Goal: Task Accomplishment & Management: Manage account settings

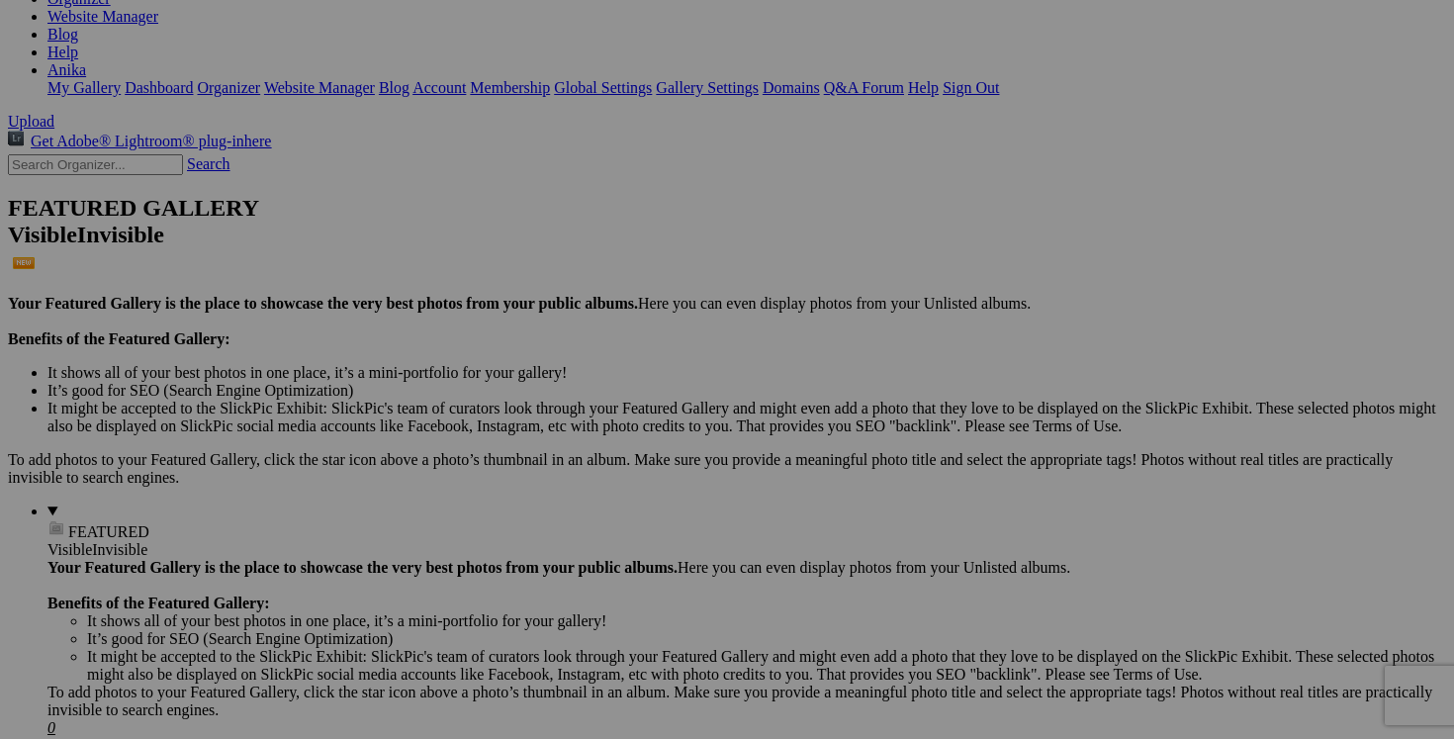
scroll to position [181, 0]
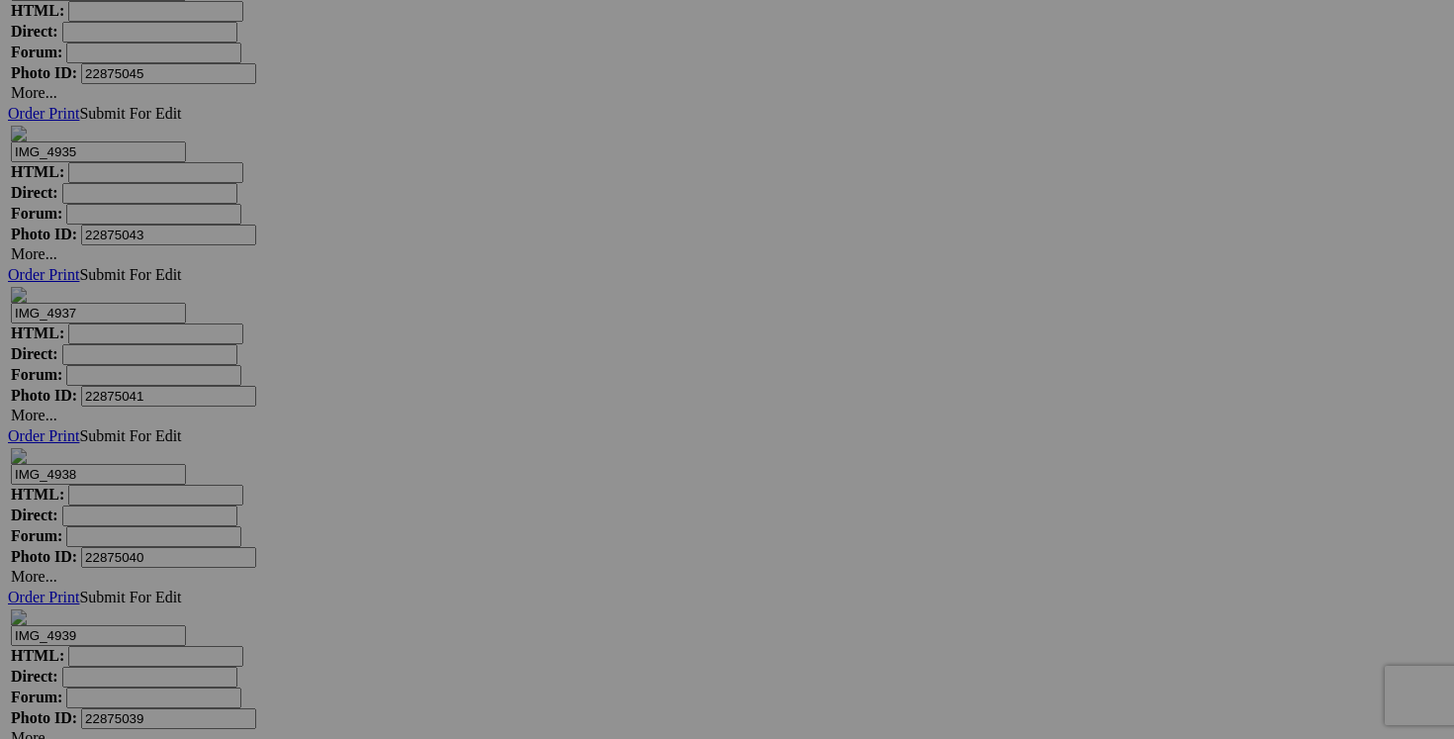
scroll to position [15511, 0]
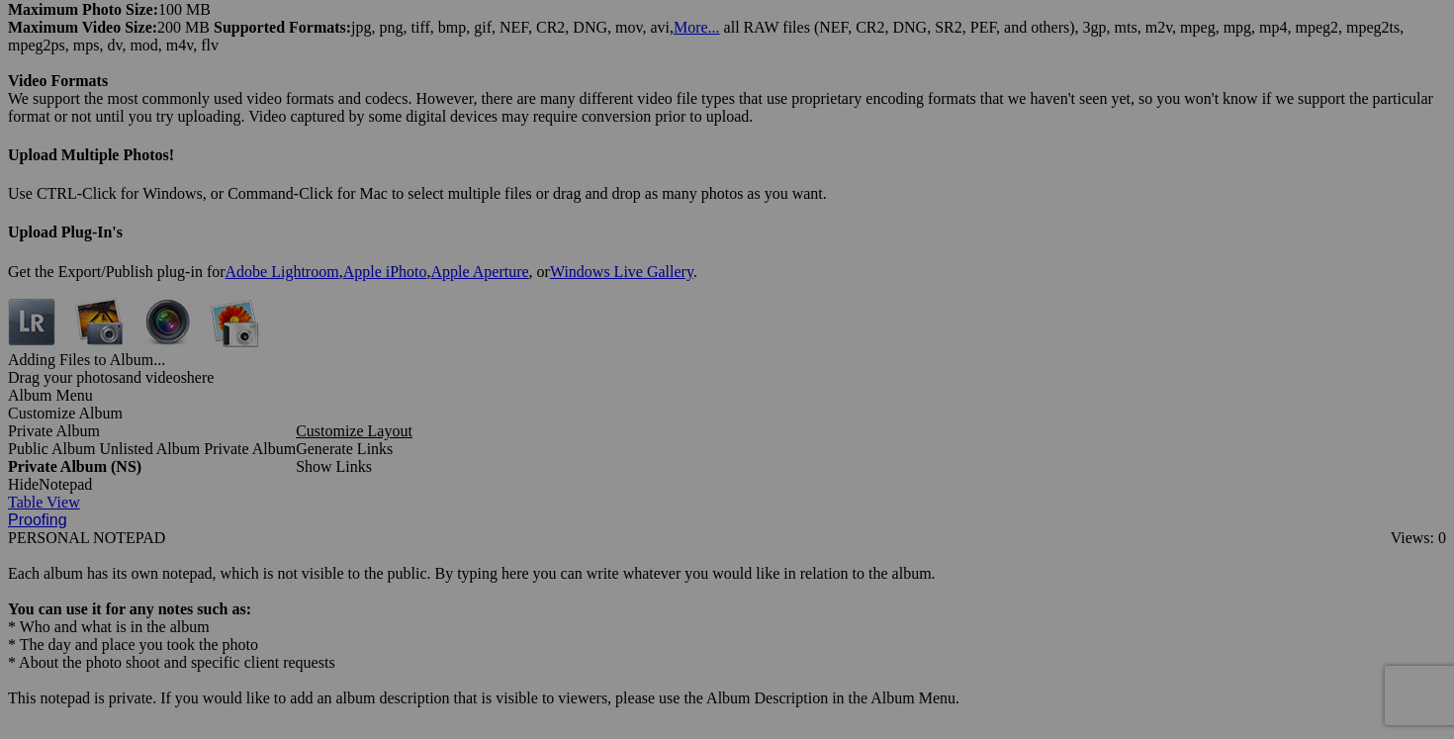
scroll to position [5668, 0]
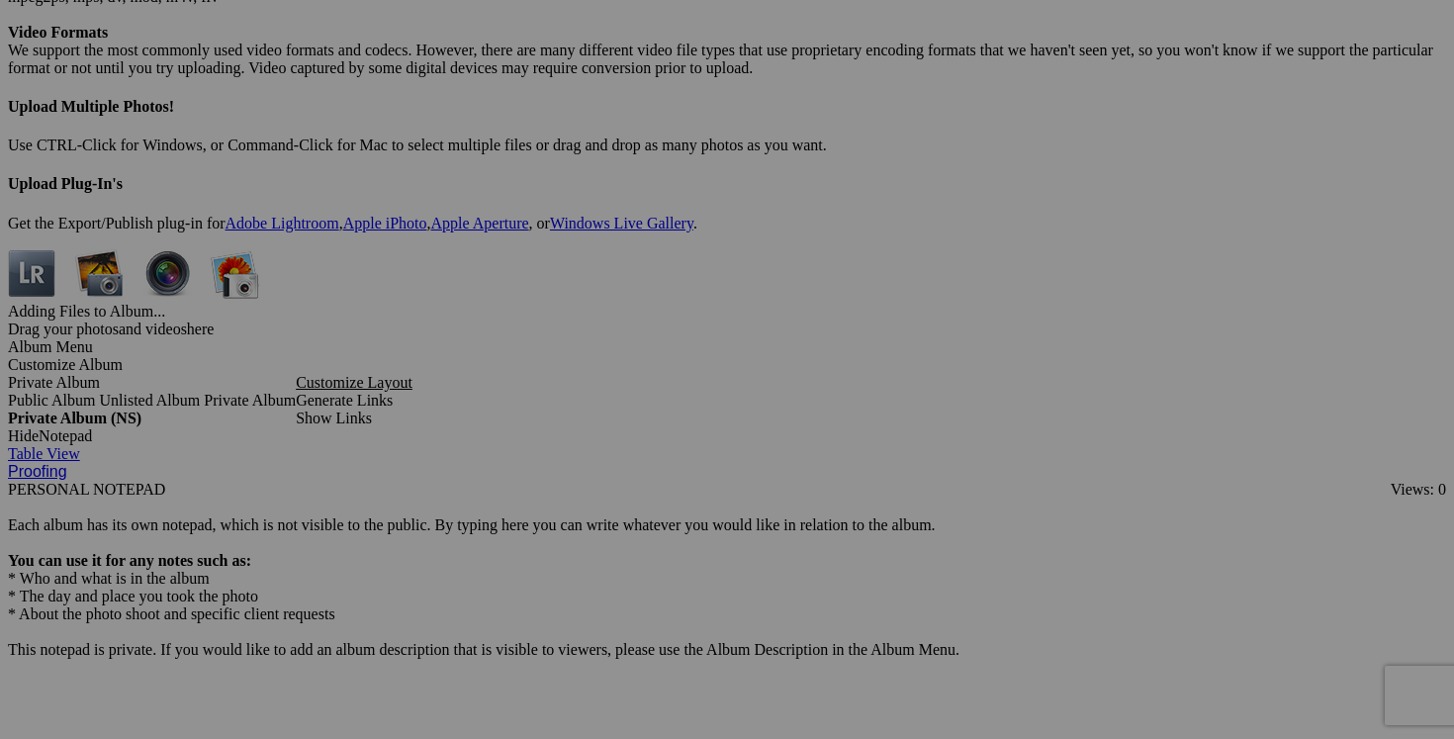
drag, startPoint x: 949, startPoint y: 527, endPoint x: 811, endPoint y: 522, distance: 138.5
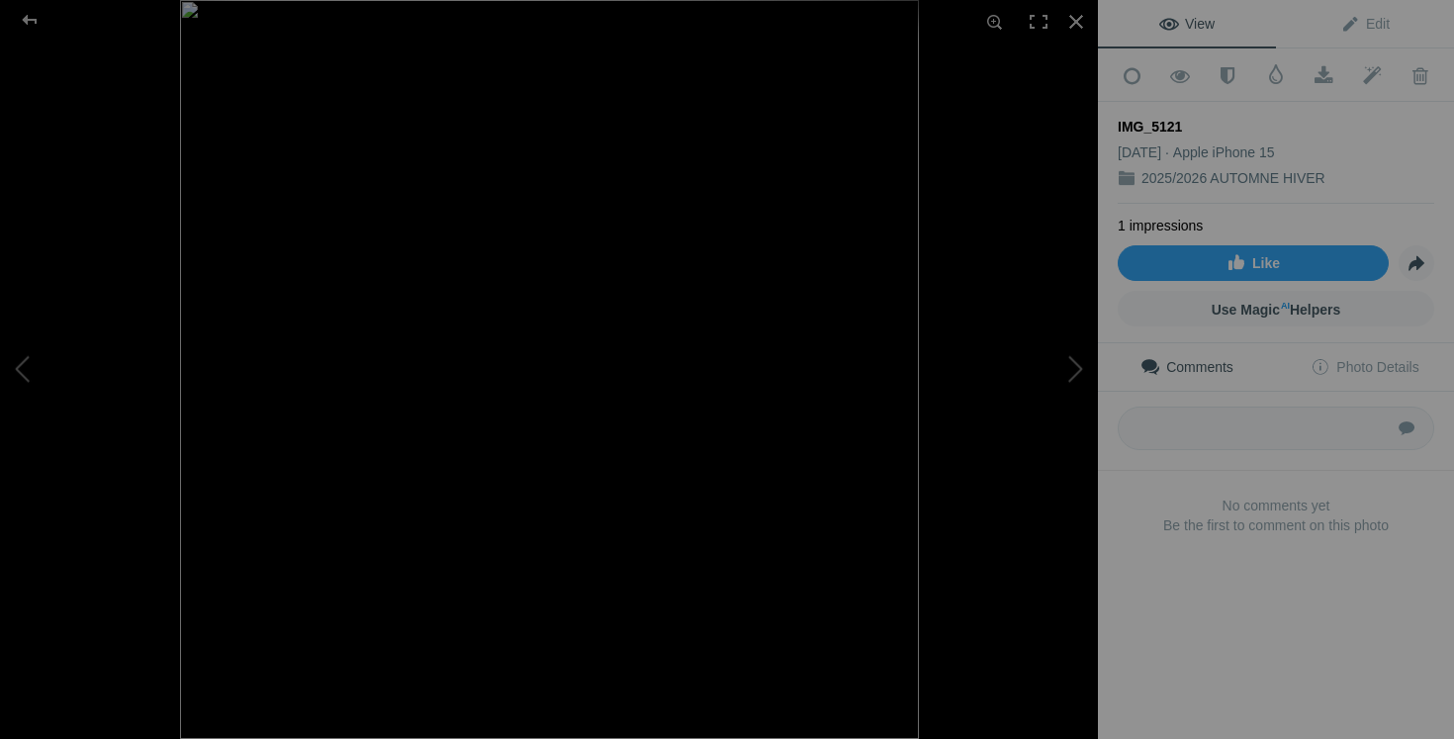
click at [713, 452] on img at bounding box center [549, 369] width 739 height 739
click at [1071, 26] on div at bounding box center [1076, 22] width 44 height 44
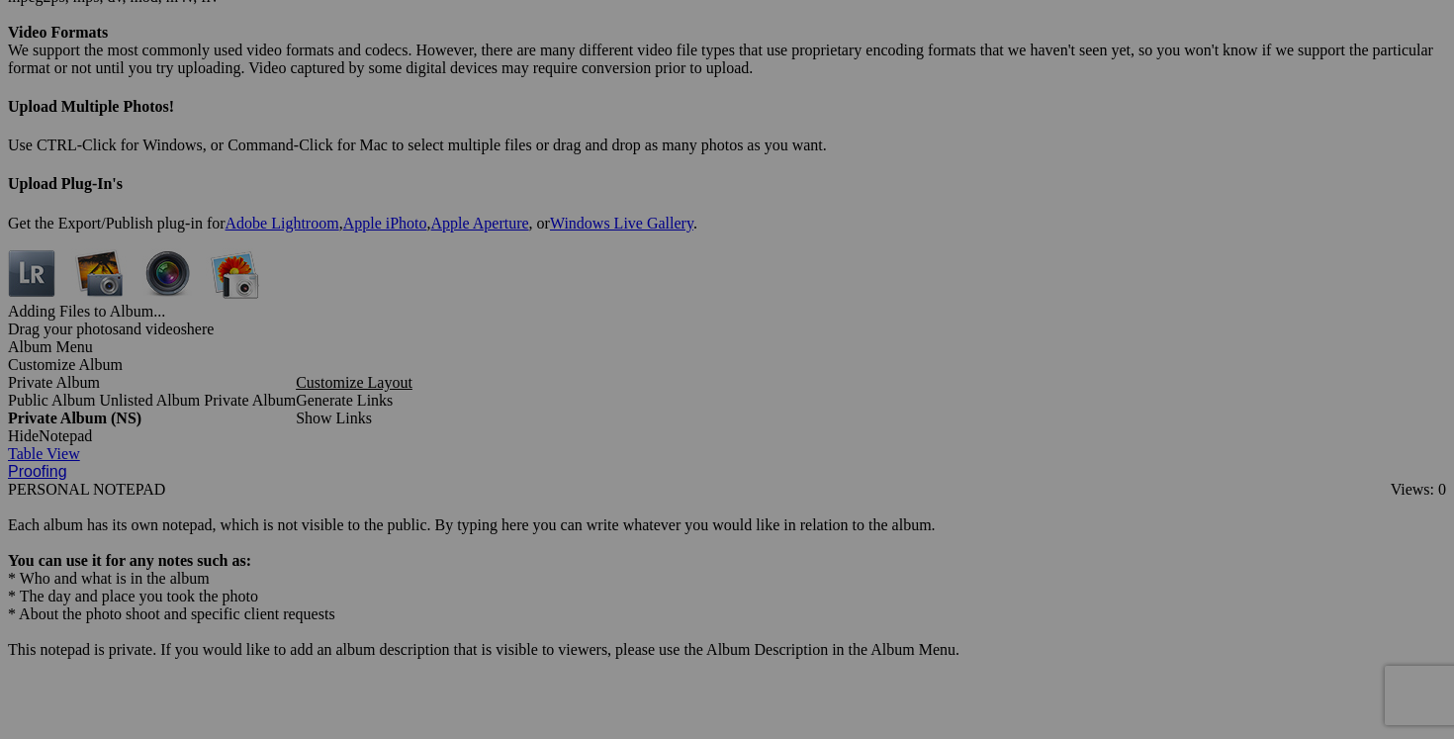
drag, startPoint x: 956, startPoint y: 526, endPoint x: 807, endPoint y: 522, distance: 149.4
type input "chandail LULULEMON fait taille 6 small 40$"
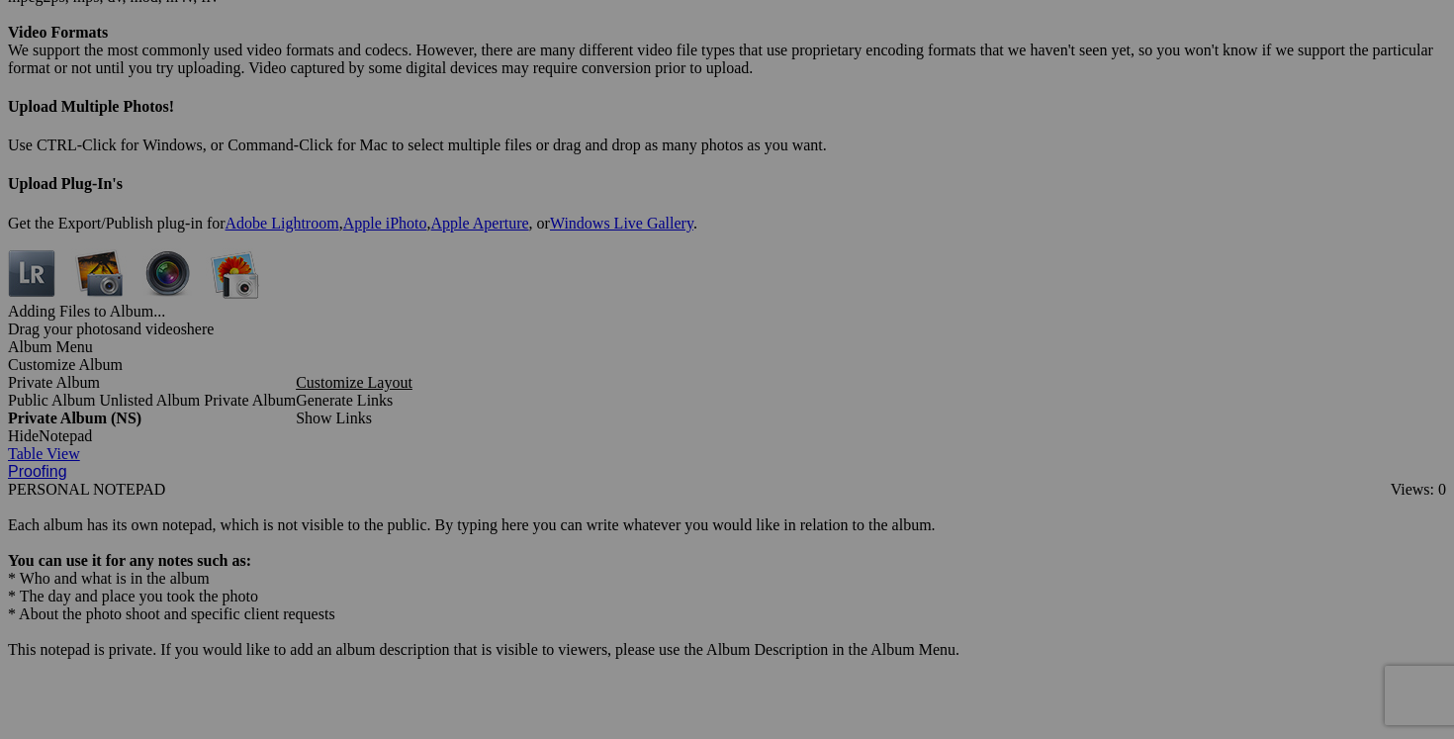
drag, startPoint x: 770, startPoint y: 523, endPoint x: 609, endPoint y: 523, distance: 161.2
paste input "chandail LULULEMON fait taille 6 small"
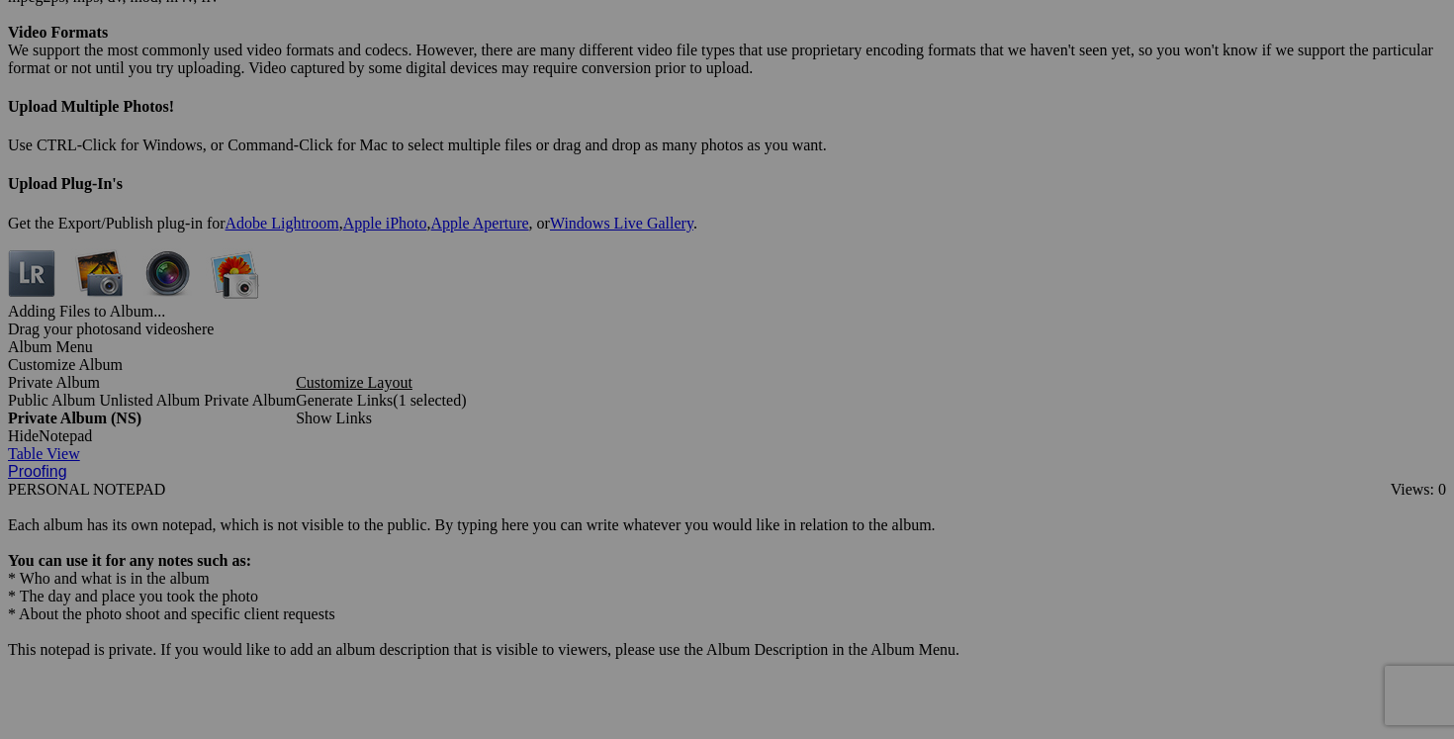
type input "chandail LULULEMON fait taille 6 small"
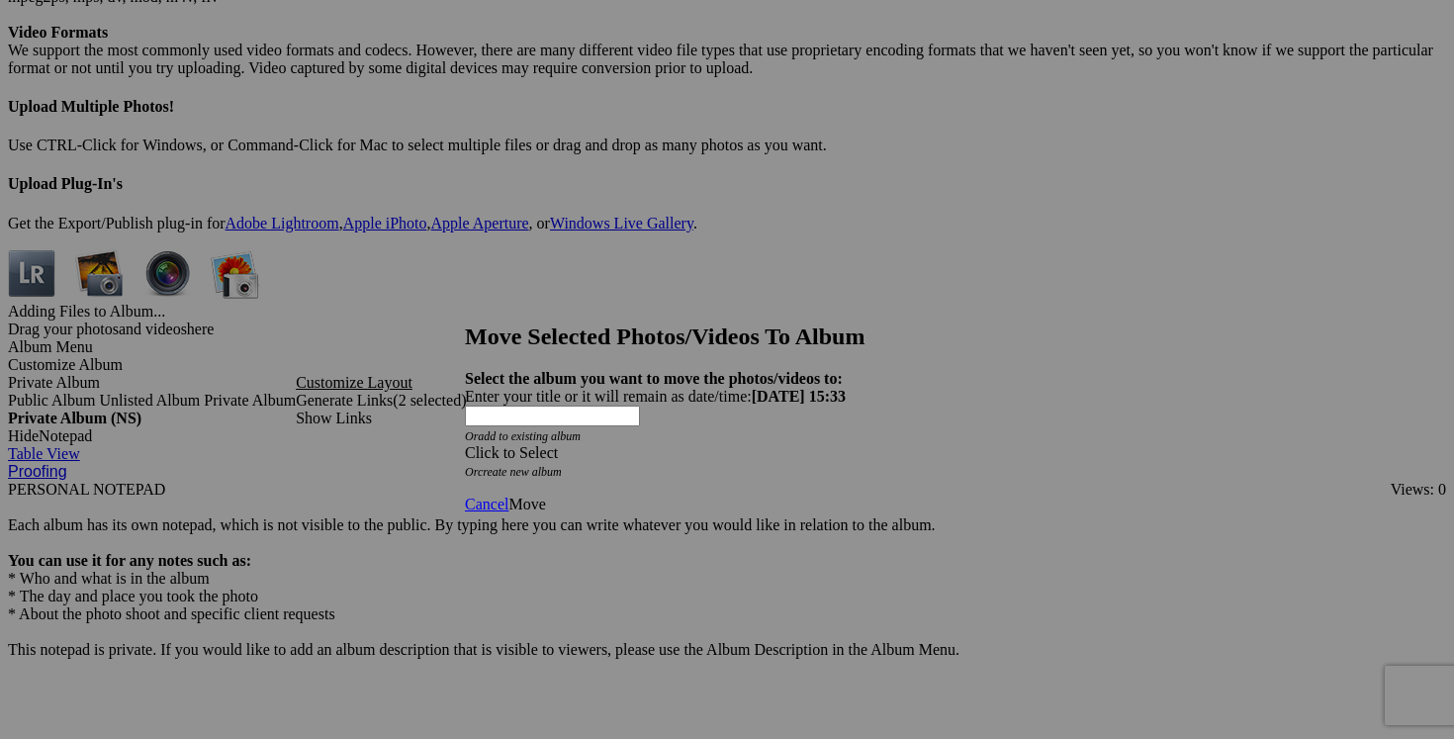
click at [465, 444] on span at bounding box center [465, 452] width 0 height 17
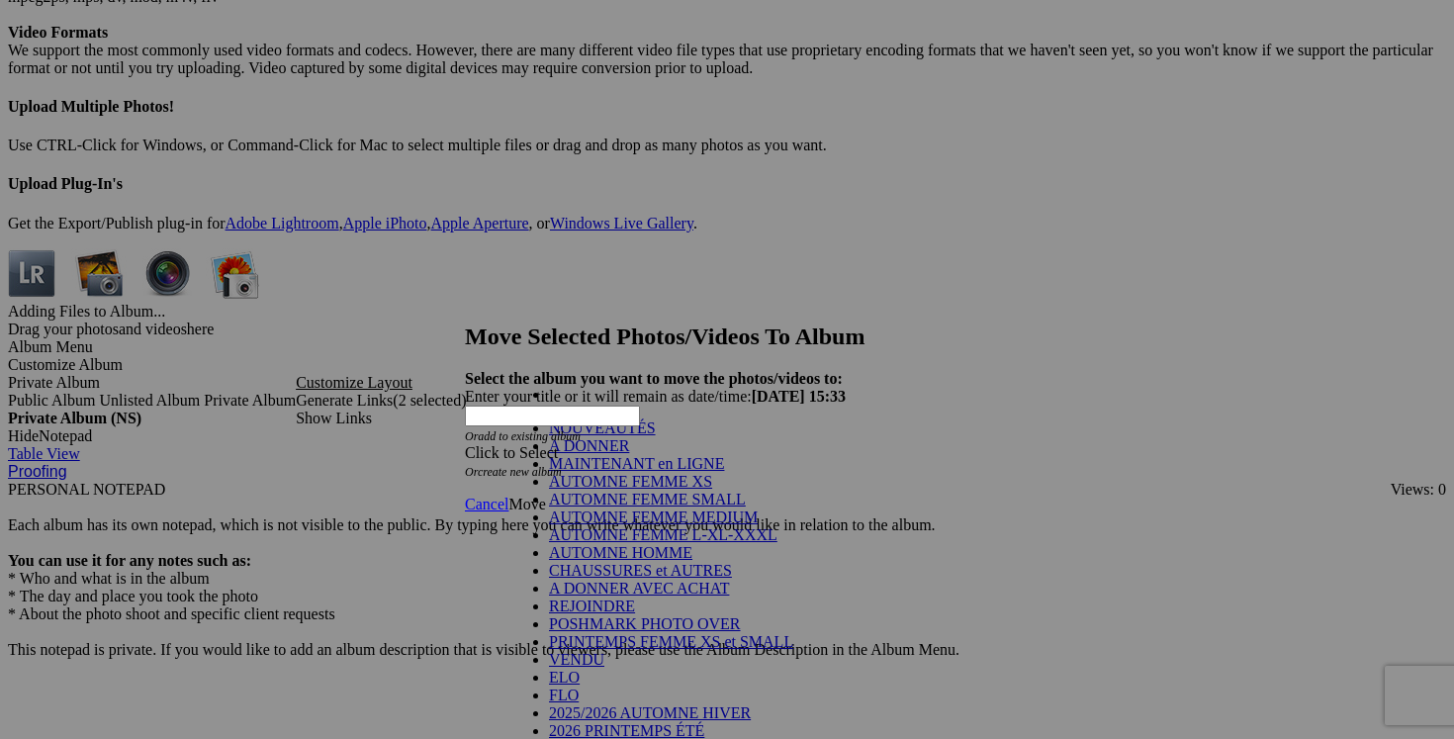
click at [656, 436] on link "NOUVEAUTÉS" at bounding box center [602, 427] width 107 height 17
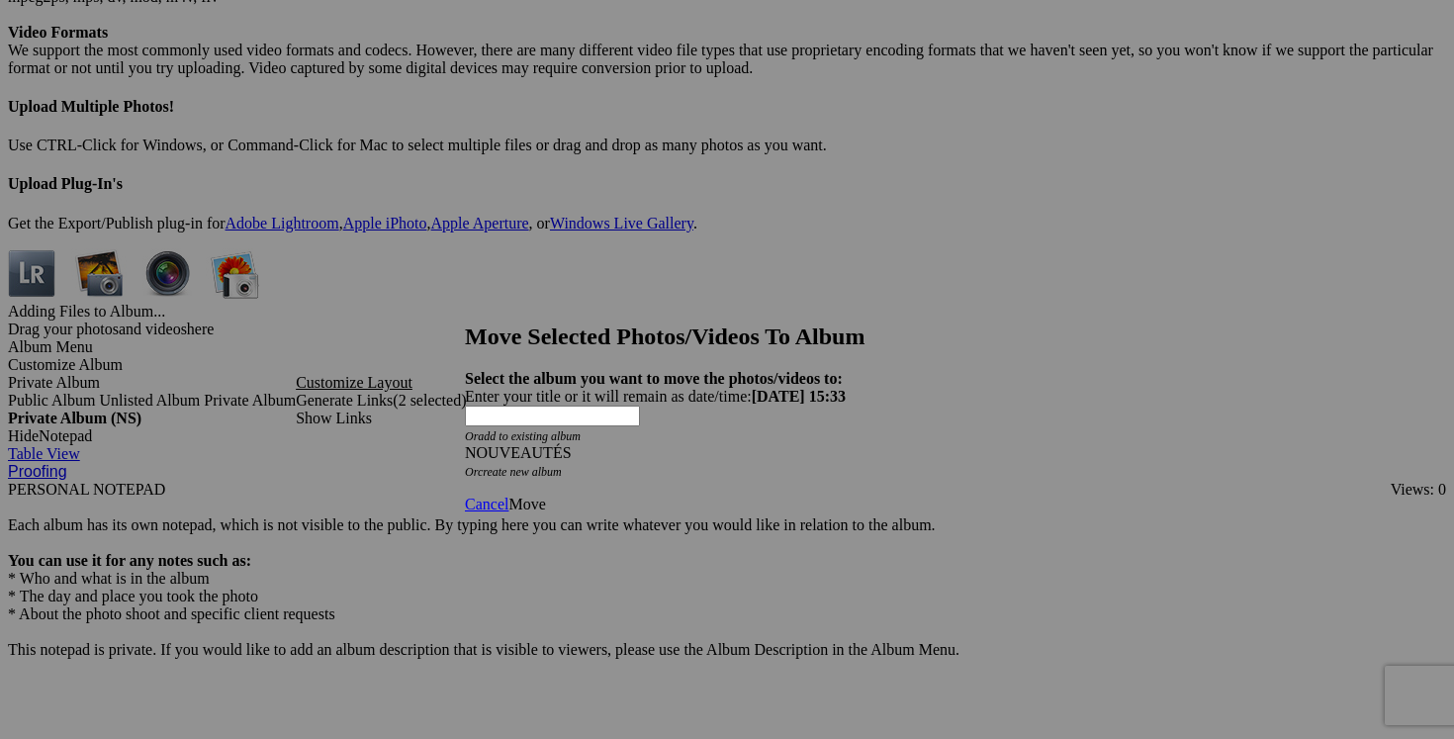
click at [545, 495] on span "Move" at bounding box center [526, 503] width 37 height 17
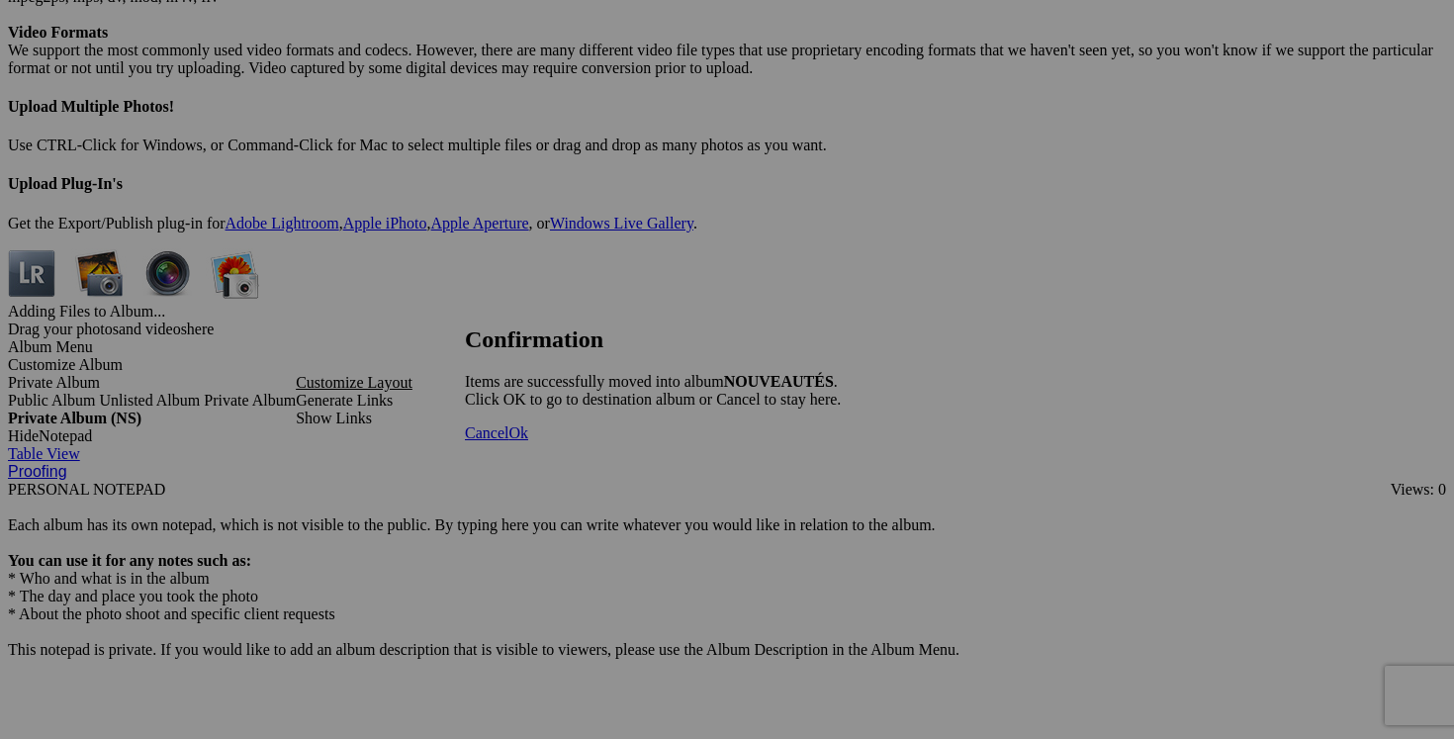
click at [508, 441] on span "Cancel" at bounding box center [487, 432] width 44 height 17
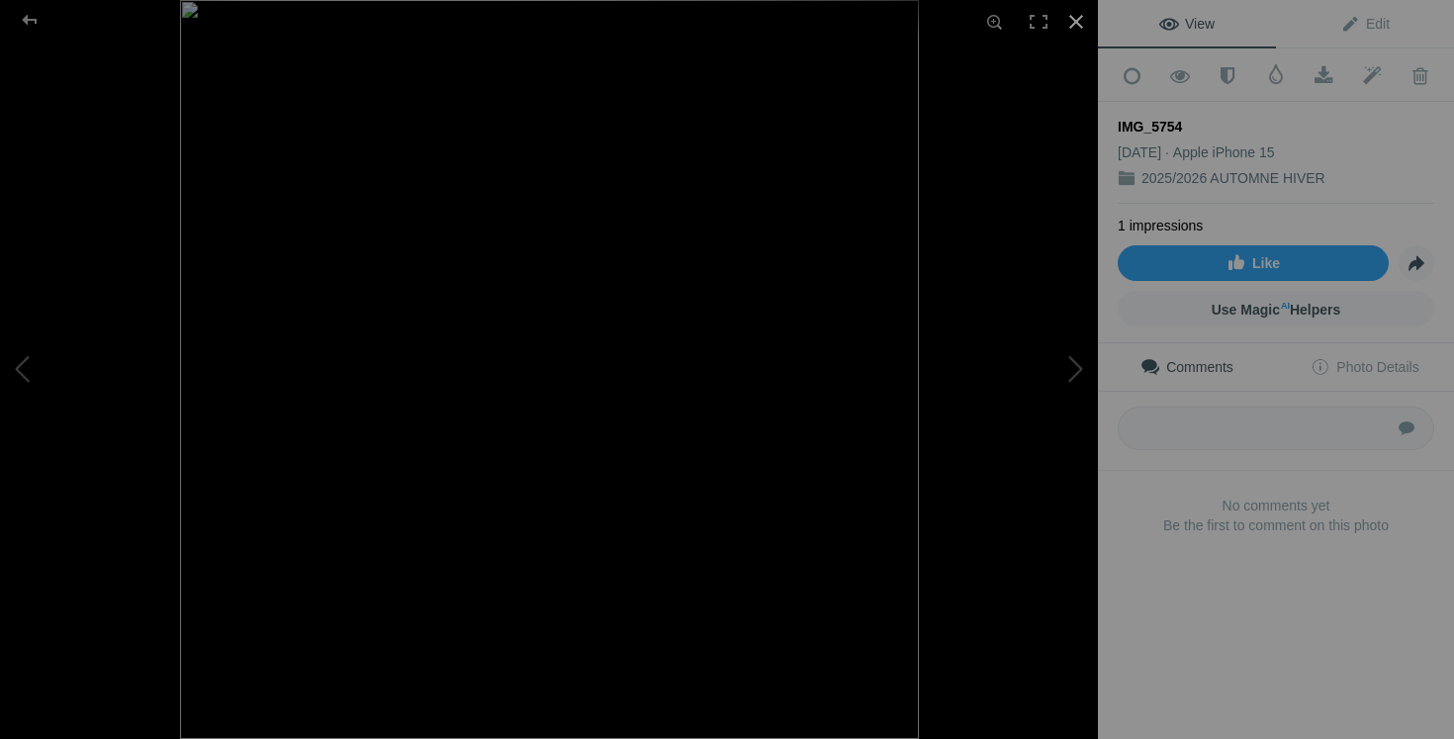
click at [1084, 22] on div at bounding box center [1076, 22] width 44 height 44
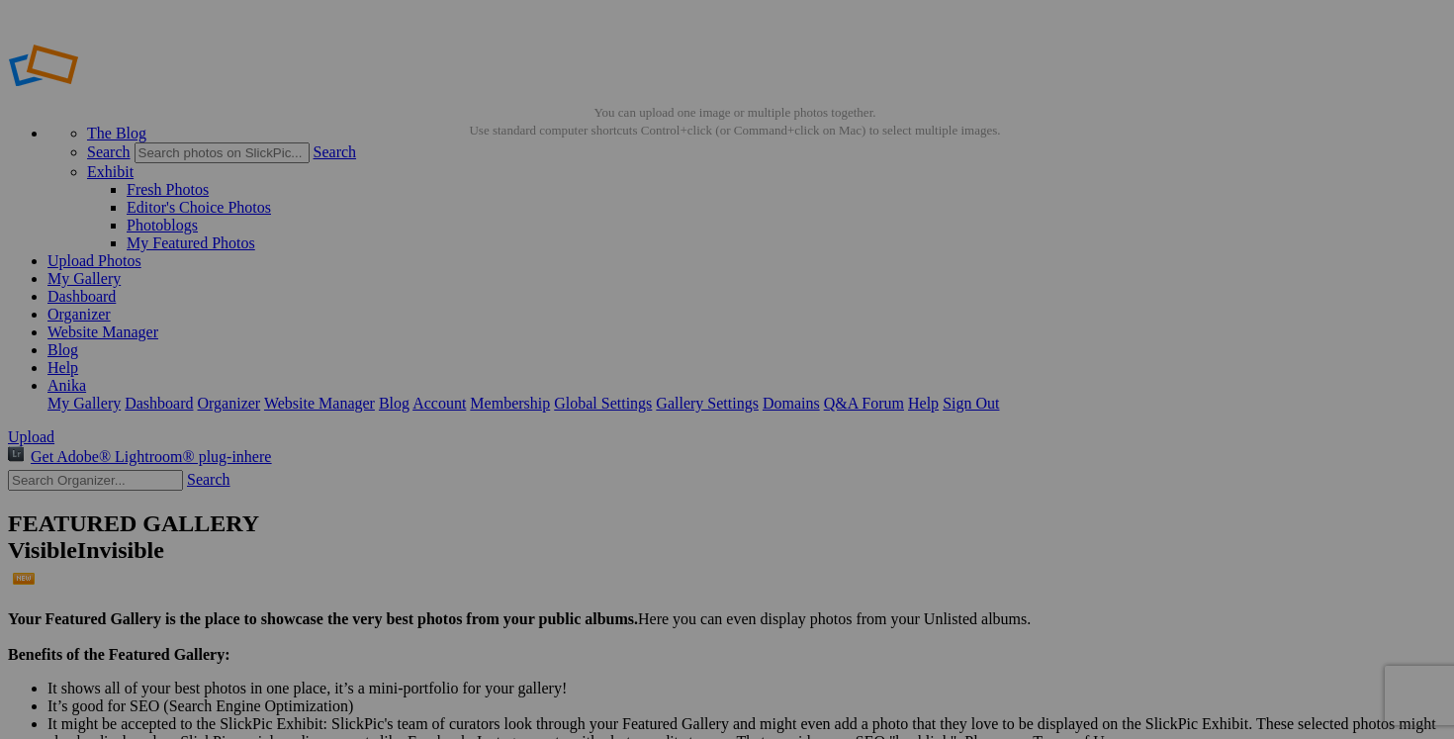
drag, startPoint x: 1132, startPoint y: 385, endPoint x: 989, endPoint y: 371, distance: 144.0
drag, startPoint x: 1022, startPoint y: 383, endPoint x: 950, endPoint y: 380, distance: 72.2
type input "manteau automne WEATHERPROOF medium 50$(NEUF! payé 150$+tx)"
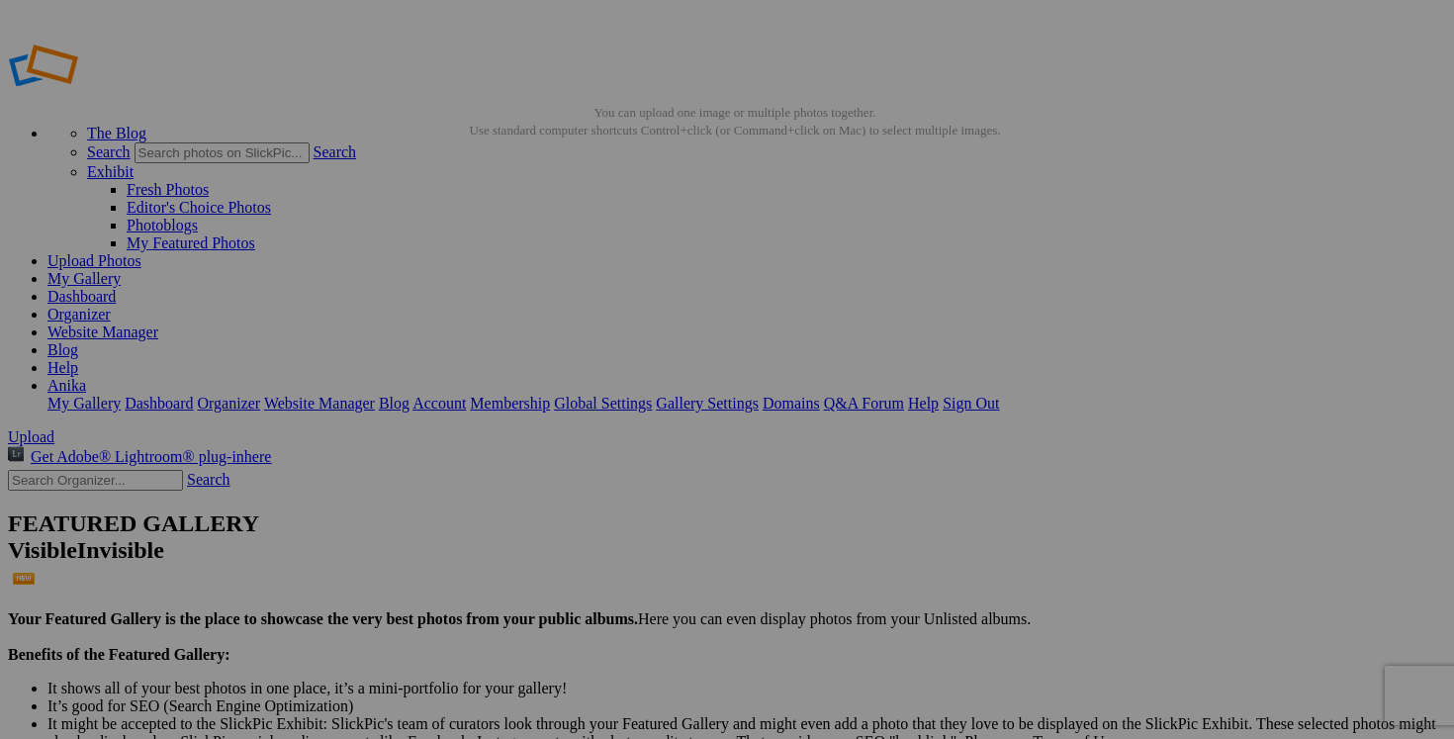
drag, startPoint x: 973, startPoint y: 380, endPoint x: 812, endPoint y: 384, distance: 161.2
paste input "manteau automne WEATHERPROOF medium"
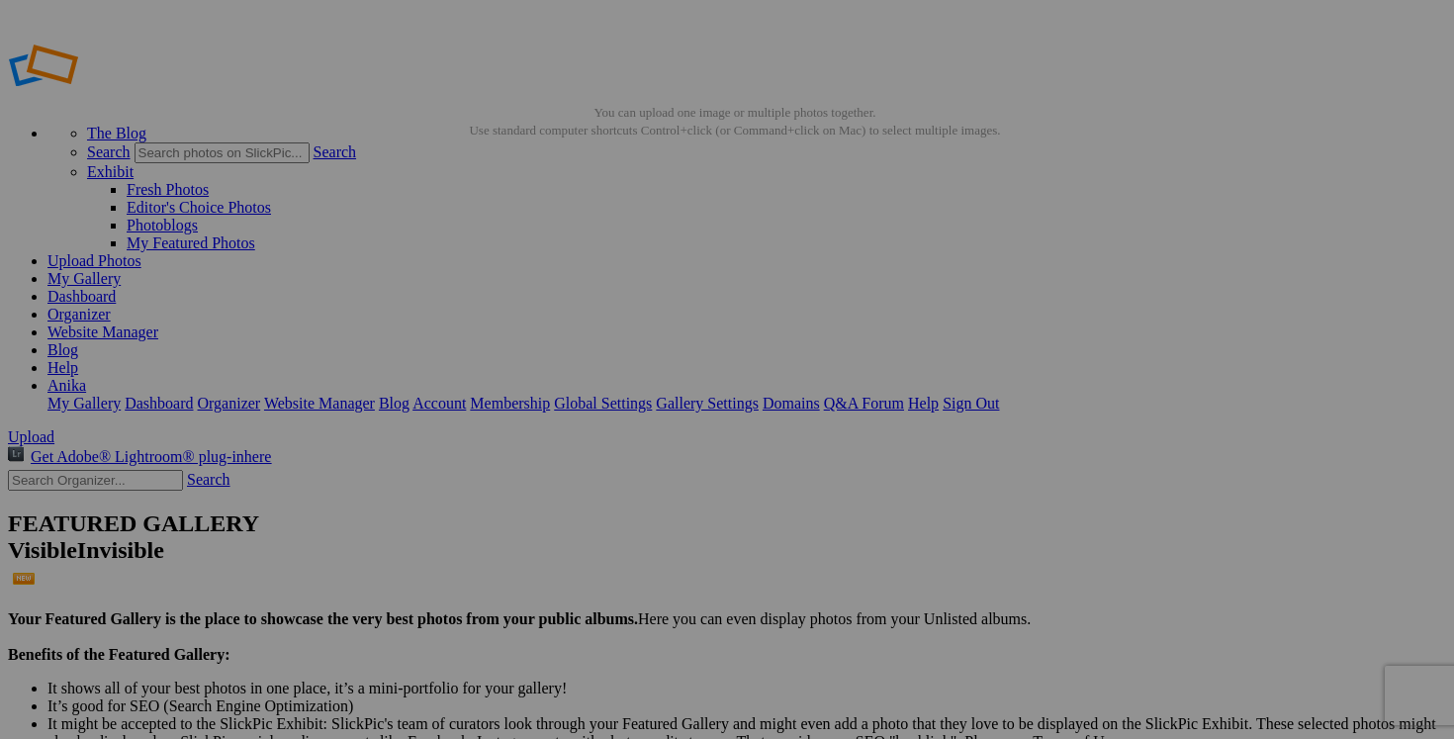
type input "manteau automne WEATHERPROOF medium"
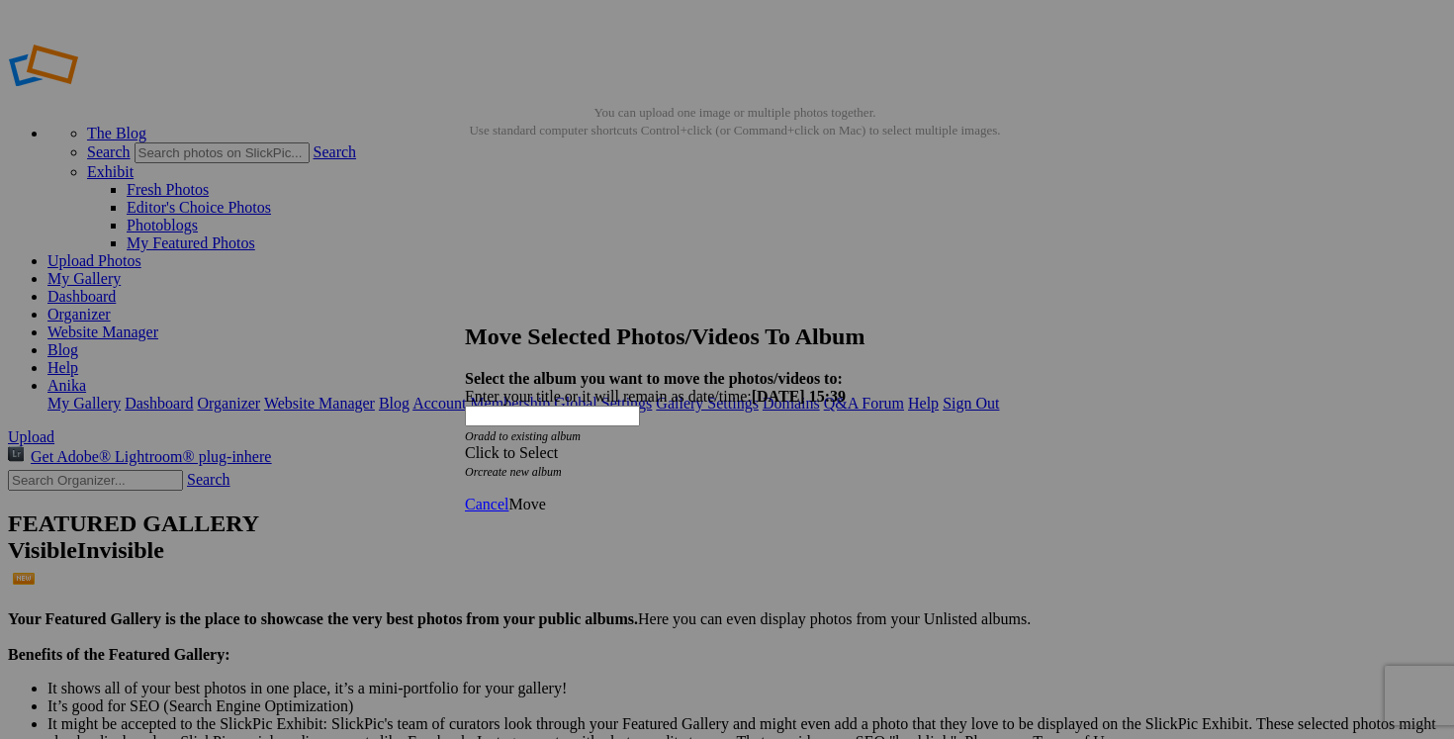
click at [465, 444] on span at bounding box center [465, 452] width 0 height 17
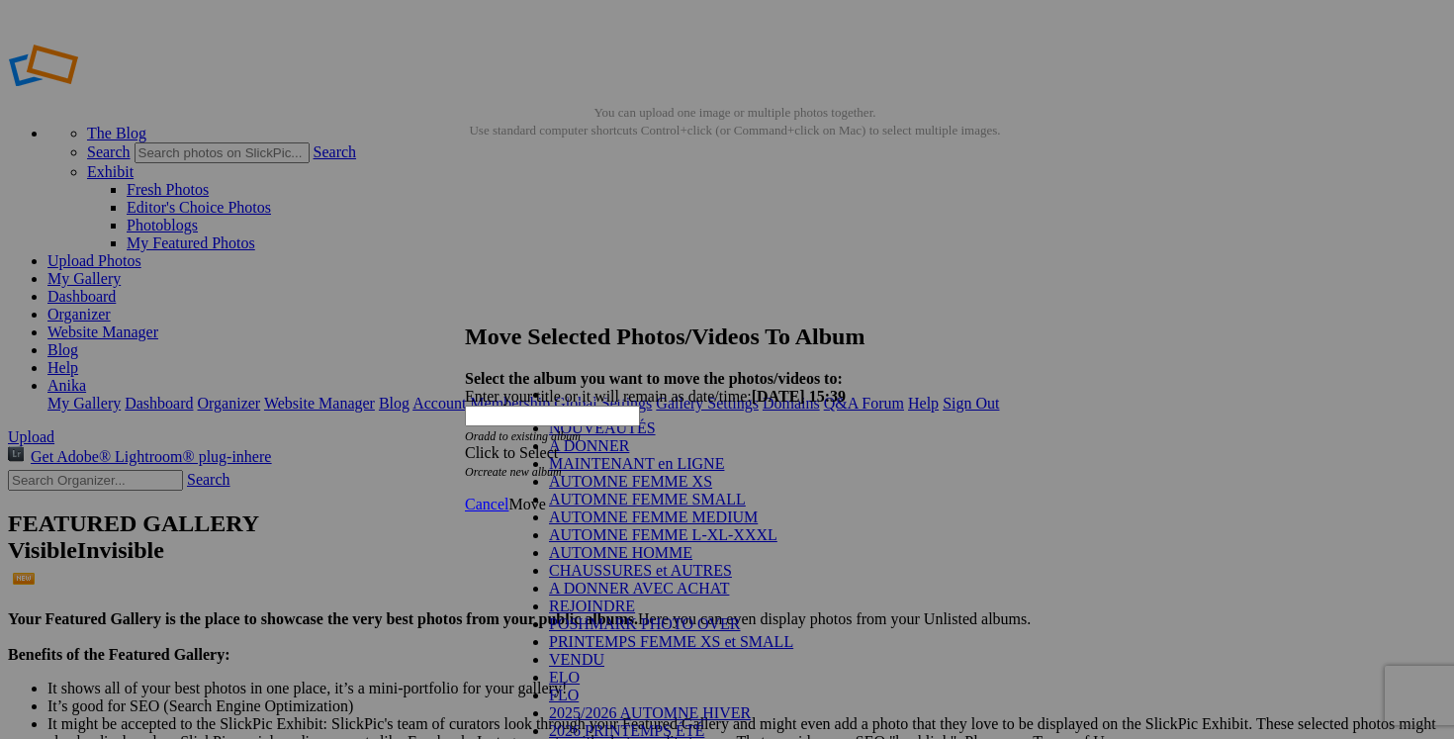
click at [656, 436] on link "NOUVEAUTÉS" at bounding box center [602, 427] width 107 height 17
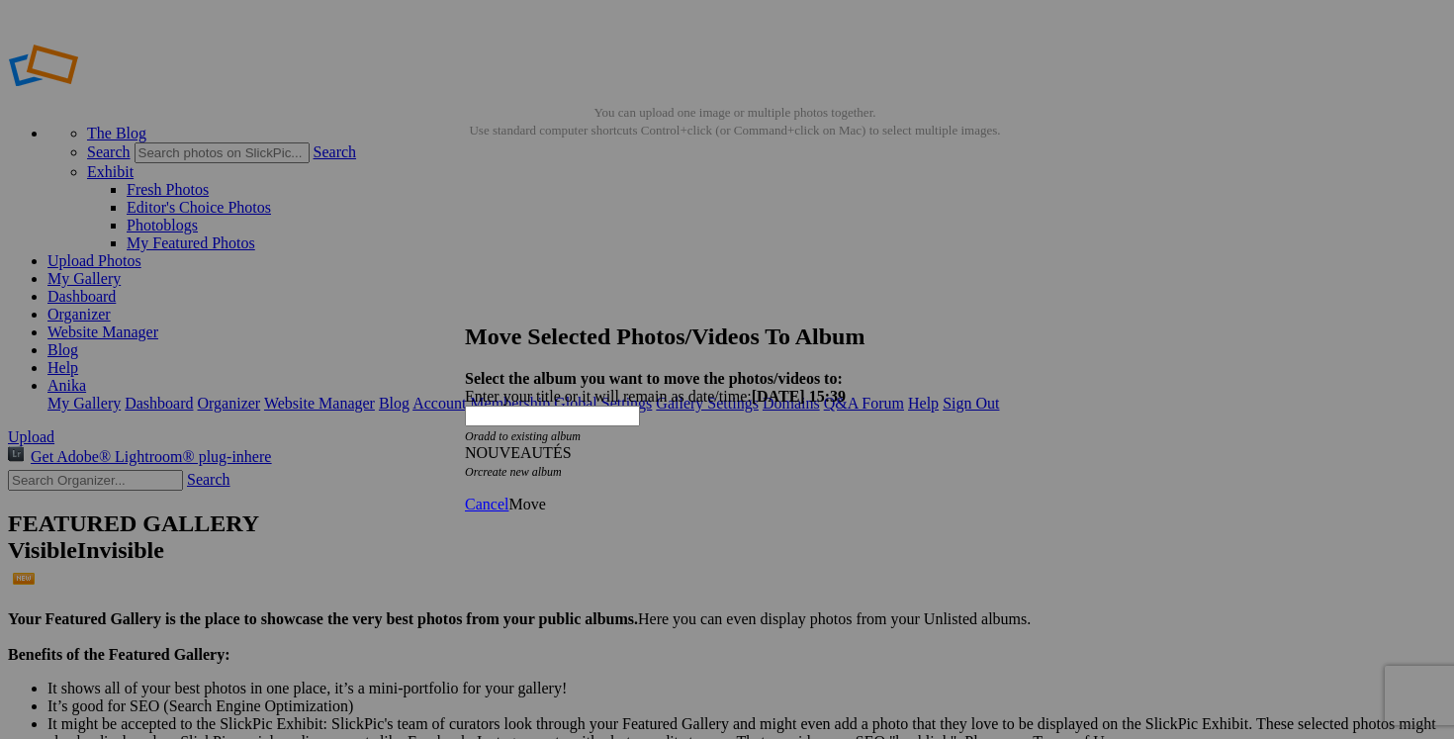
click at [545, 495] on link "Move" at bounding box center [526, 503] width 37 height 17
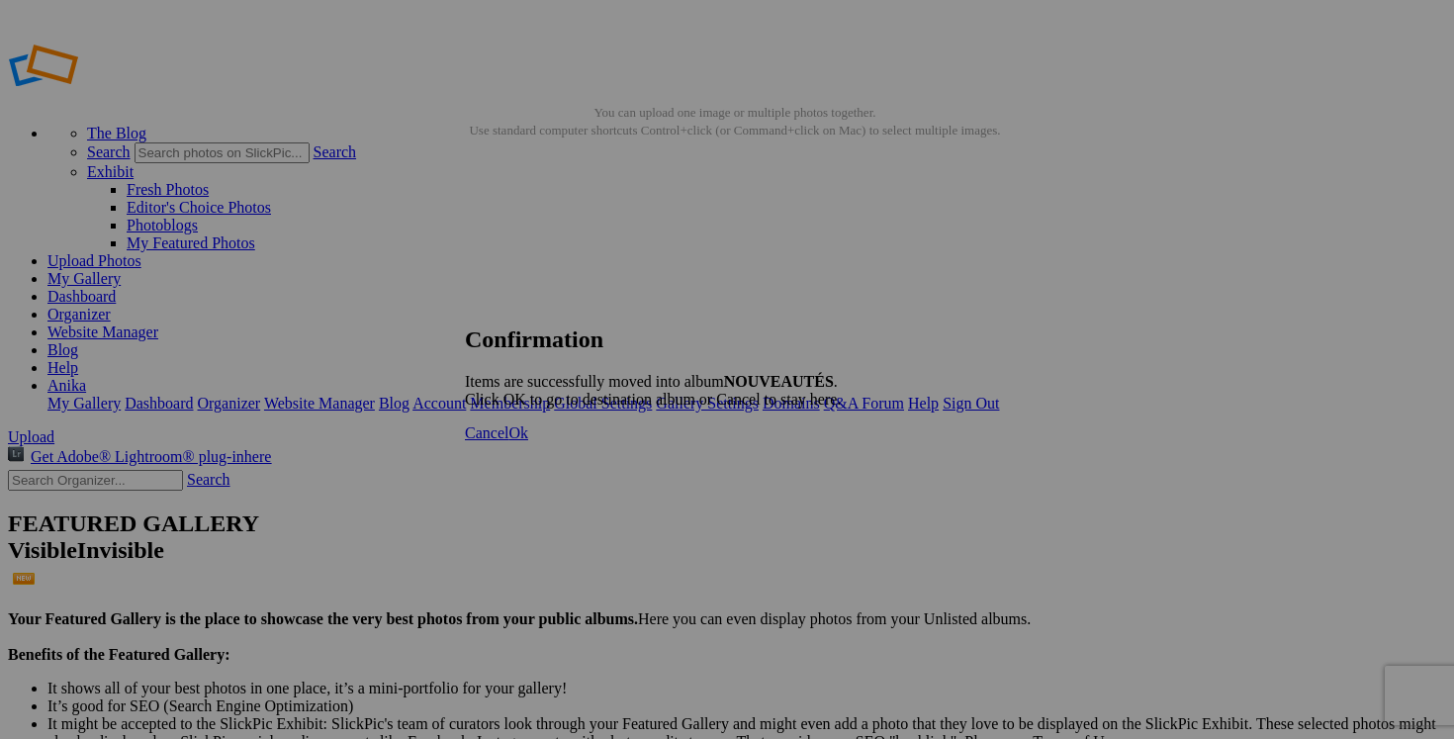
click at [508, 441] on span "Cancel" at bounding box center [487, 432] width 44 height 17
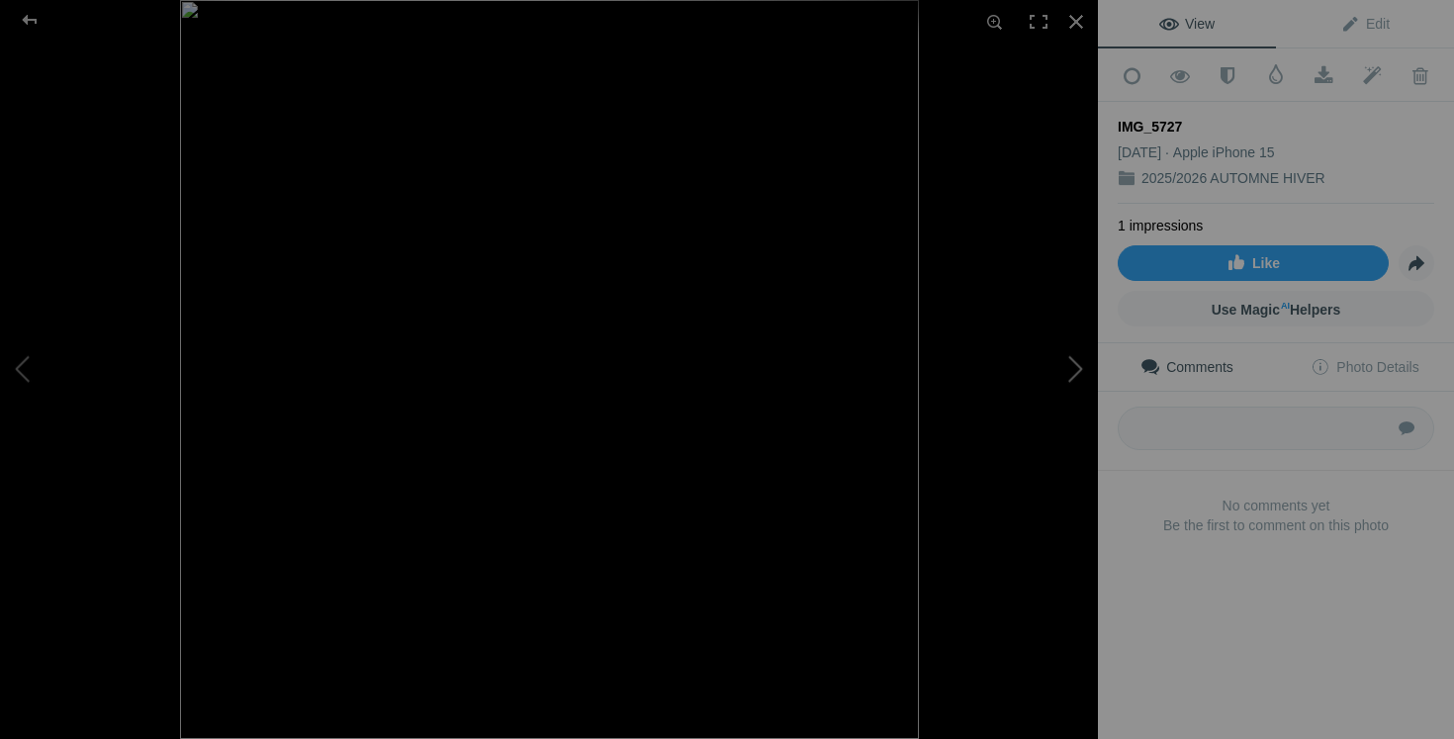
click at [1067, 375] on button at bounding box center [1023, 369] width 148 height 266
click at [28, 371] on button at bounding box center [74, 369] width 148 height 266
click at [1077, 22] on div at bounding box center [1076, 22] width 44 height 44
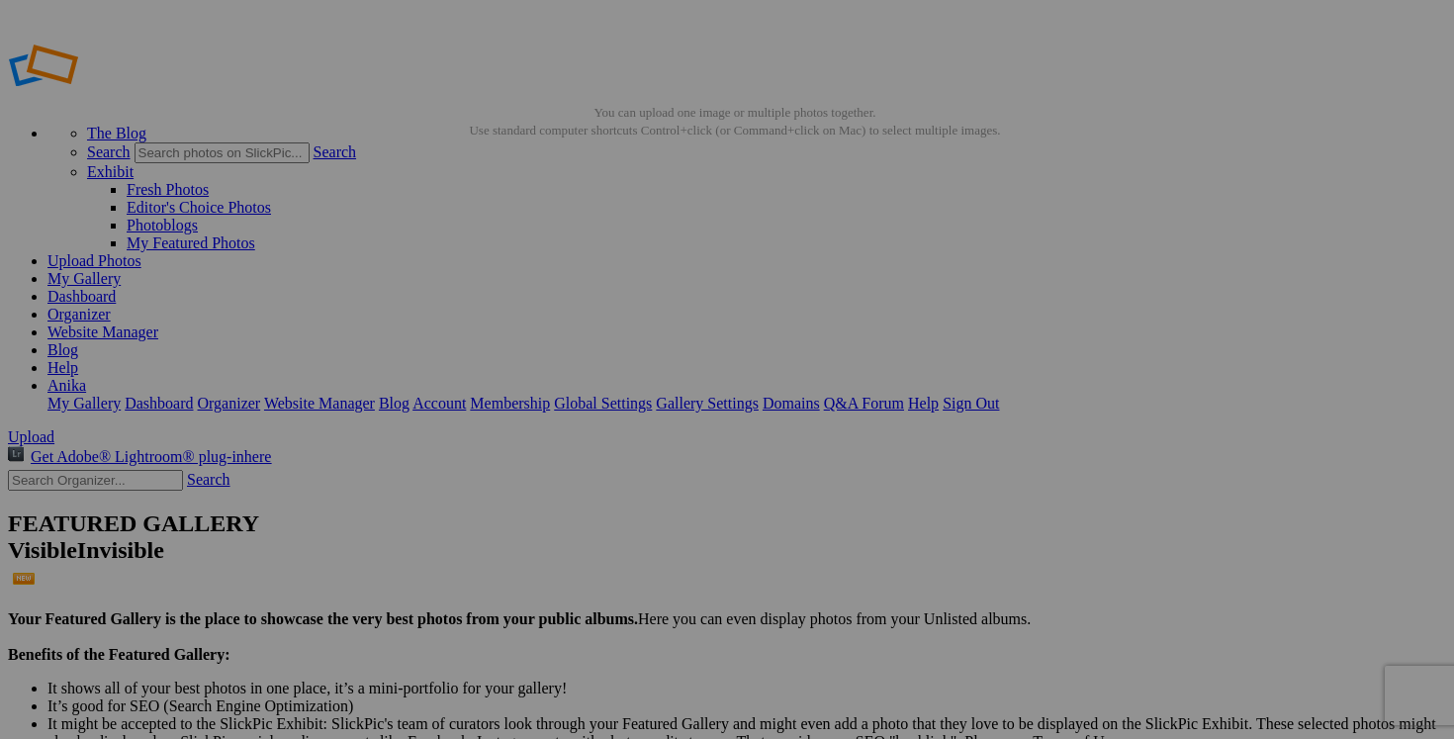
click at [595, 495] on span "Yes" at bounding box center [584, 498] width 23 height 17
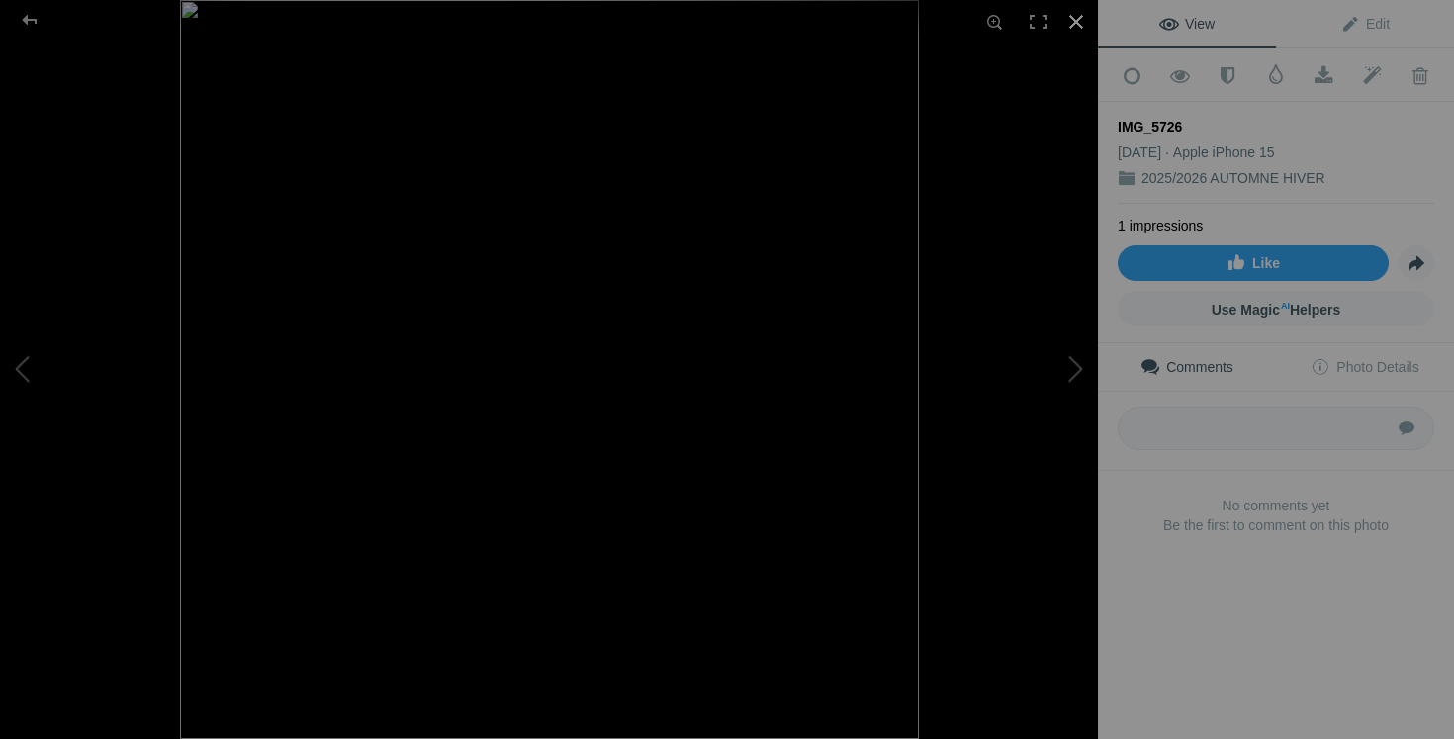
click at [1075, 20] on div at bounding box center [1076, 22] width 44 height 44
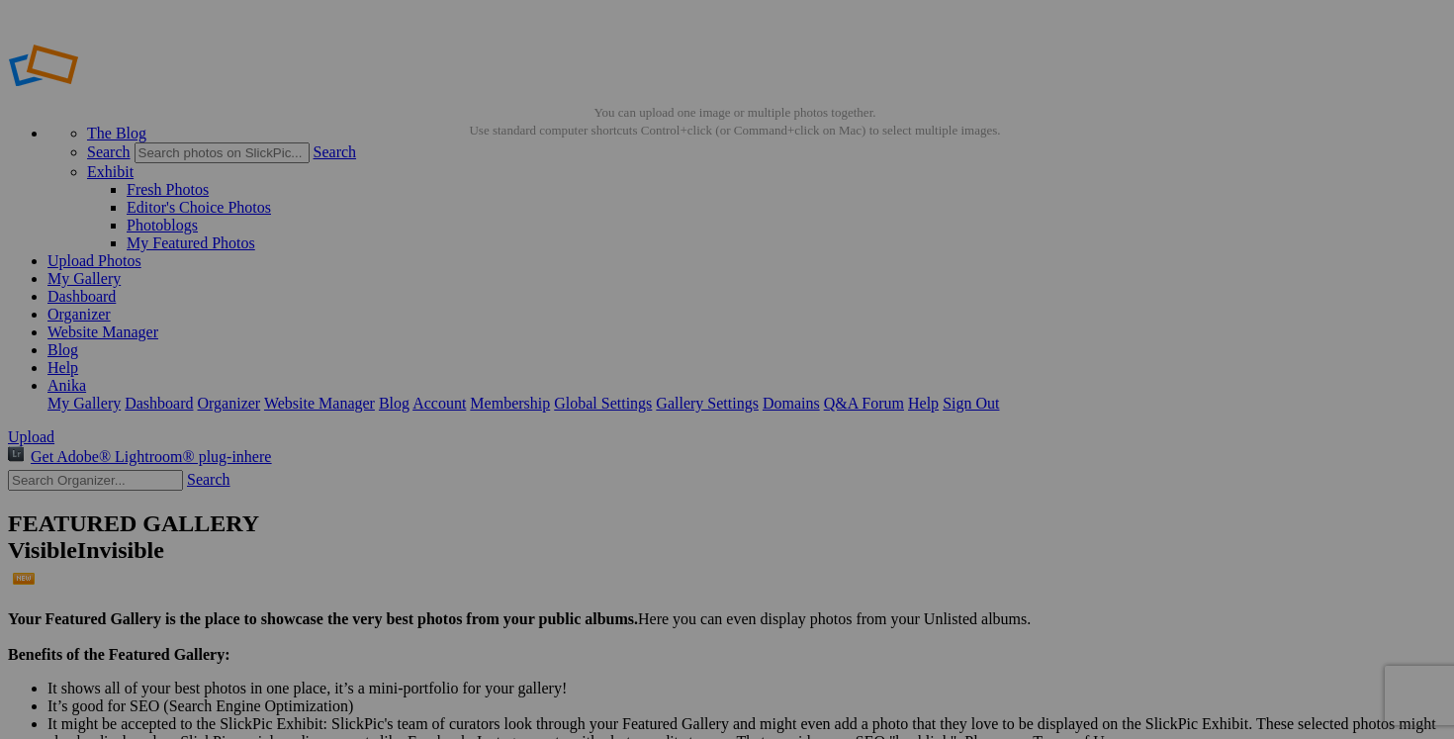
click at [595, 502] on span "Yes" at bounding box center [584, 498] width 23 height 17
drag, startPoint x: 600, startPoint y: 637, endPoint x: 434, endPoint y: 627, distance: 166.4
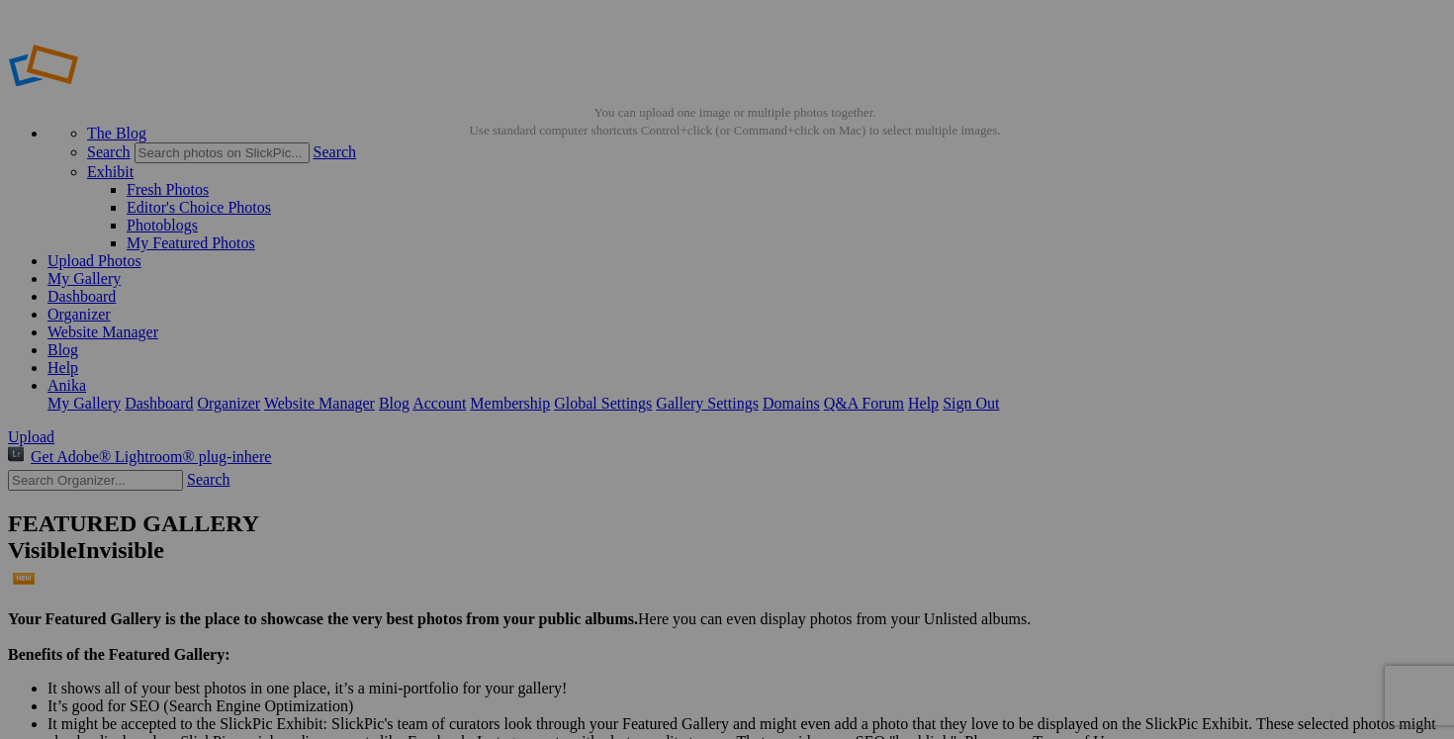
type input "manteau automne ELLEN TRACY taille 8 (a donner avec achat de 60$)"
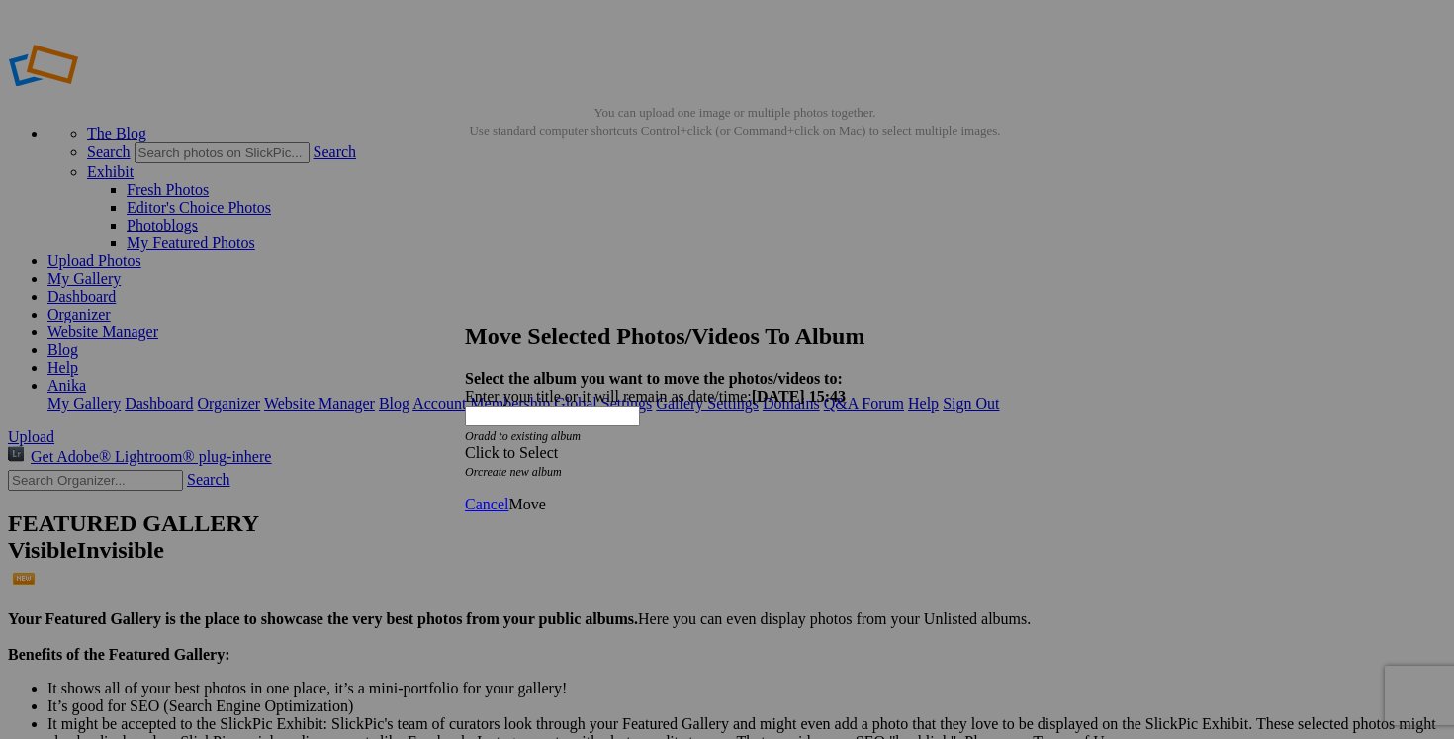
click at [465, 444] on span at bounding box center [465, 452] width 0 height 17
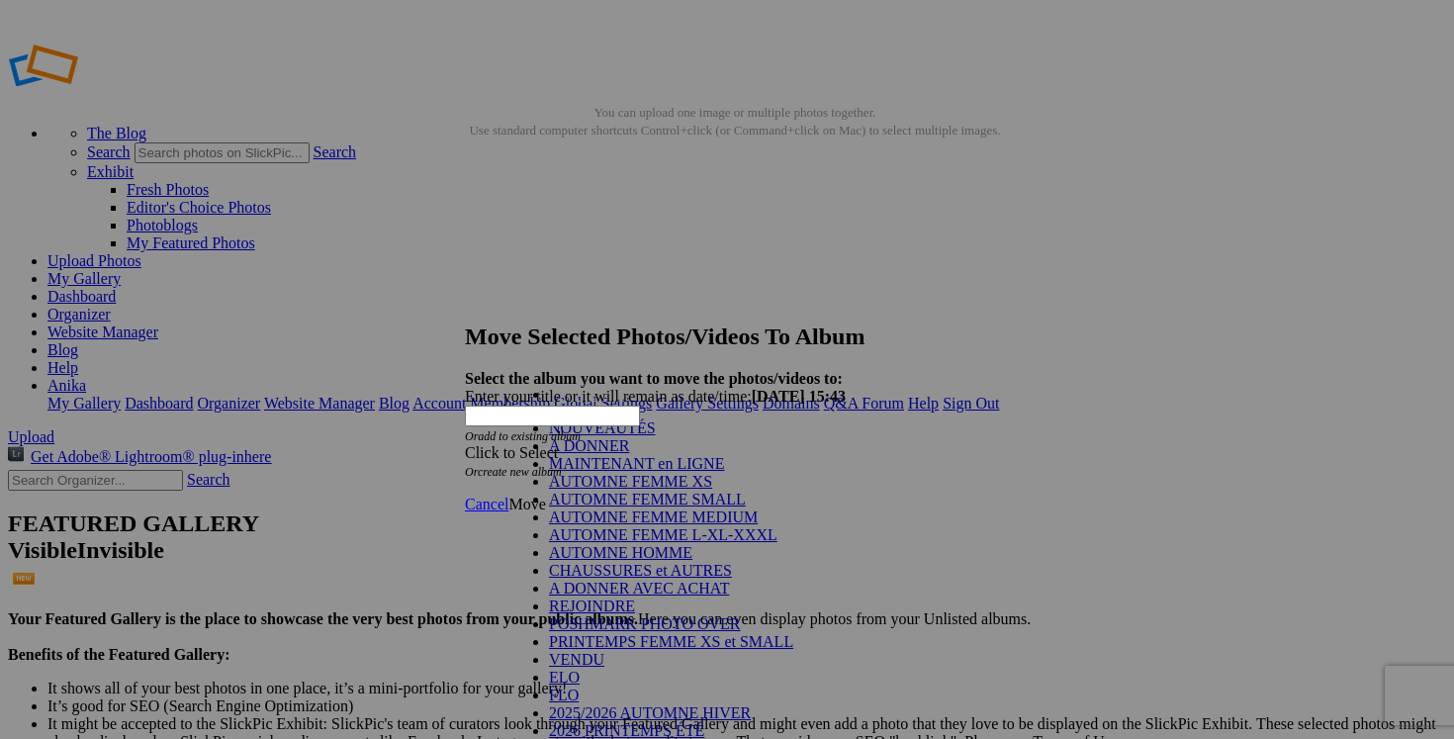
click at [629, 454] on link "A DONNER" at bounding box center [589, 445] width 80 height 17
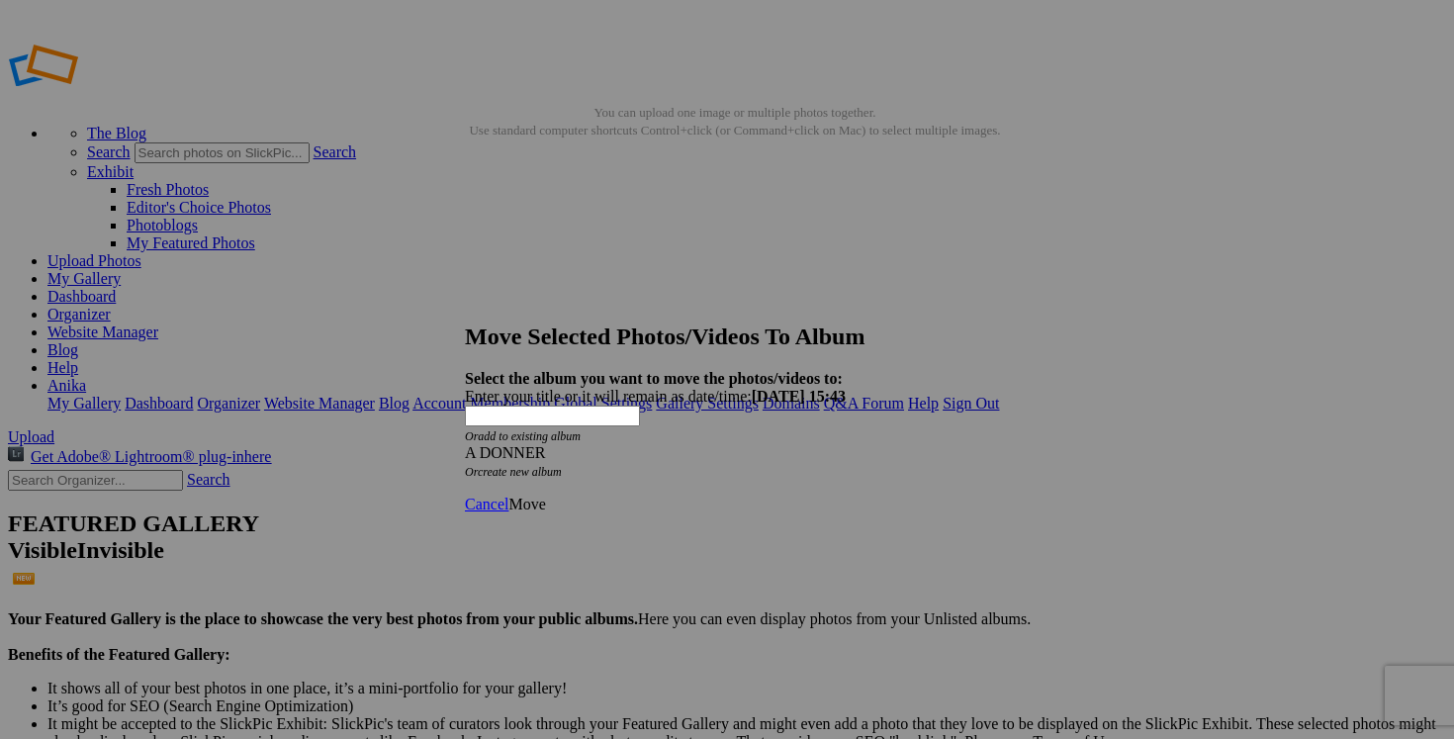
click at [545, 495] on link "Move" at bounding box center [526, 503] width 37 height 17
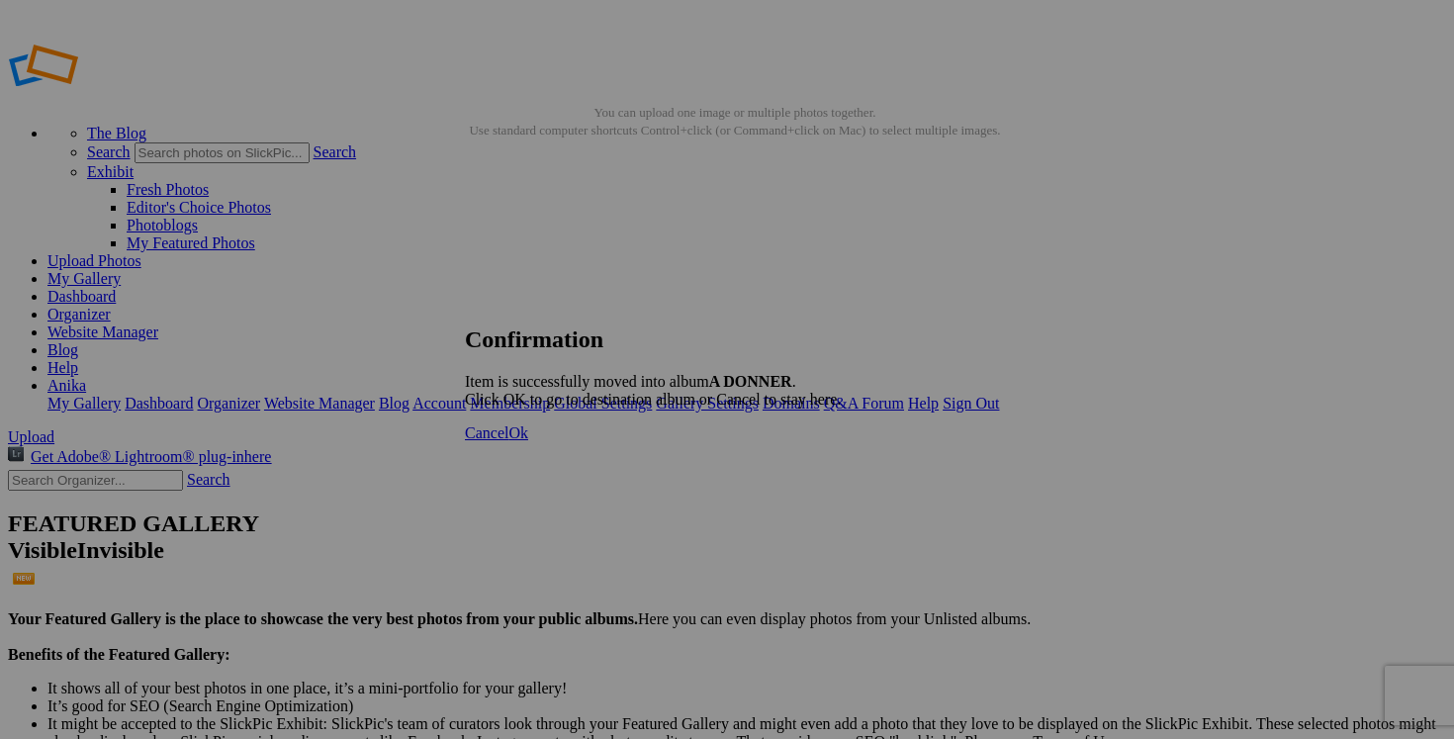
click at [508, 441] on span "Cancel" at bounding box center [487, 432] width 44 height 17
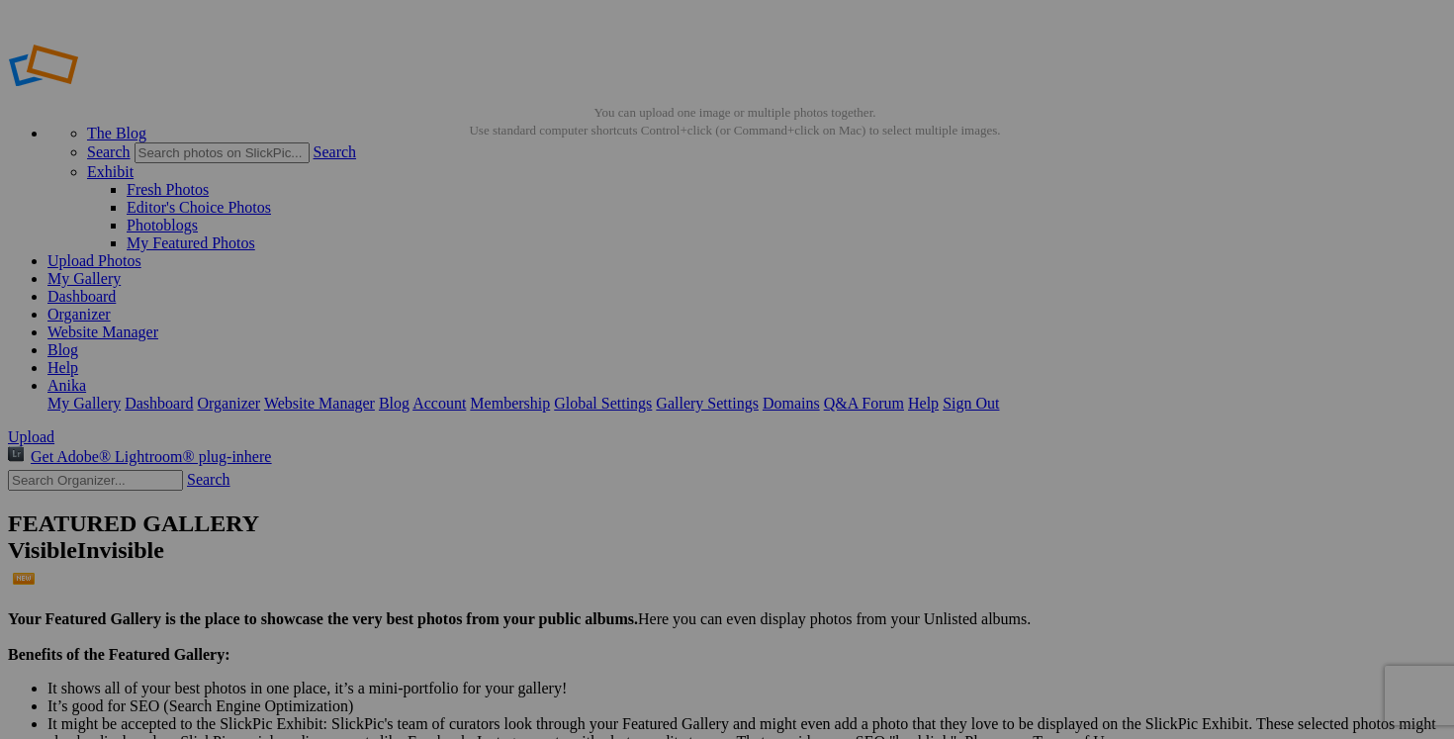
drag, startPoint x: 762, startPoint y: 642, endPoint x: 583, endPoint y: 550, distance: 201.2
drag, startPoint x: 709, startPoint y: 639, endPoint x: 646, endPoint y: 629, distance: 64.0
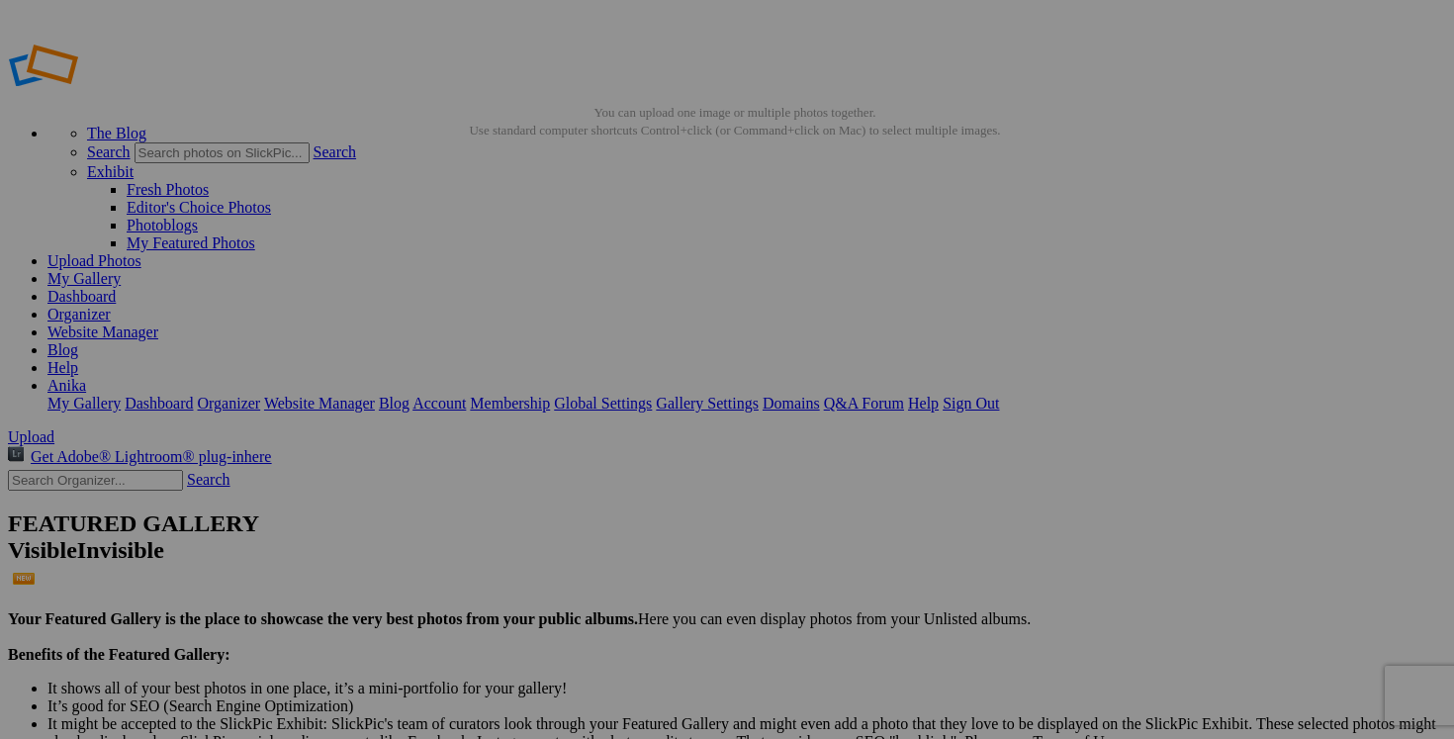
drag, startPoint x: 750, startPoint y: 637, endPoint x: 626, endPoint y: 633, distance: 124.6
type input "manteau automne RW&CO medium 50$(comme neuf)"
drag, startPoint x: 585, startPoint y: 639, endPoint x: 446, endPoint y: 626, distance: 140.0
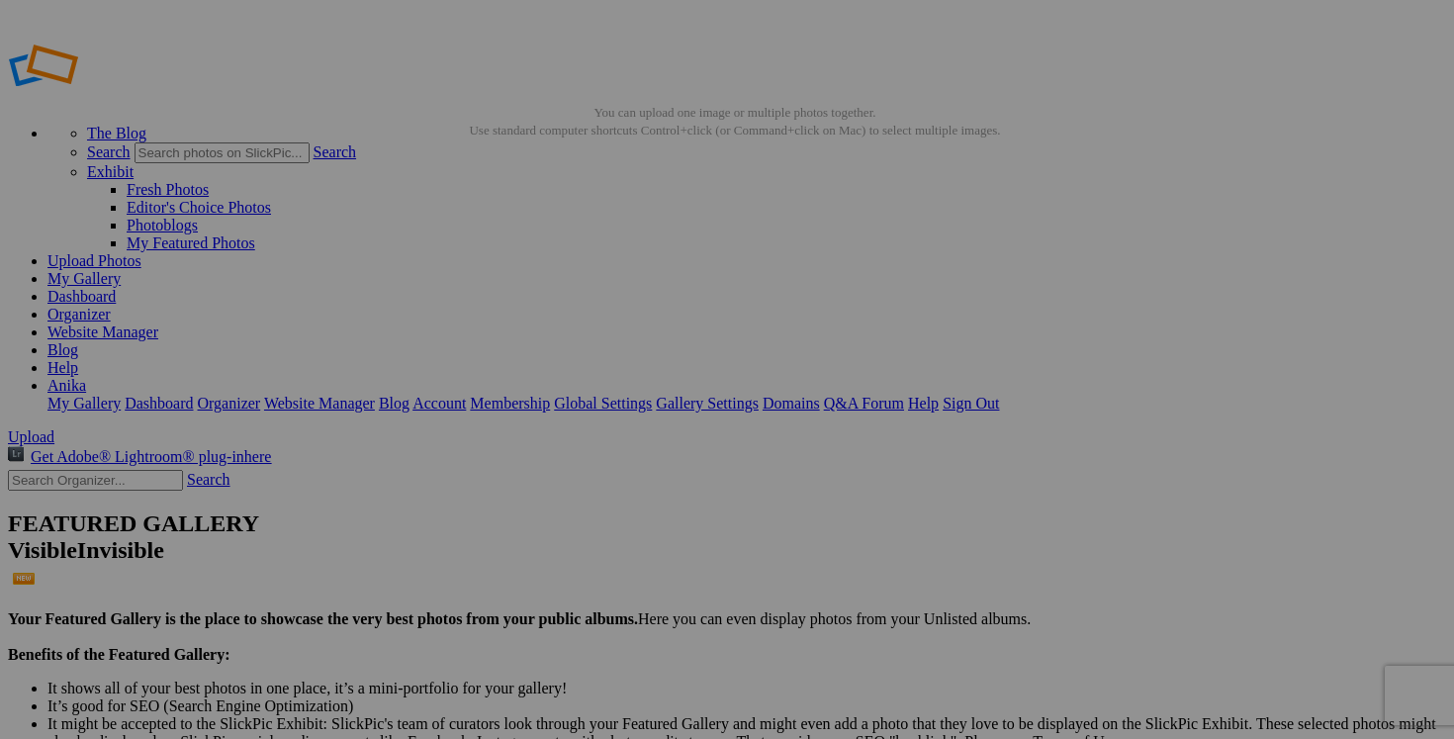
paste input "manteau automne RW&CO medium"
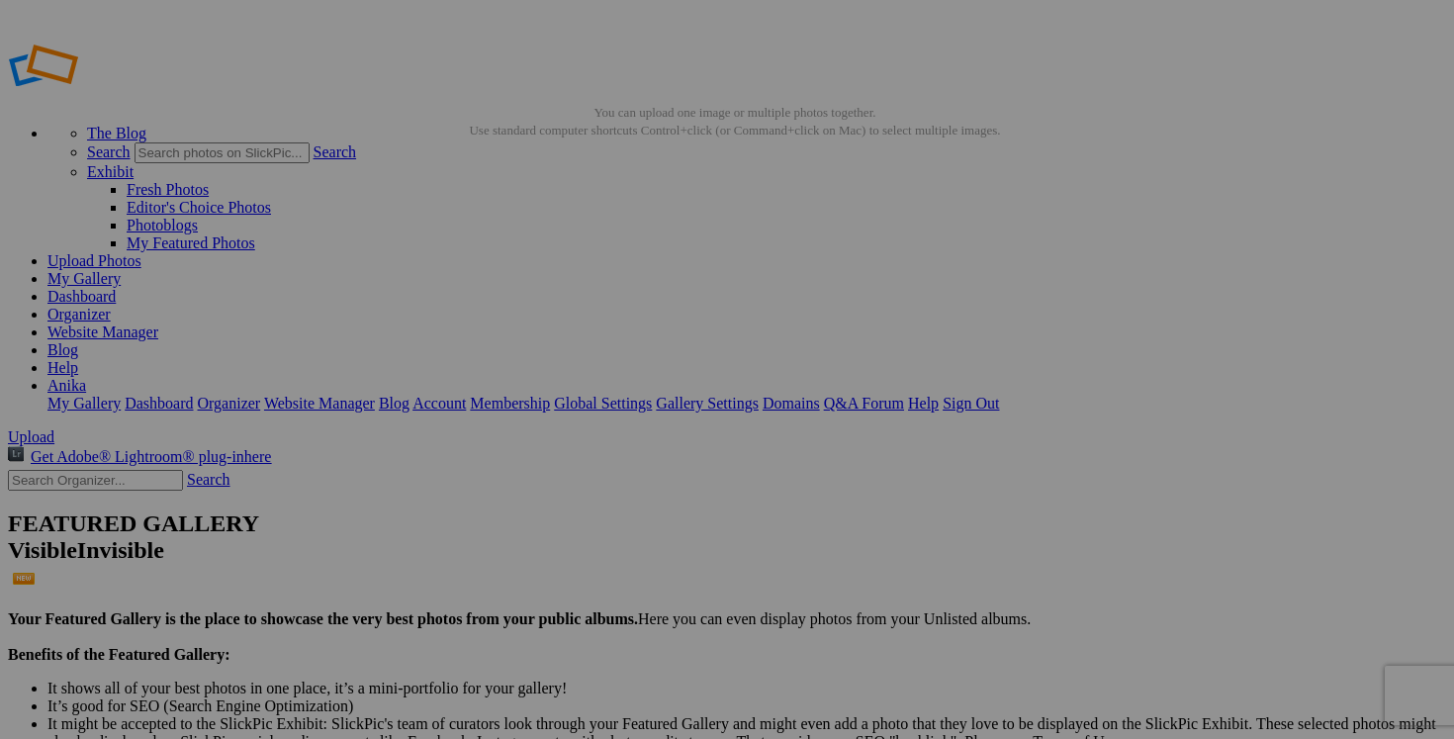
type input "manteau automne RW&CO medium"
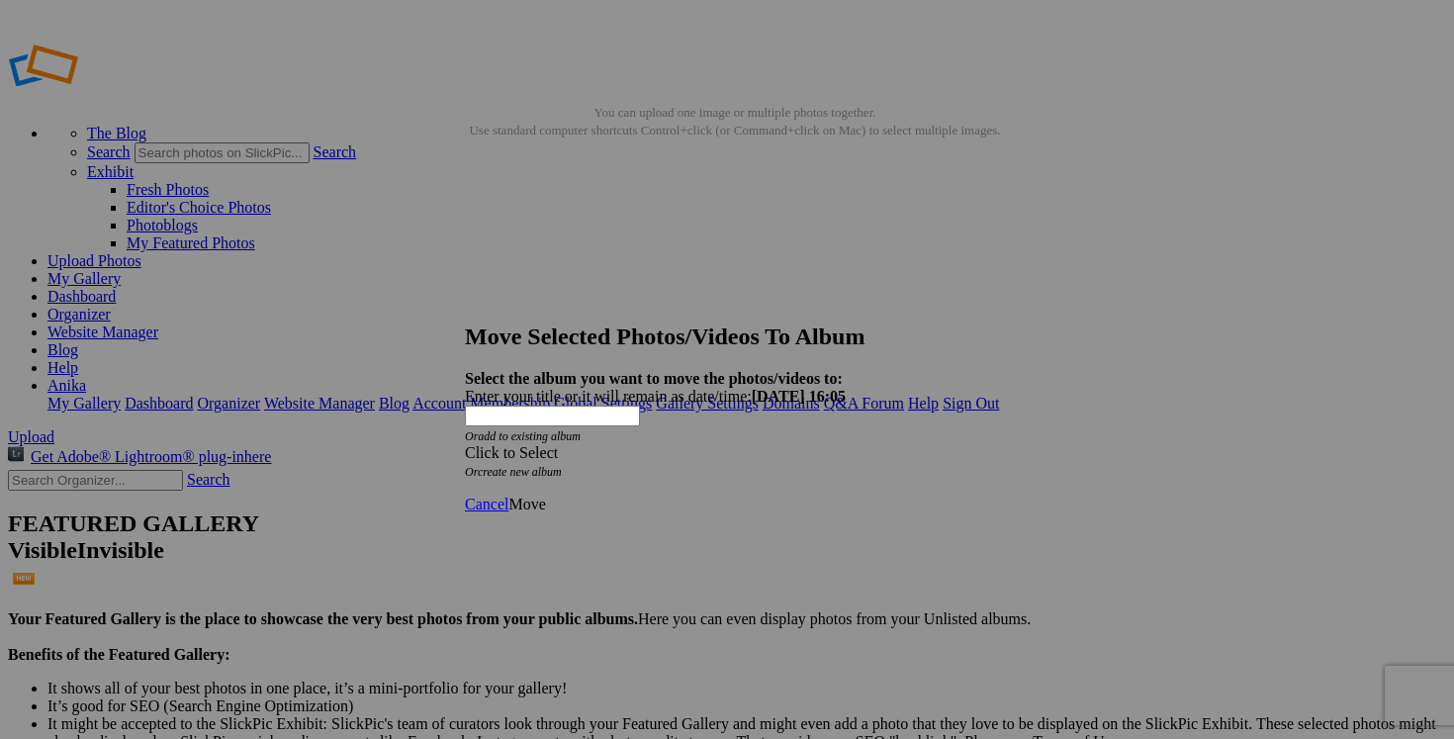
click at [465, 444] on span at bounding box center [465, 452] width 0 height 17
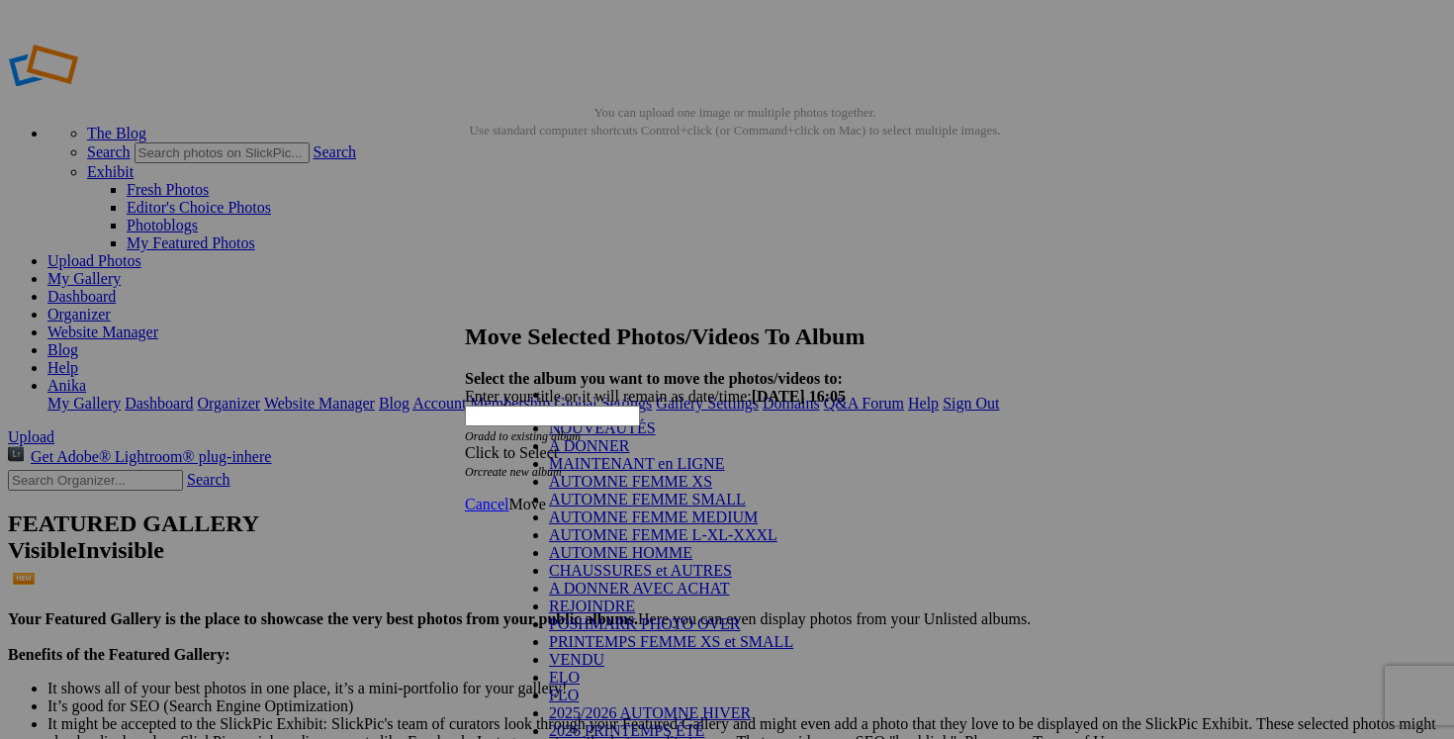
click at [656, 436] on link "NOUVEAUTÉS" at bounding box center [602, 427] width 107 height 17
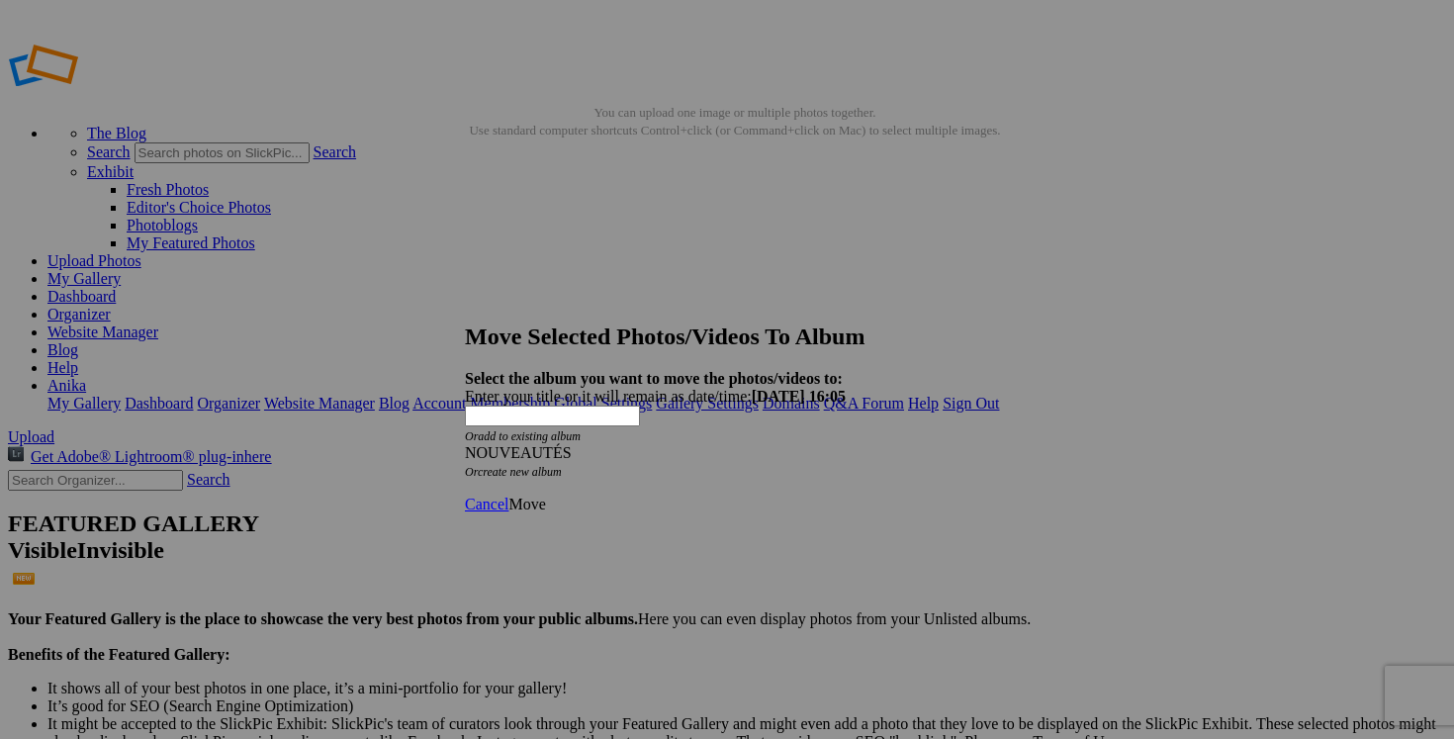
click at [545, 495] on span "Move" at bounding box center [526, 503] width 37 height 17
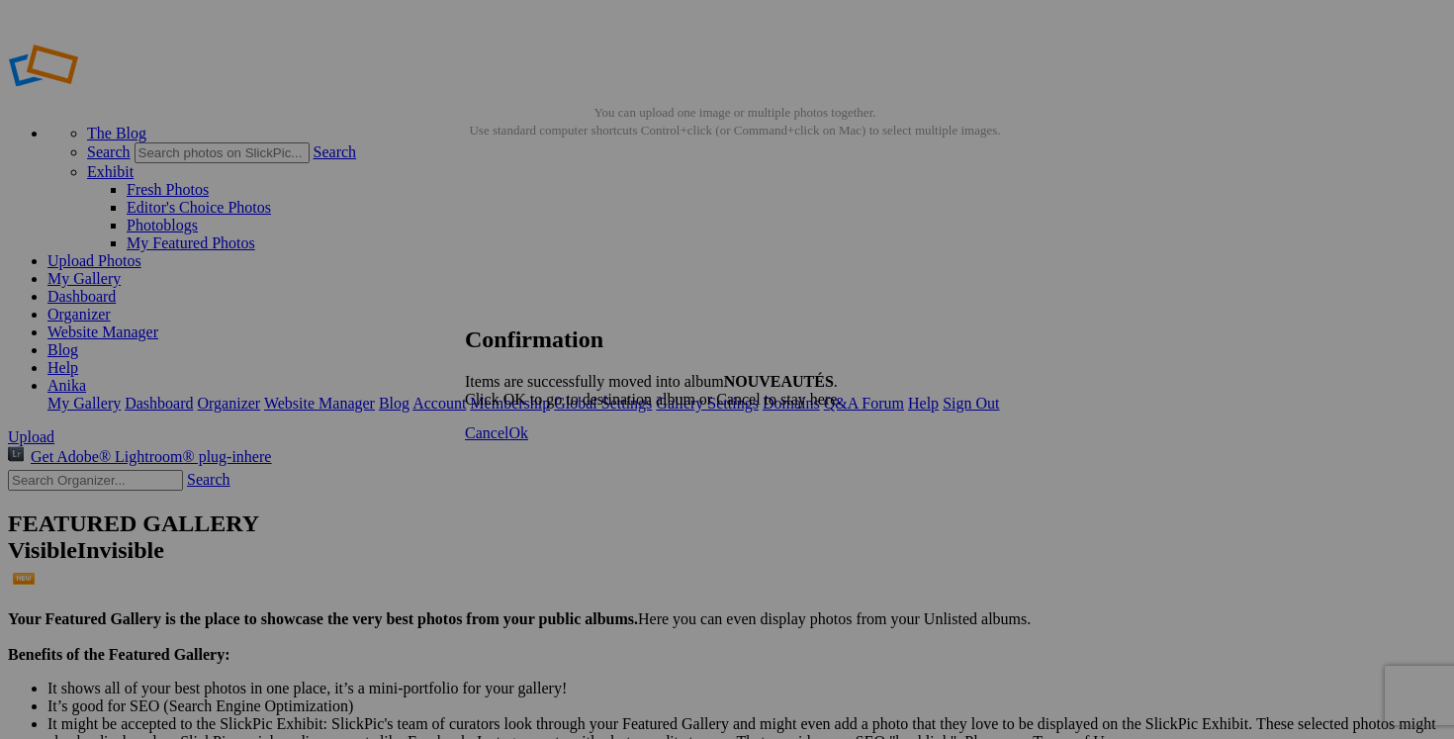
click at [508, 441] on span "Cancel" at bounding box center [487, 432] width 44 height 17
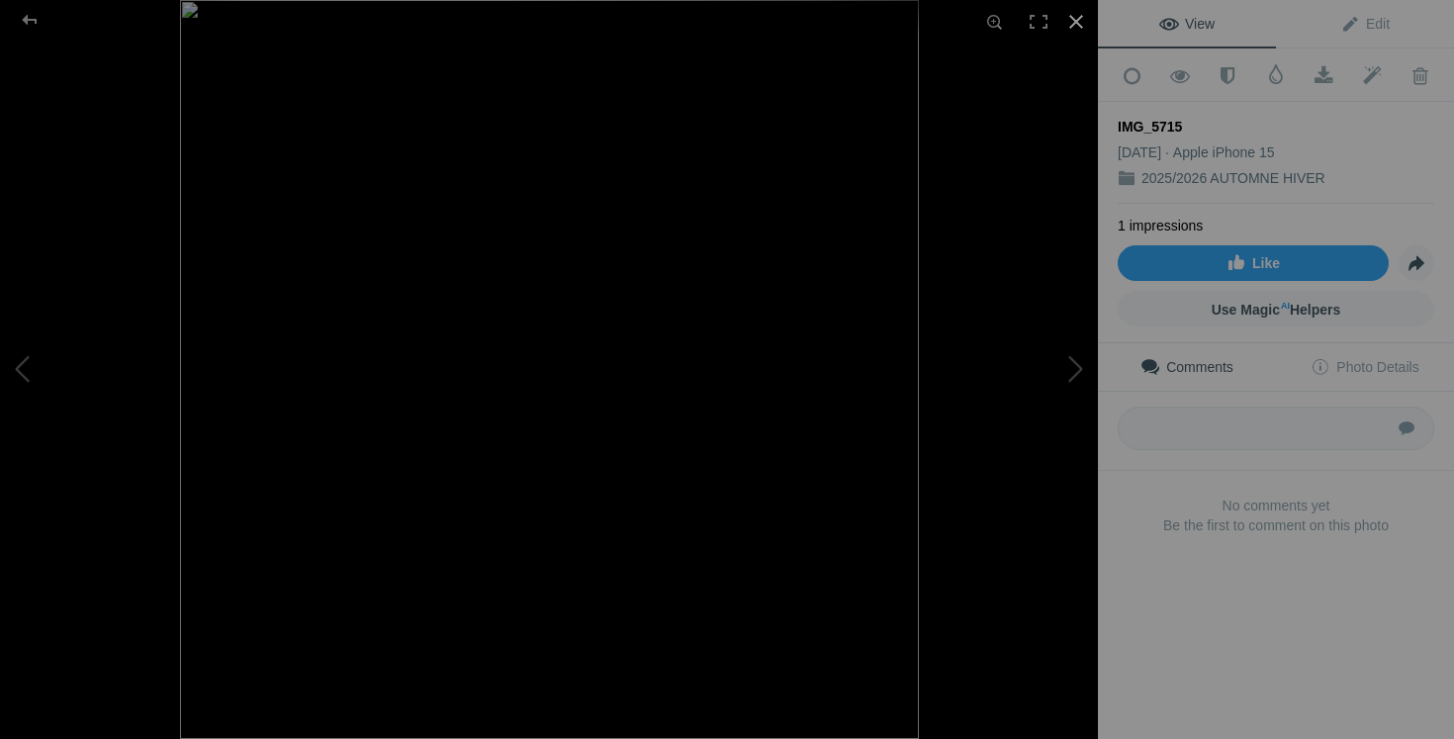
click at [1074, 17] on div at bounding box center [1076, 22] width 44 height 44
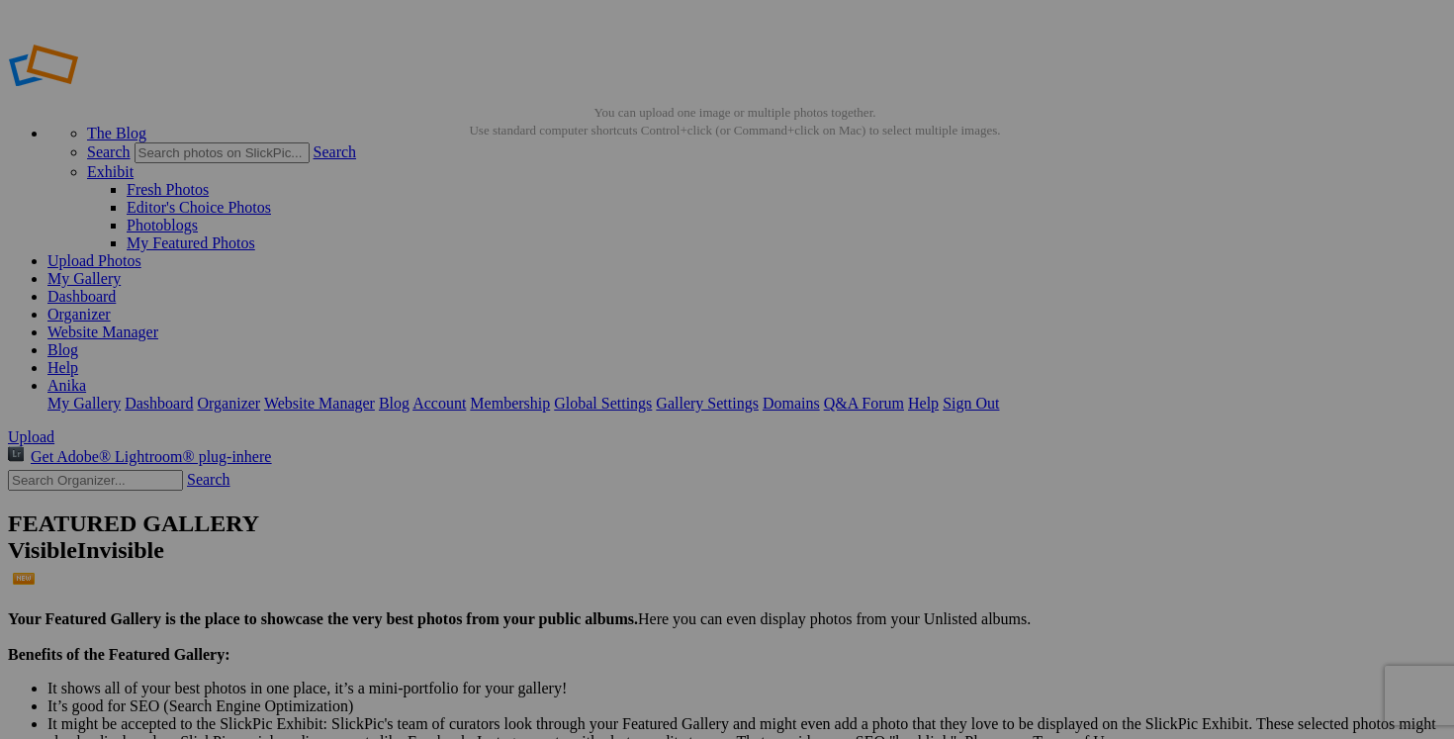
drag, startPoint x: 771, startPoint y: 636, endPoint x: 639, endPoint y: 607, distance: 135.6
type input "manteau TOMMY BAHAMA small 125$(comme neuf, superbe)"
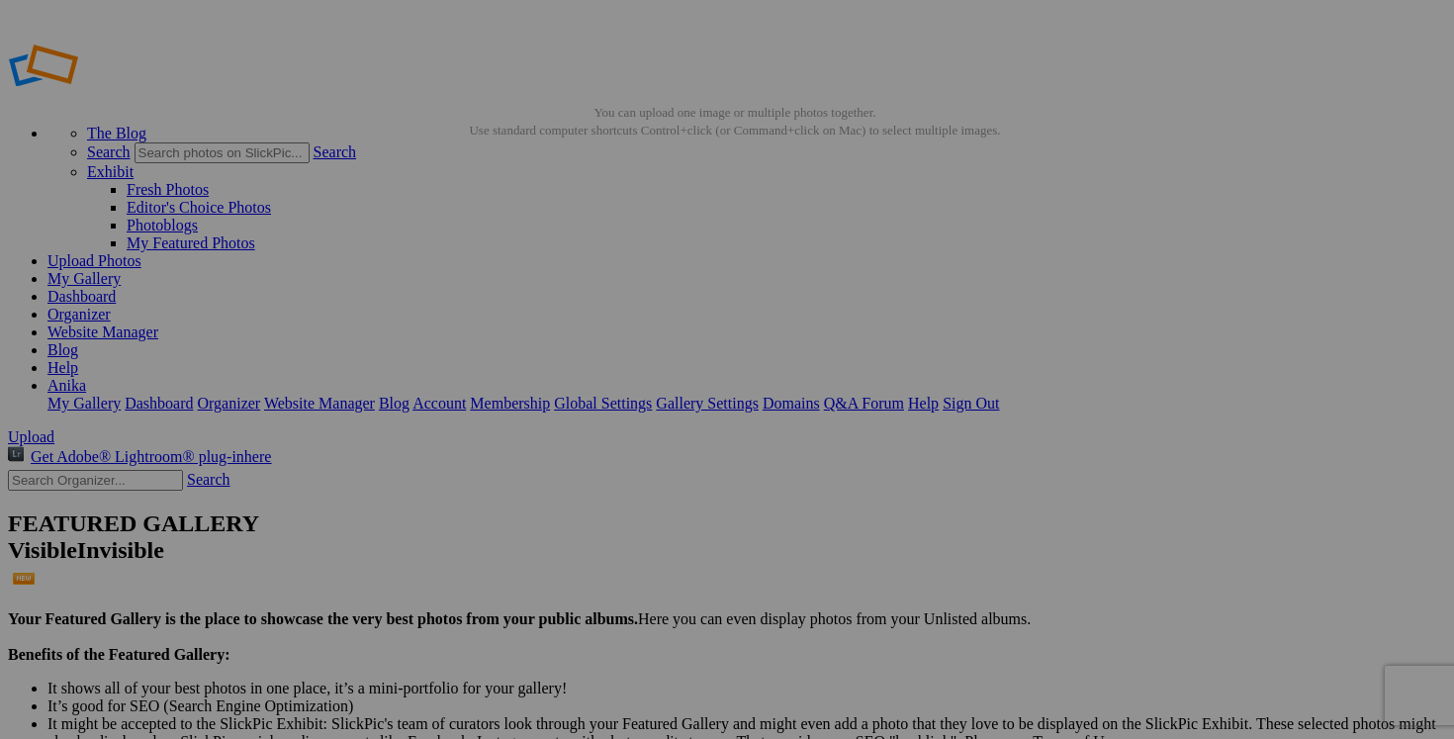
scroll to position [0, 157]
drag, startPoint x: 785, startPoint y: 637, endPoint x: 806, endPoint y: 636, distance: 20.8
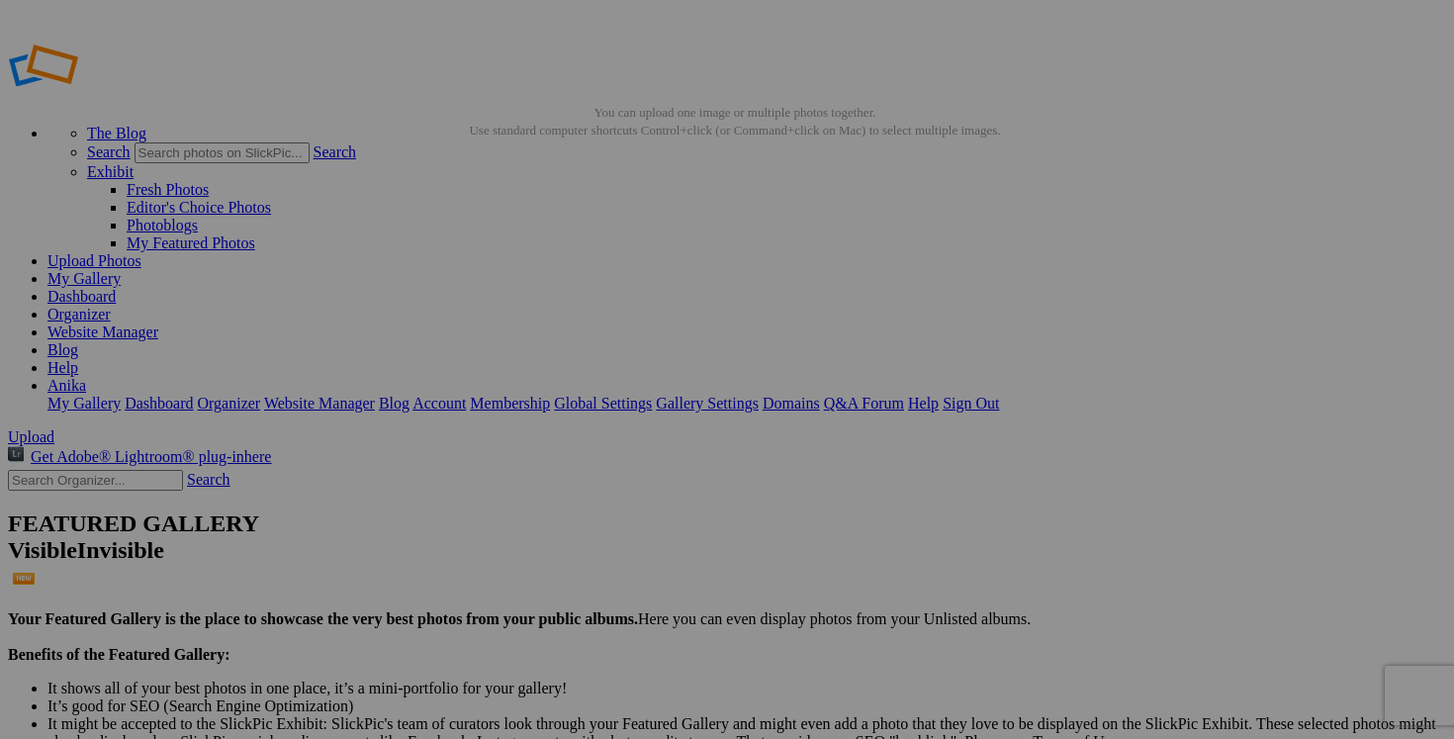
drag, startPoint x: 739, startPoint y: 637, endPoint x: 655, endPoint y: 631, distance: 84.3
drag, startPoint x: 581, startPoint y: 639, endPoint x: 463, endPoint y: 637, distance: 118.7
paste input "manteau TOMMY BAHAMA small"
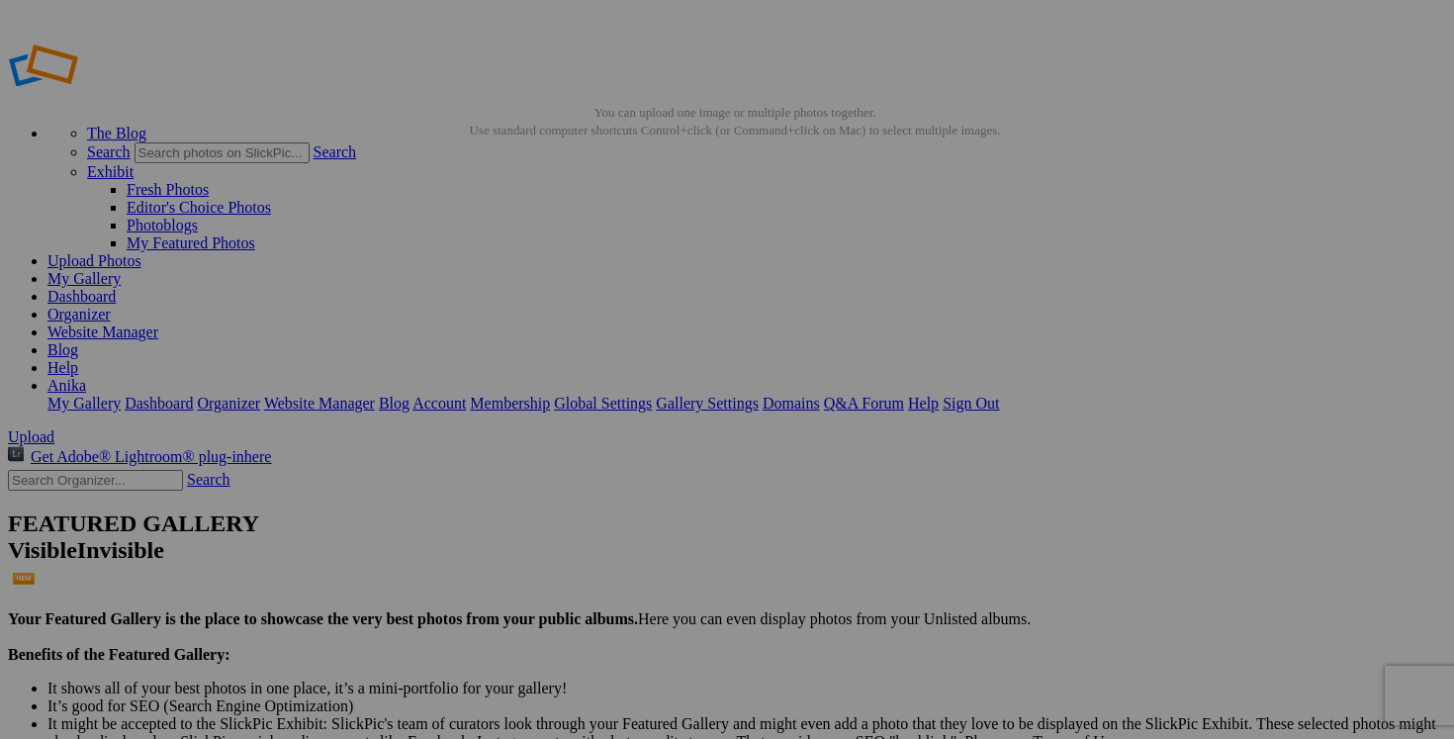
scroll to position [0, 15]
type input "manteau TOMMY BAHAMA small"
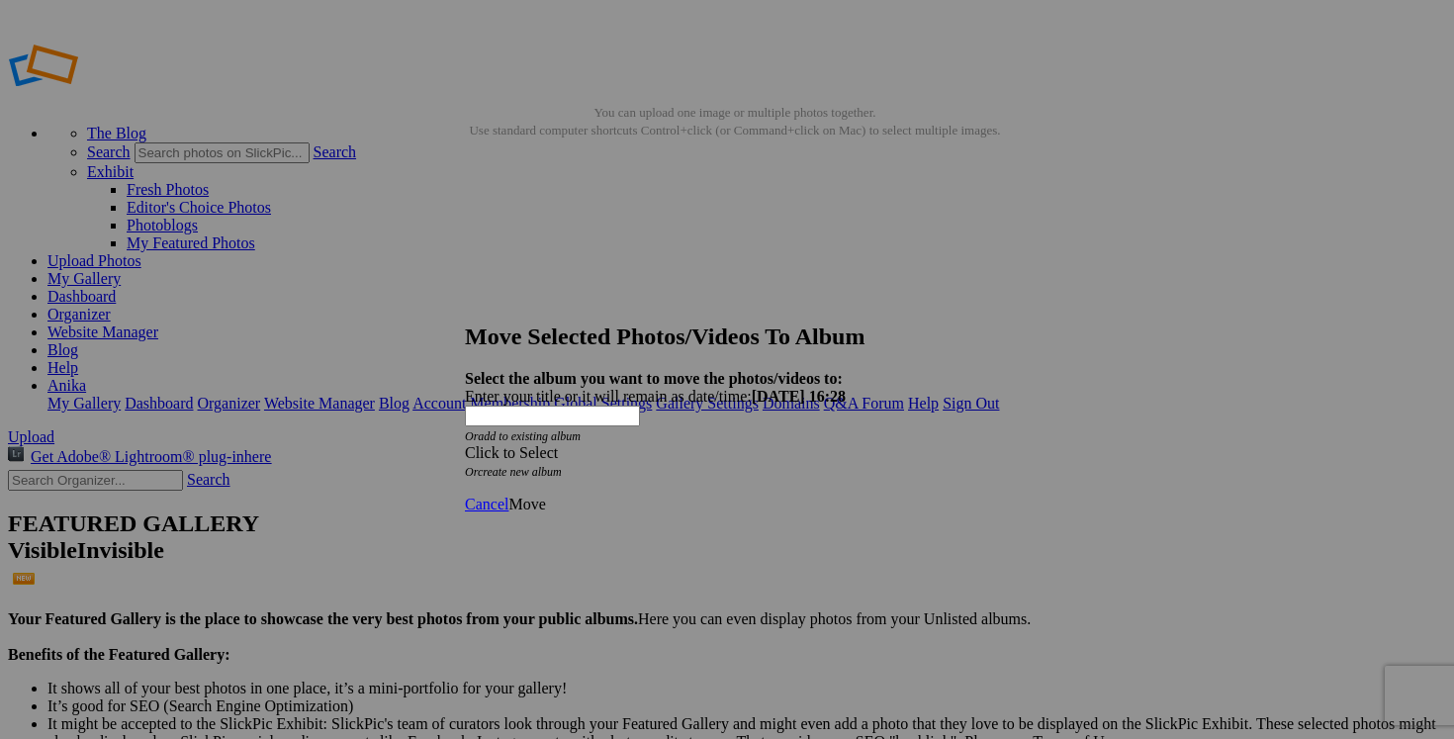
click at [465, 444] on span at bounding box center [465, 452] width 0 height 17
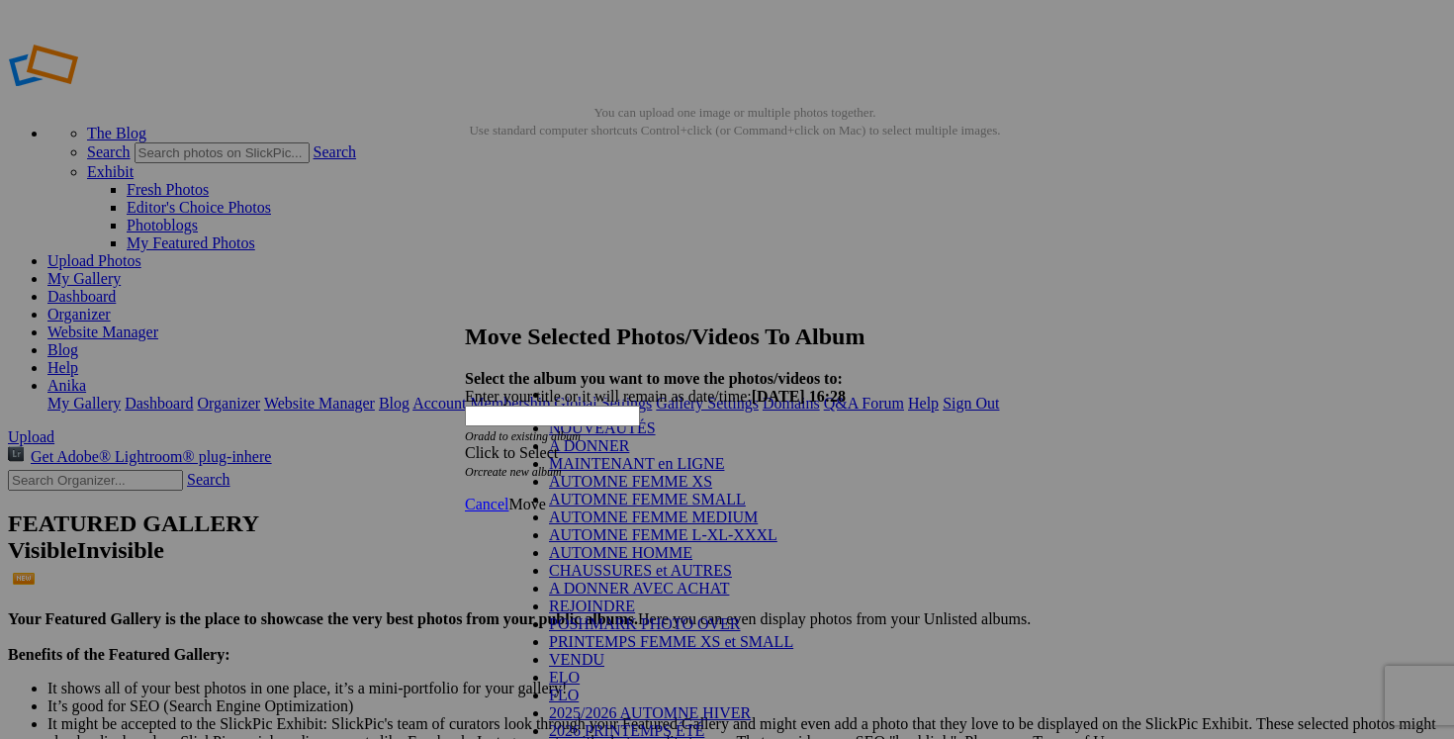
click at [656, 436] on link "NOUVEAUTÉS" at bounding box center [602, 427] width 107 height 17
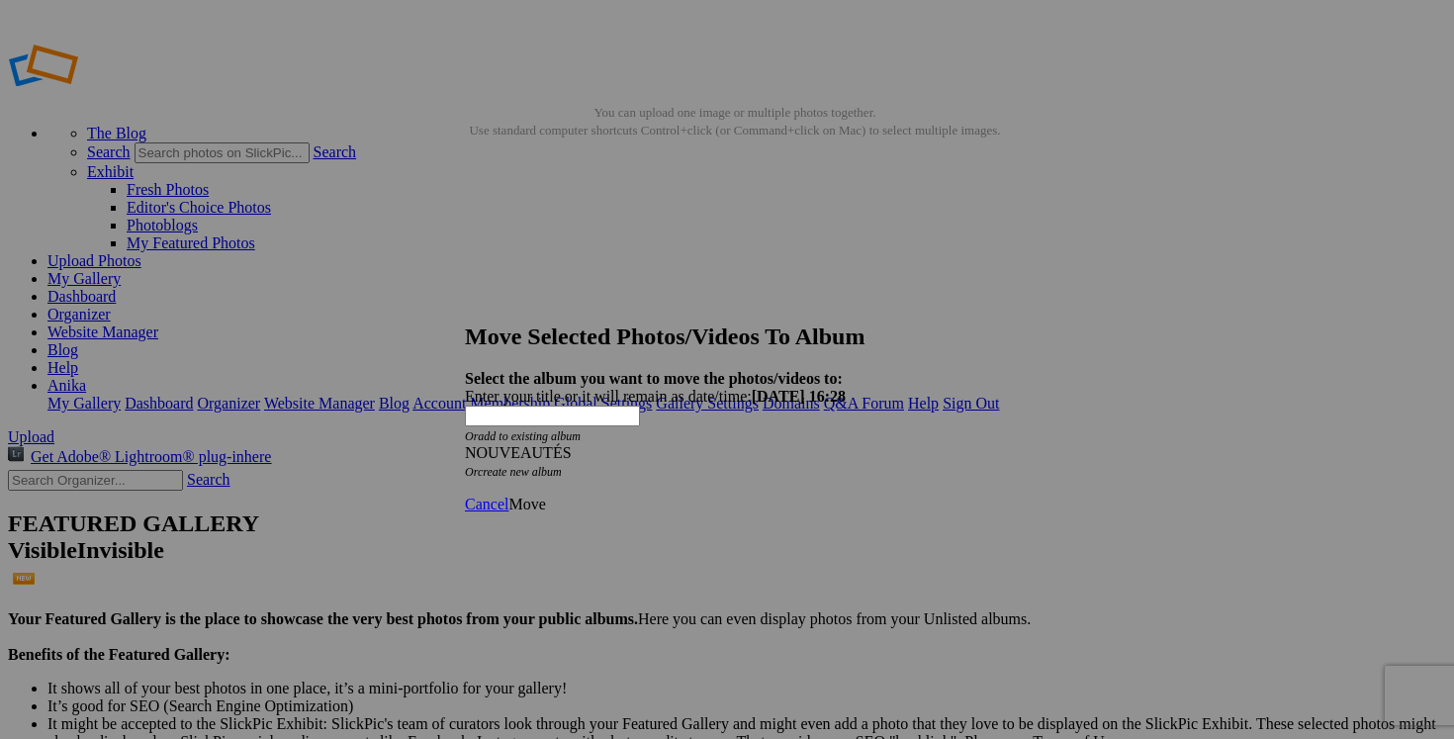
click at [545, 495] on span "Move" at bounding box center [526, 503] width 37 height 17
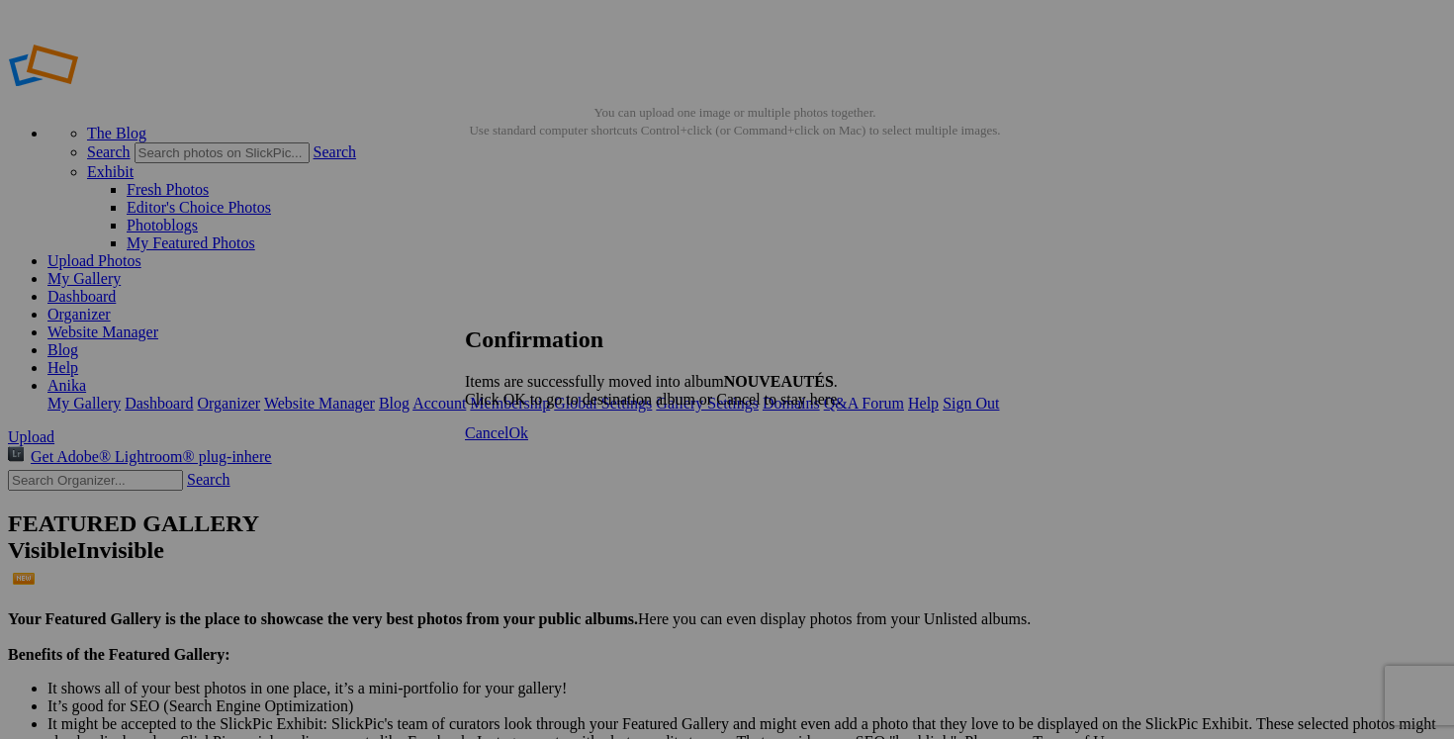
click at [508, 441] on link "Cancel" at bounding box center [487, 432] width 44 height 17
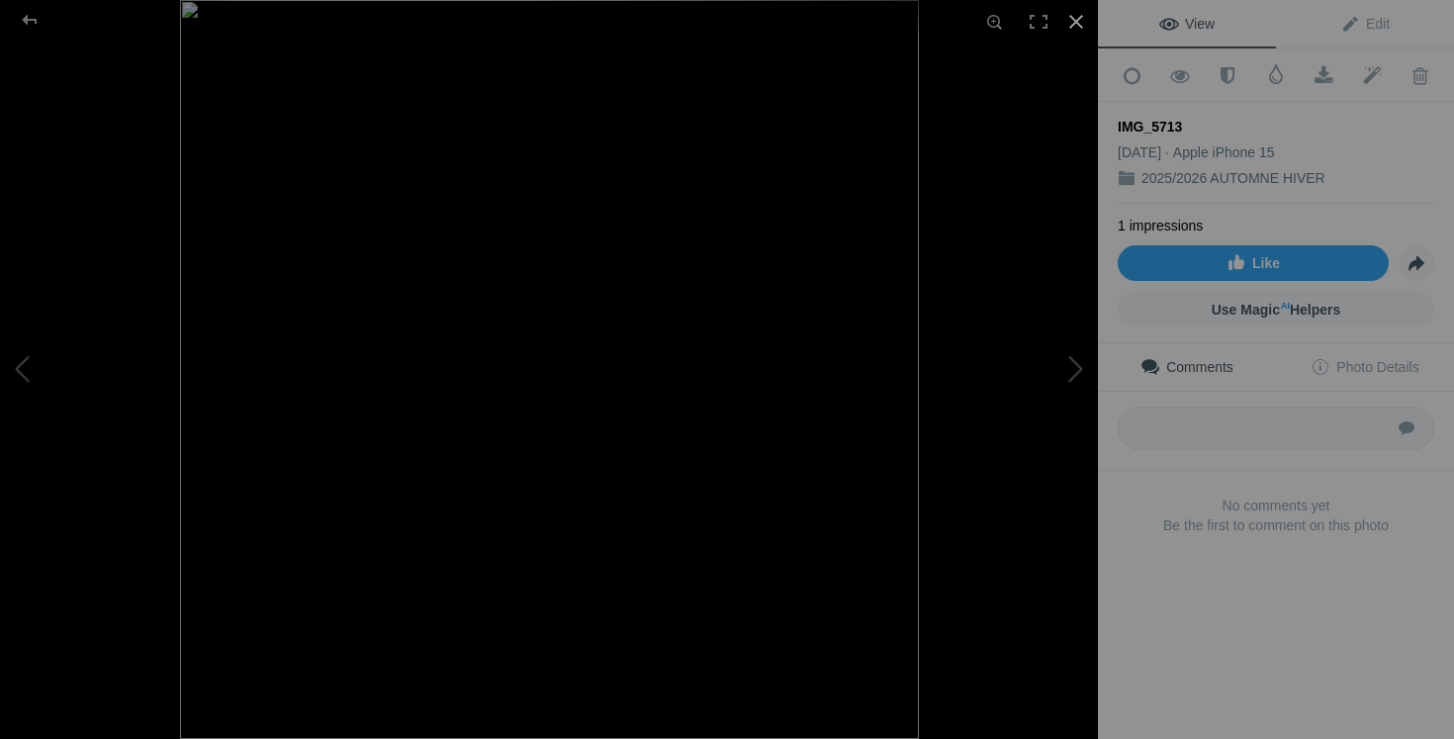
click at [1088, 20] on div at bounding box center [1076, 22] width 44 height 44
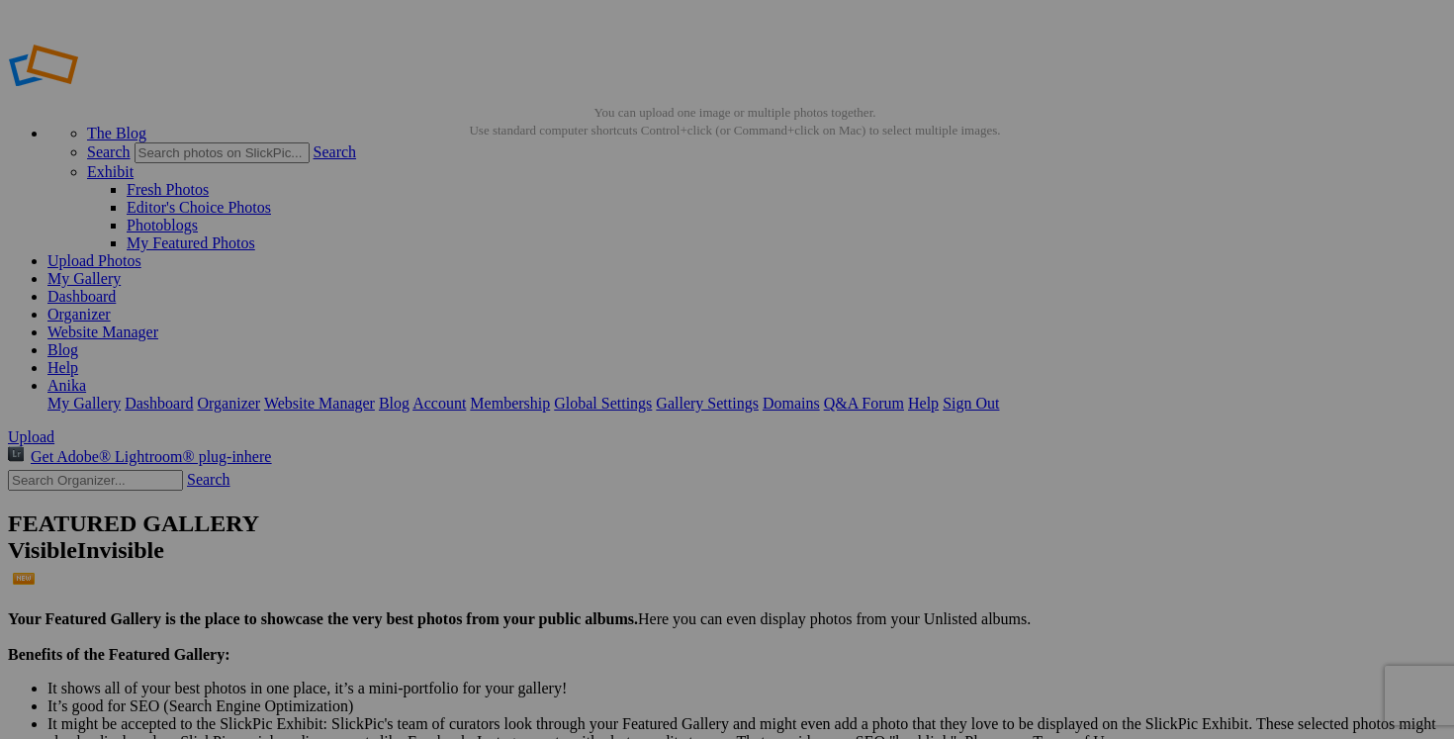
drag, startPoint x: 775, startPoint y: 637, endPoint x: 657, endPoint y: 635, distance: 118.7
drag, startPoint x: 689, startPoint y: 634, endPoint x: 626, endPoint y: 632, distance: 63.3
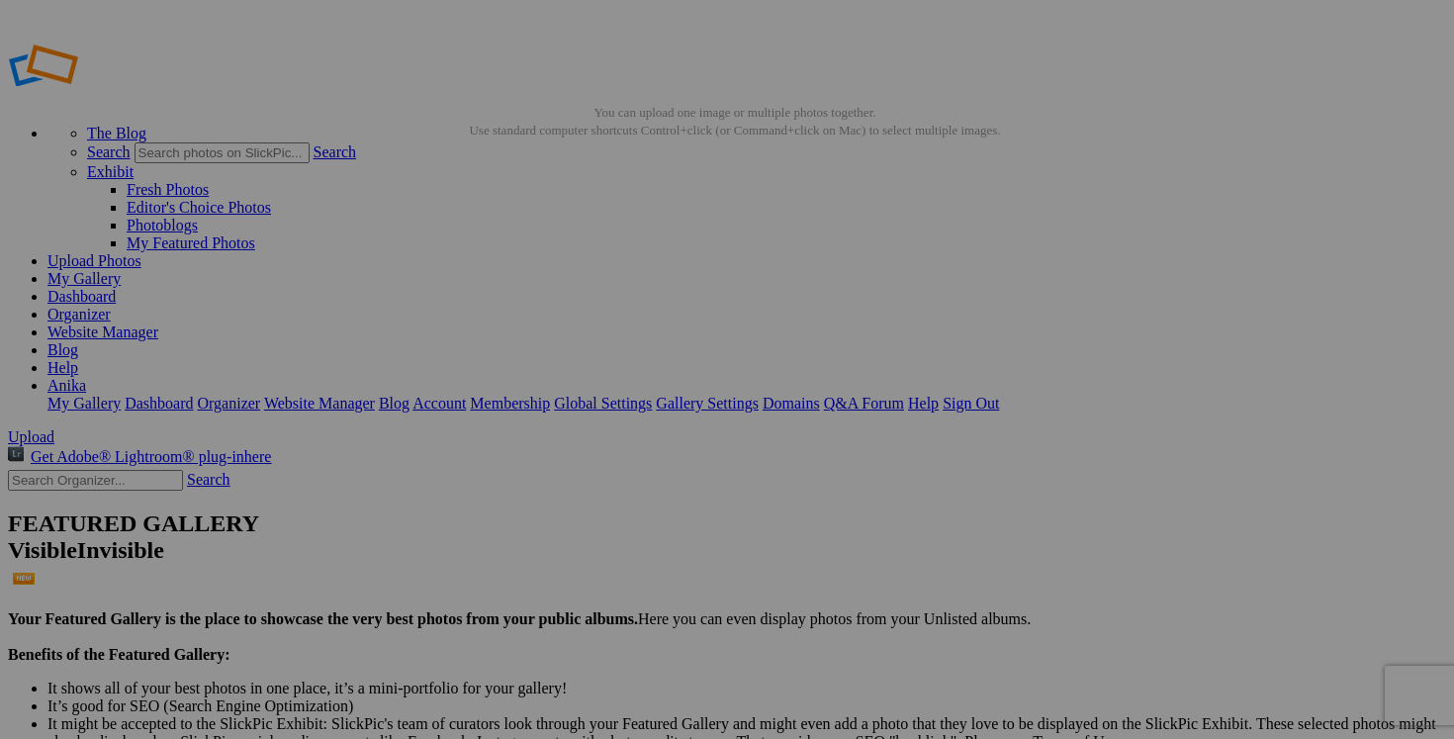
type input "manteau automne hiver BERNARDO FULL CIRCLE large 125$(comme neuf, superbe, fait…"
drag, startPoint x: 590, startPoint y: 637, endPoint x: 455, endPoint y: 636, distance: 135.5
paste input "manteau automne hiver BERNARDO FULL CIRCLE large"
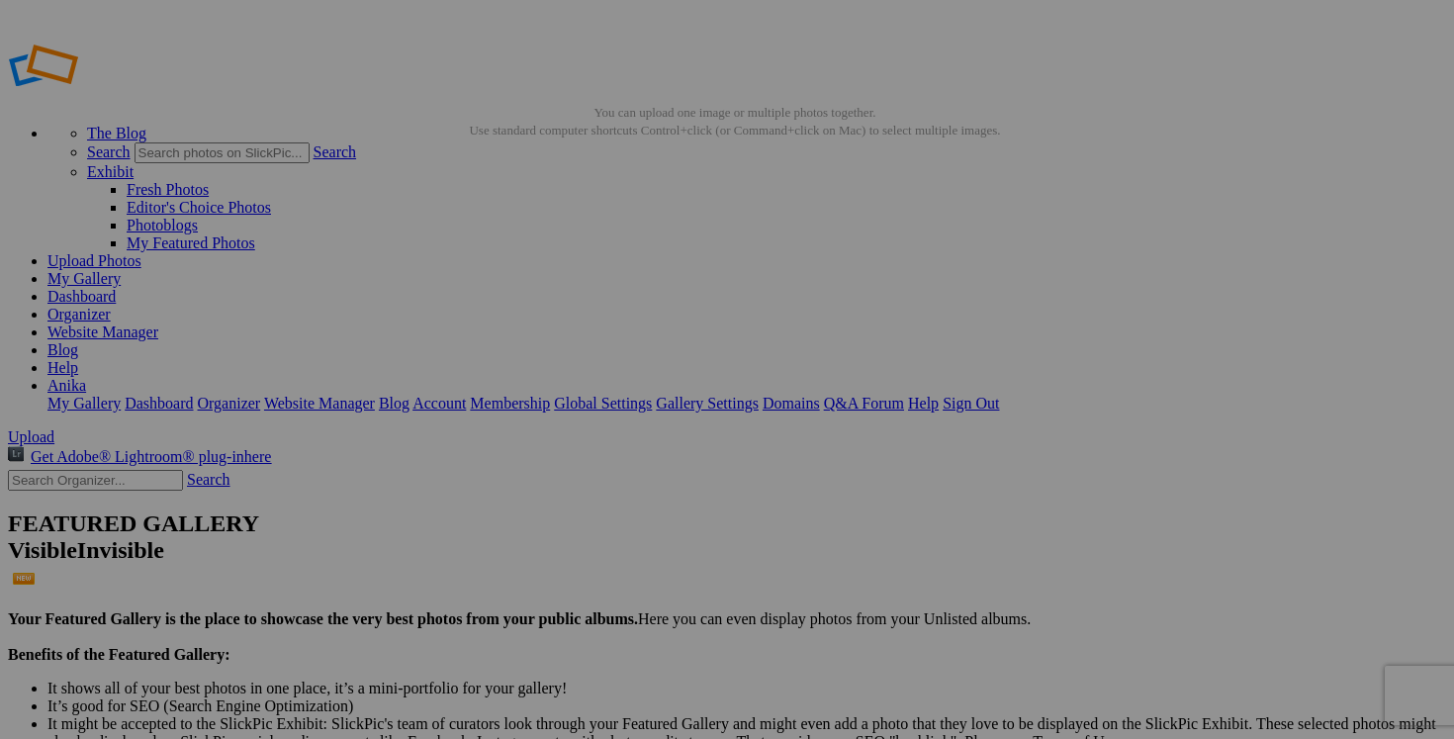
type input "manteau automne hiver BERNARDO FULL CIRCLE large"
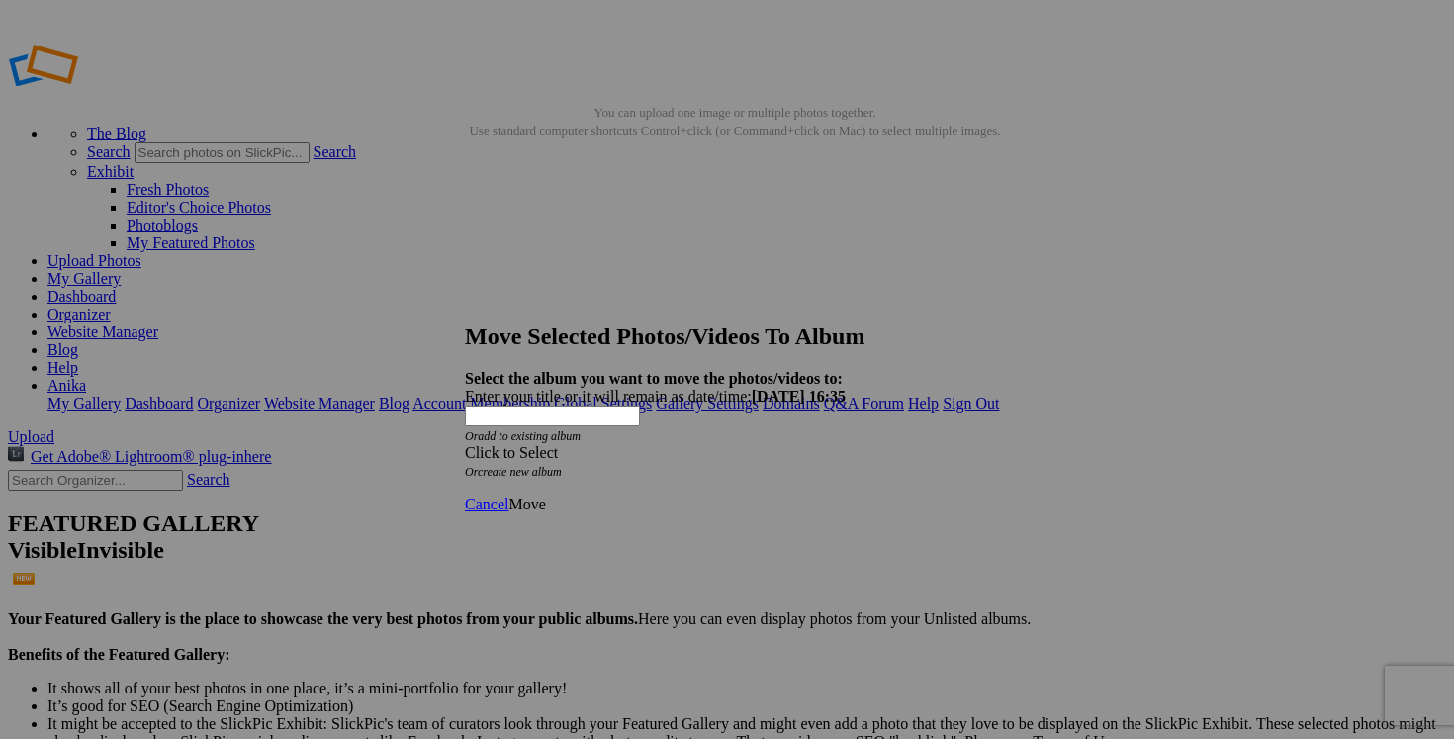
click at [839, 444] on div "Click to Select" at bounding box center [727, 453] width 524 height 18
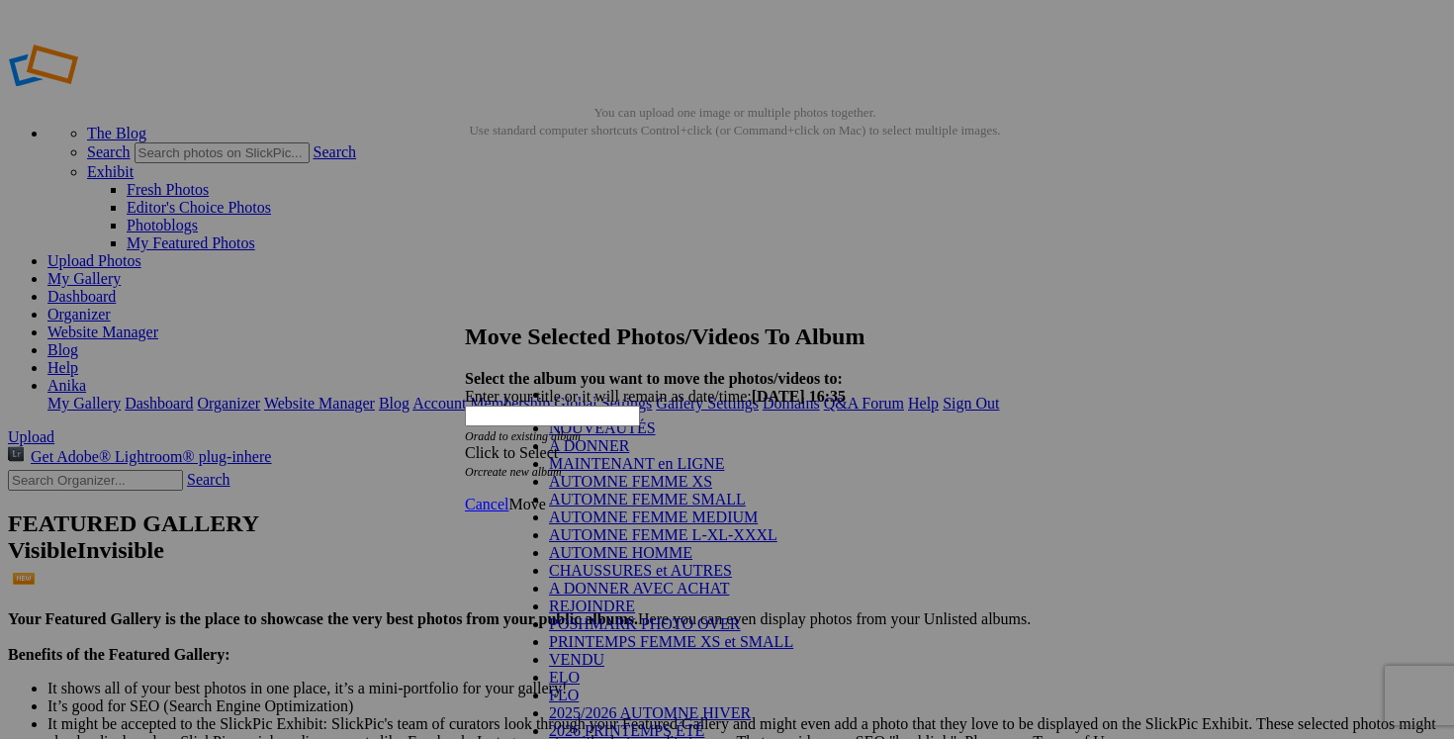
click at [656, 436] on link "NOUVEAUTÉS" at bounding box center [602, 427] width 107 height 17
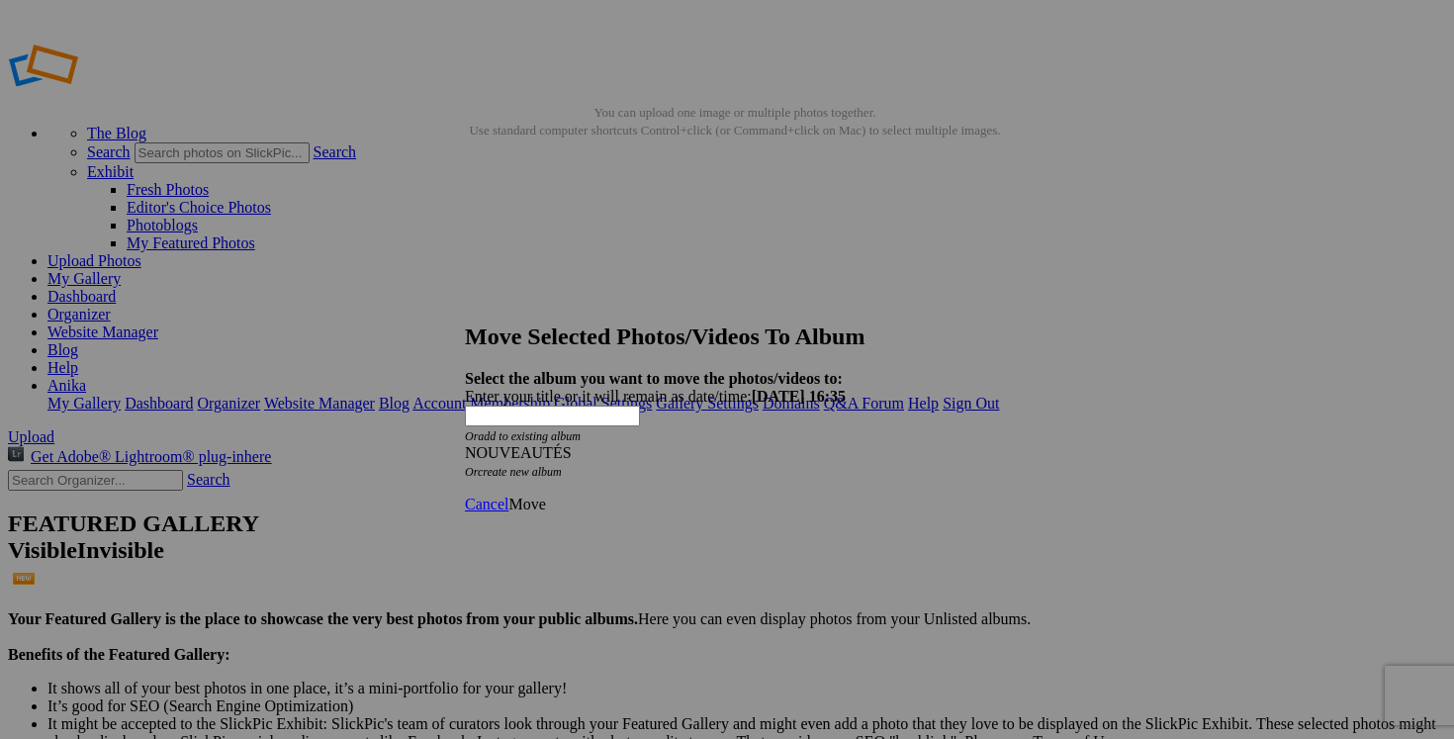
click at [545, 495] on link "Move" at bounding box center [526, 503] width 37 height 17
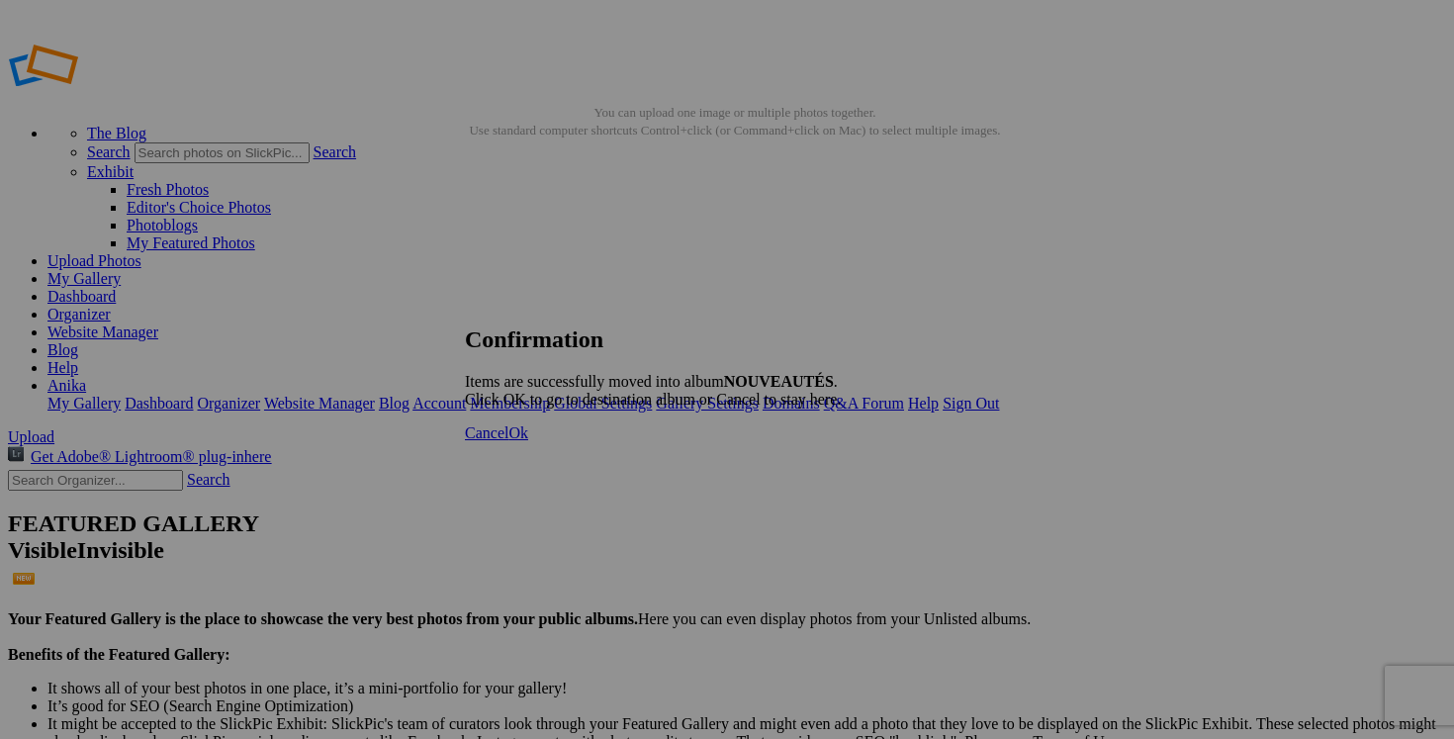
click at [508, 441] on link "Cancel" at bounding box center [487, 432] width 44 height 17
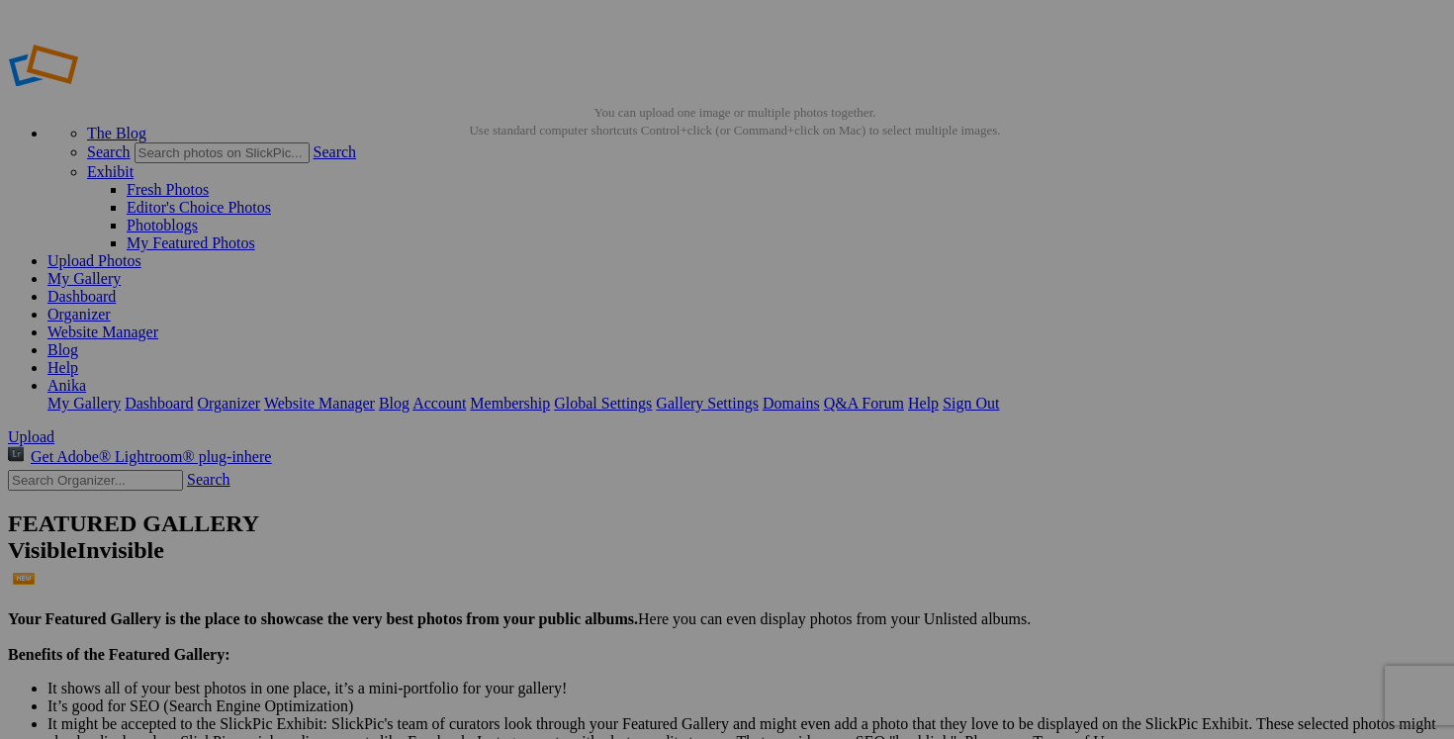
drag, startPoint x: 781, startPoint y: 386, endPoint x: 686, endPoint y: 387, distance: 94.9
type input "v"
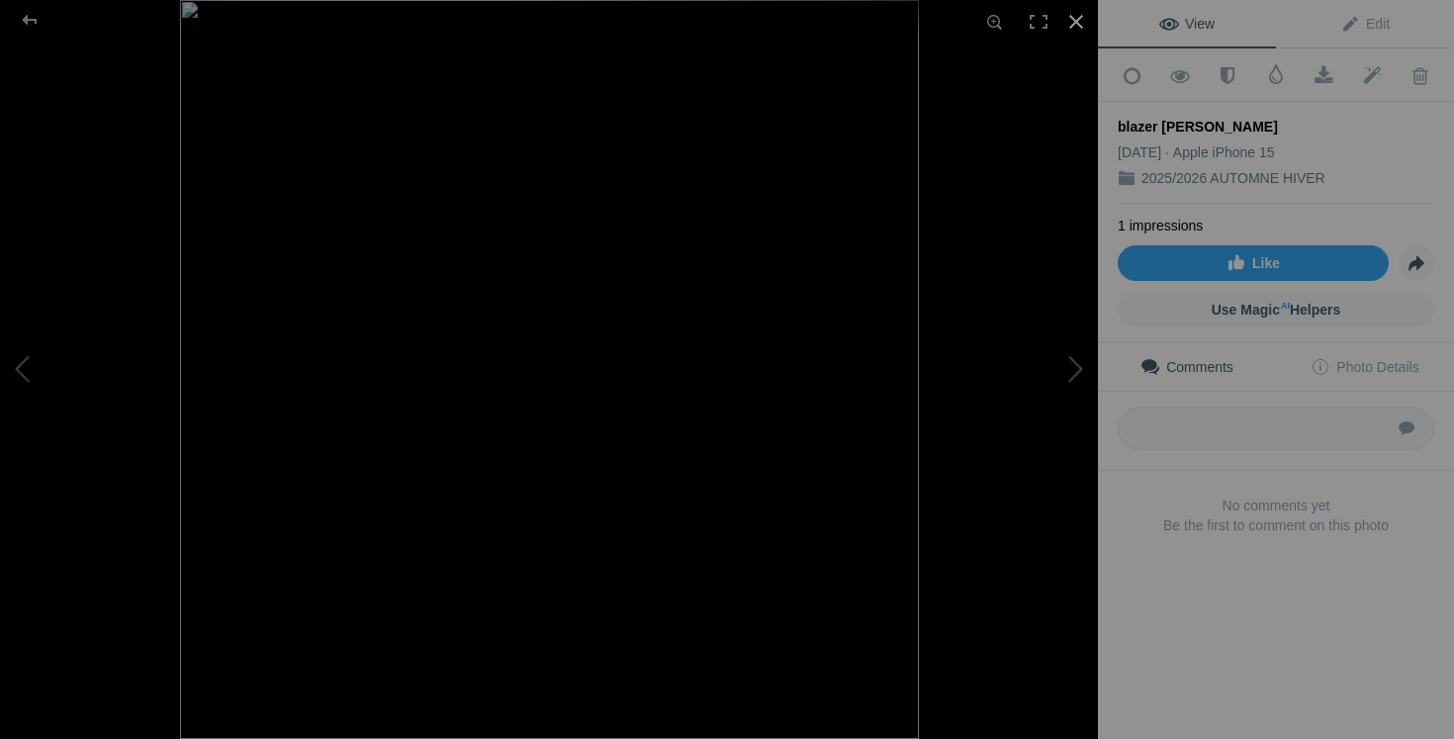
click at [1079, 20] on div at bounding box center [1076, 22] width 44 height 44
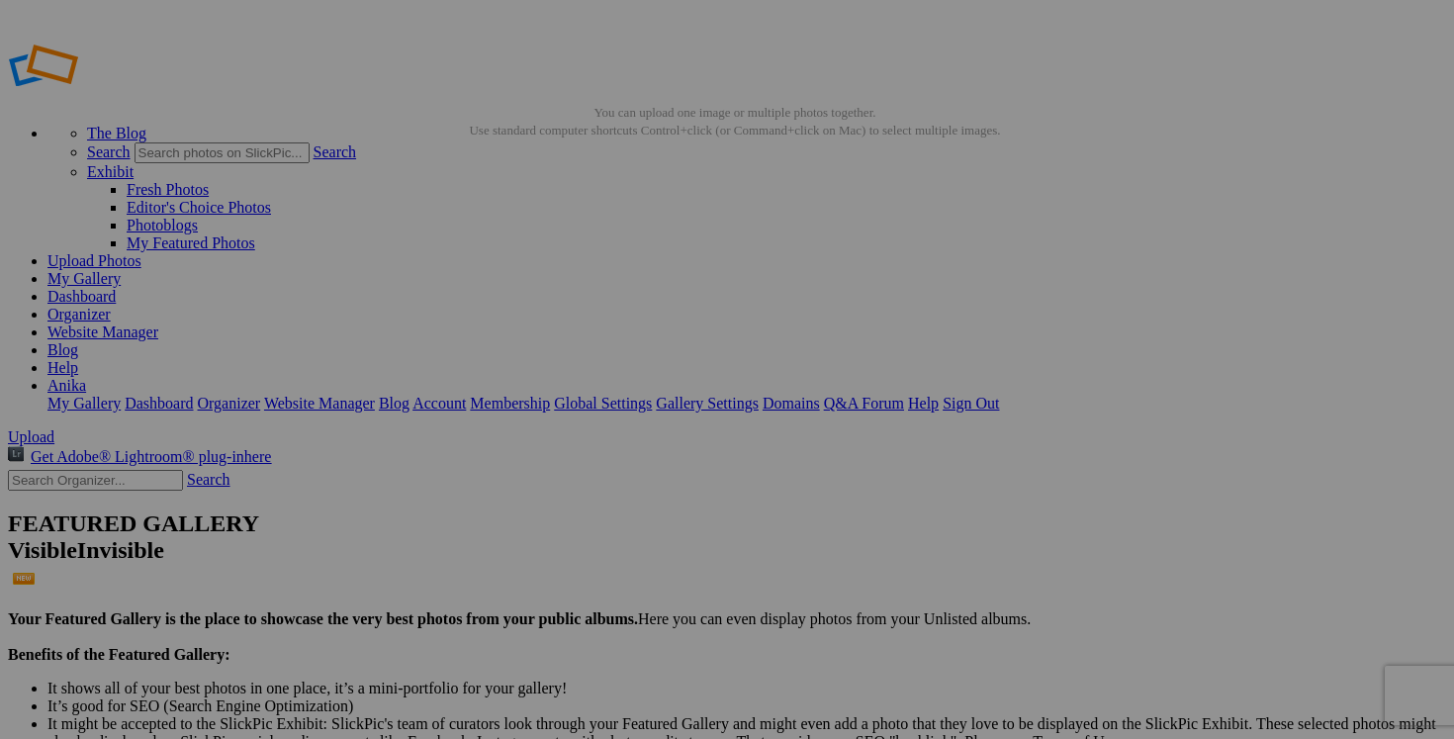
drag, startPoint x: 725, startPoint y: 385, endPoint x: 612, endPoint y: 380, distance: 112.8
type input "blazer ELISA CAVALETTI XL 50$(comme neuf, payé 500$)"
drag, startPoint x: 586, startPoint y: 382, endPoint x: 416, endPoint y: 378, distance: 170.1
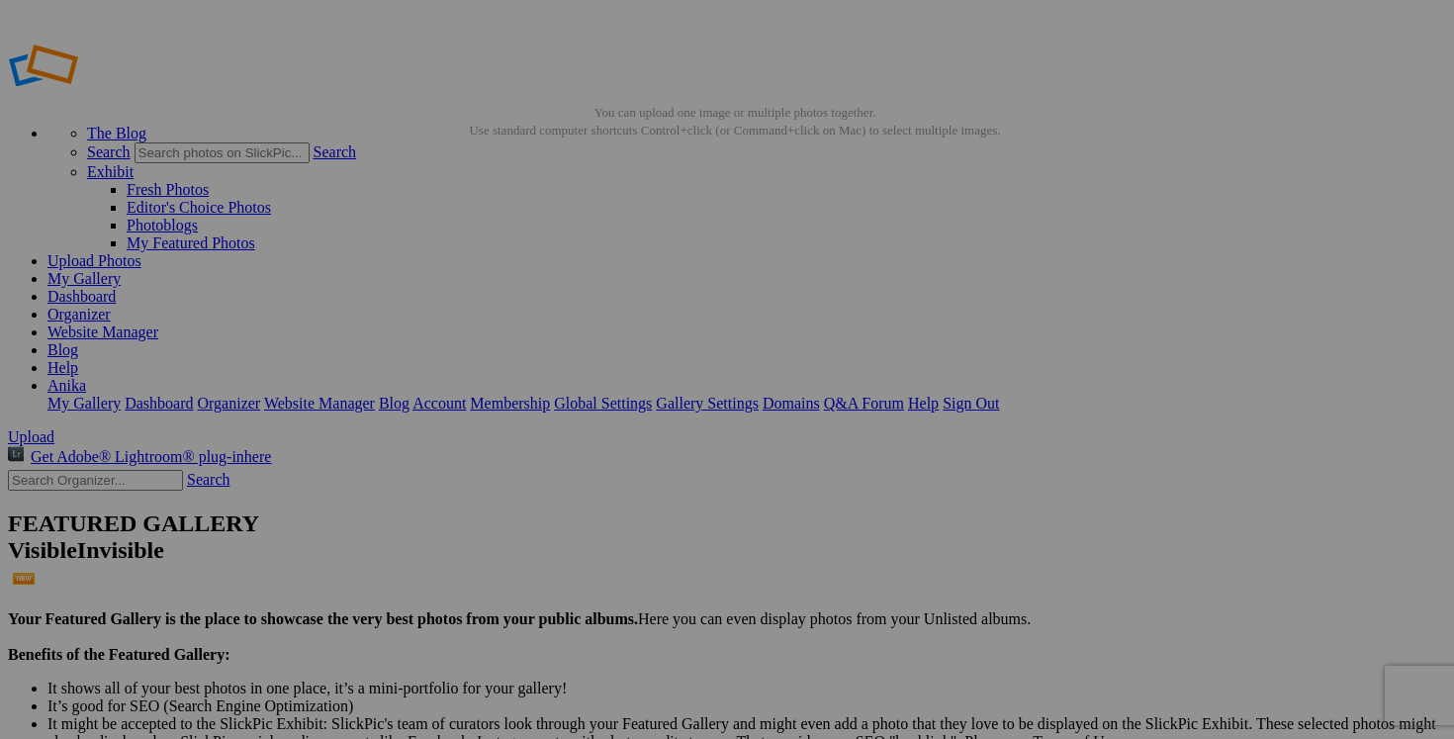
paste input "blazer ELISA CAVALETTI XL"
type input "blazer ELISA CAVALETTI XL"
type input "blazer ELISA CAVALETTI XL 60$(comme neuf, payé 500$)"
drag, startPoint x: 1124, startPoint y: 388, endPoint x: 1012, endPoint y: 381, distance: 112.9
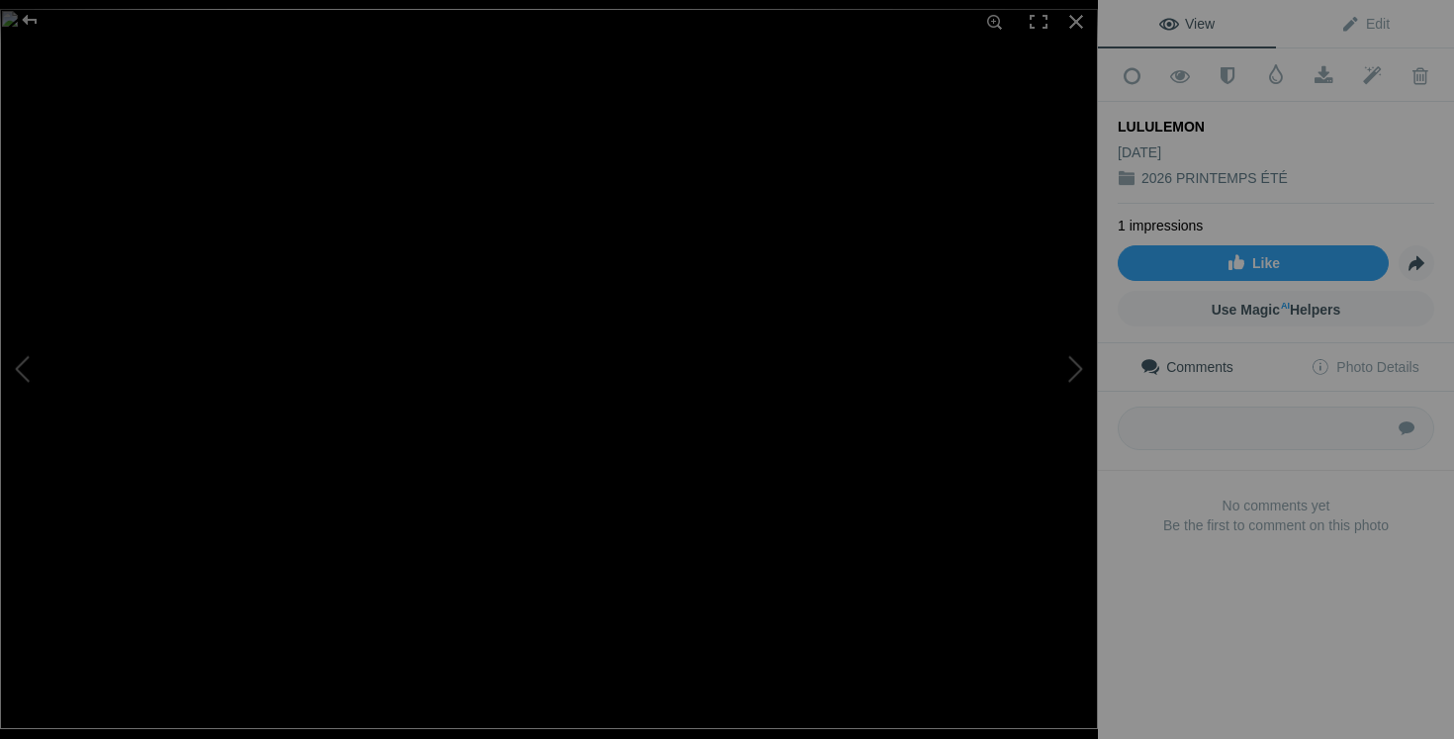
scroll to position [15511, 0]
click at [1080, 27] on div at bounding box center [1076, 22] width 44 height 44
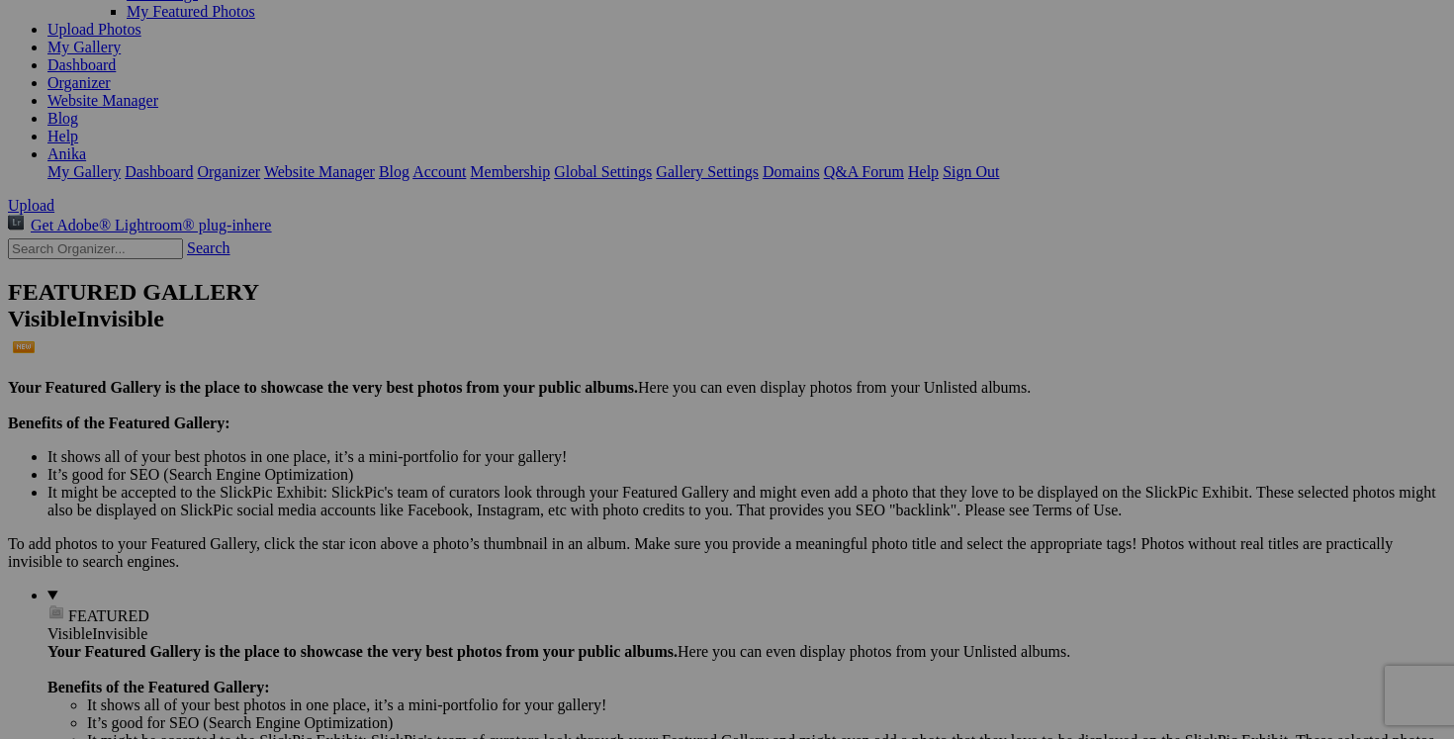
scroll to position [0, 0]
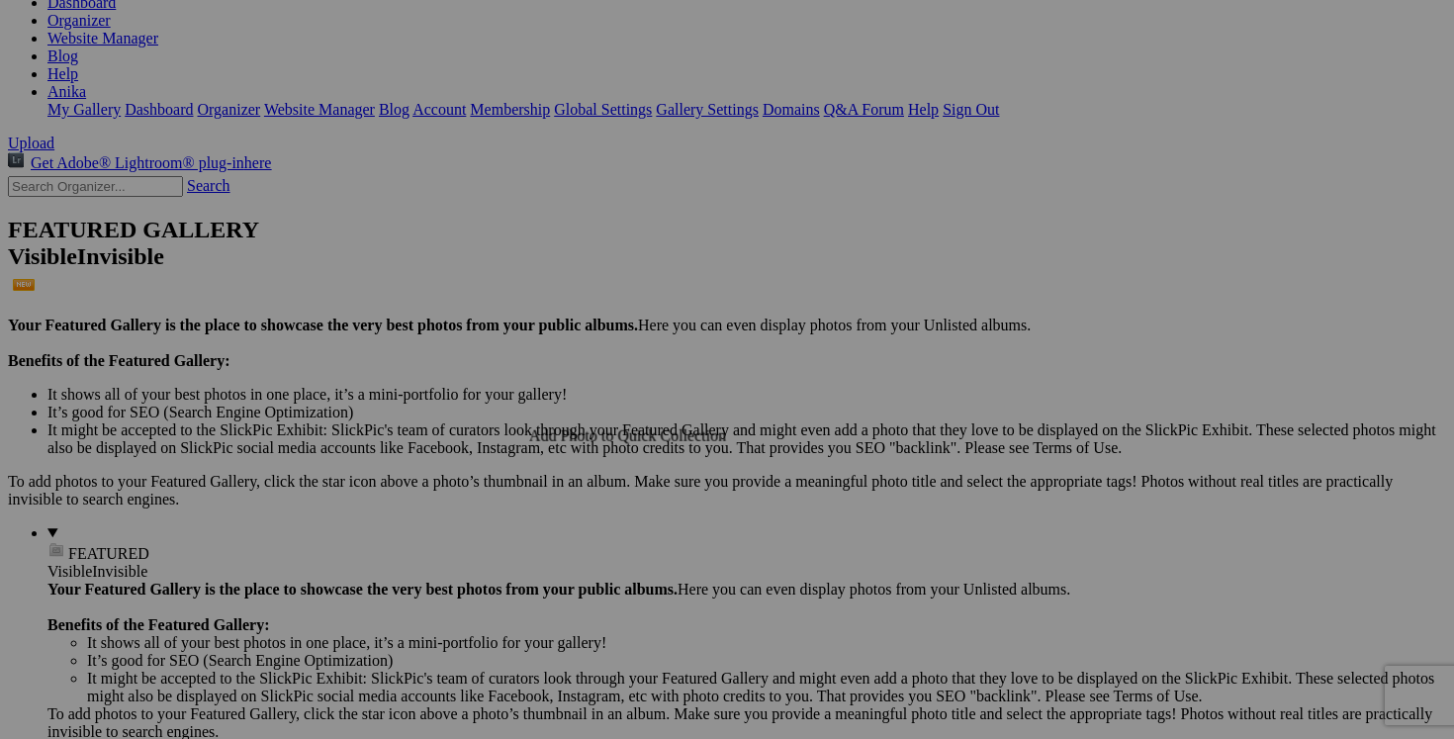
scroll to position [371, 0]
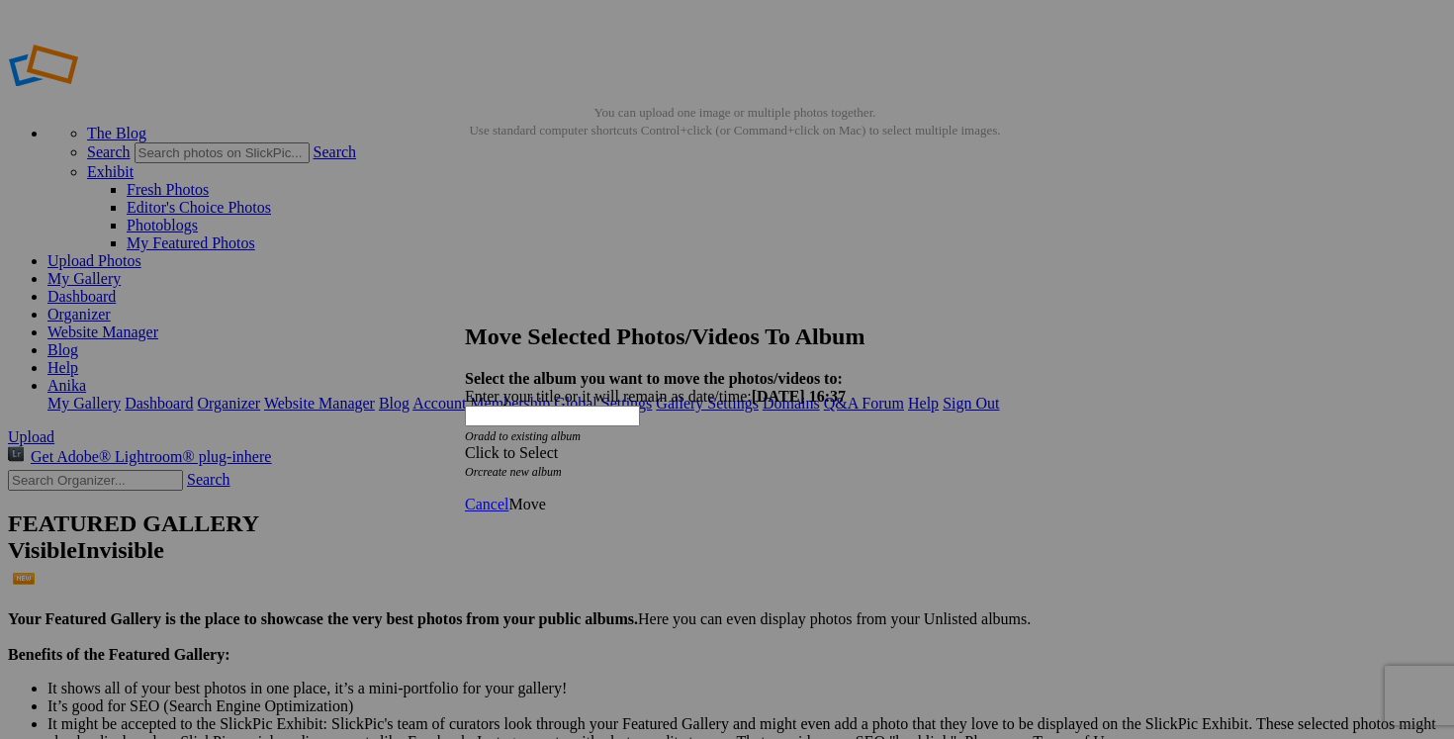
click at [465, 444] on span at bounding box center [465, 452] width 0 height 17
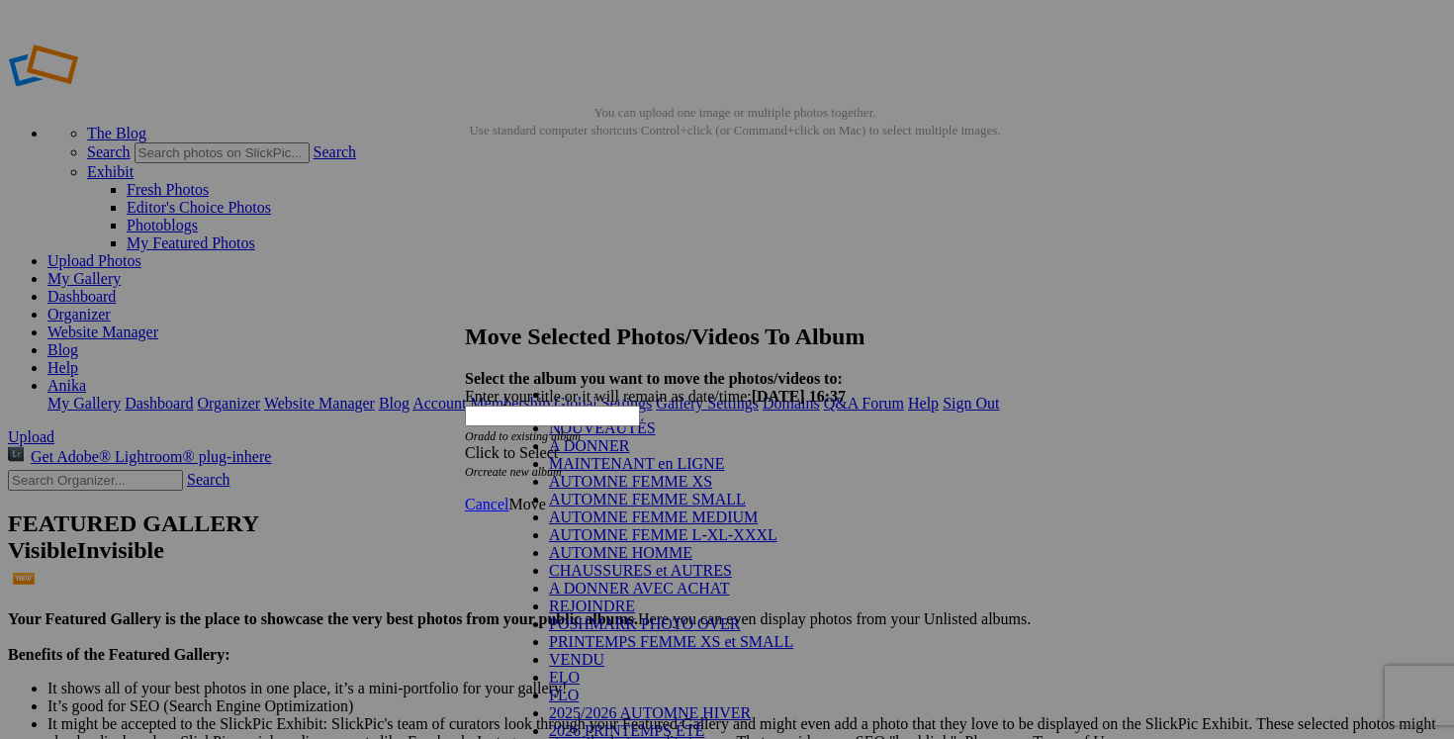
scroll to position [222, 0]
click at [604, 651] on link "VENDU" at bounding box center [576, 659] width 55 height 17
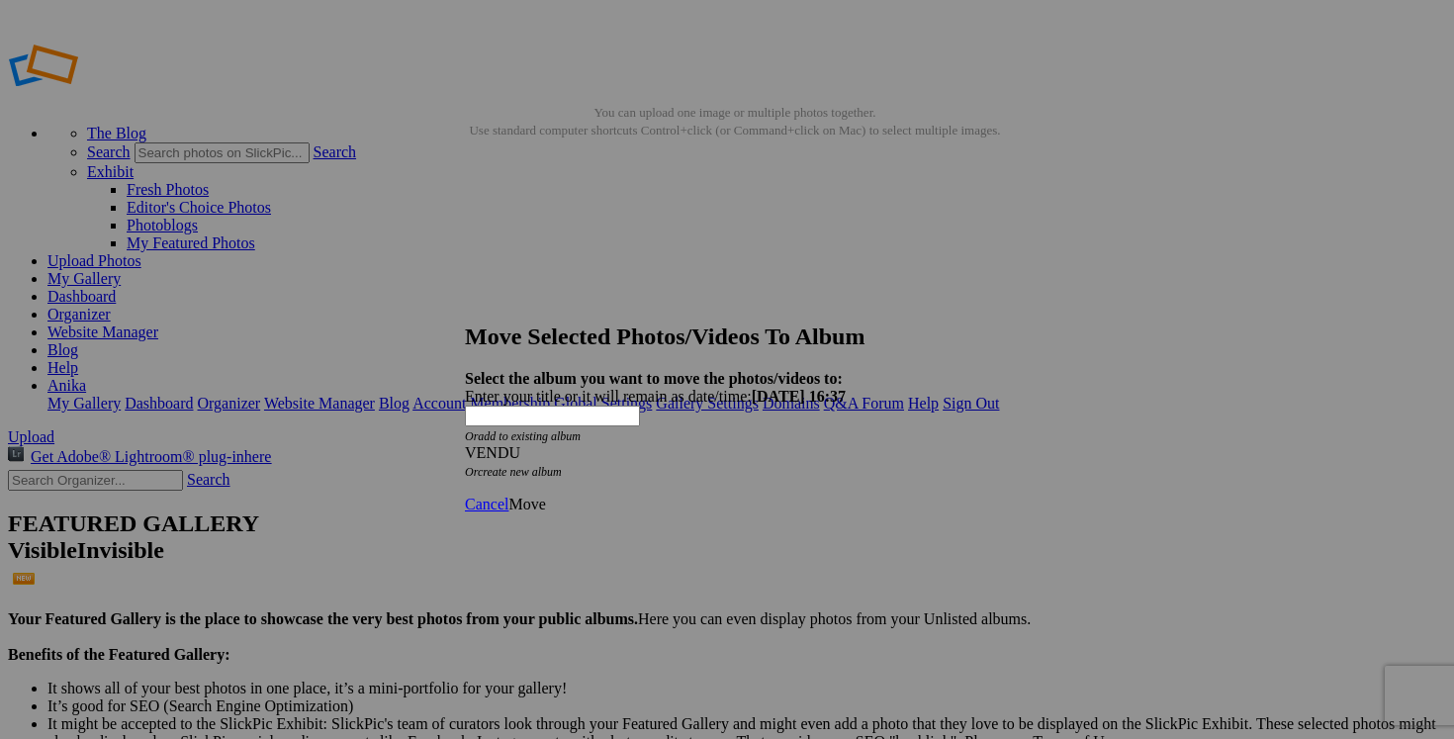
click at [545, 495] on span "Move" at bounding box center [526, 503] width 37 height 17
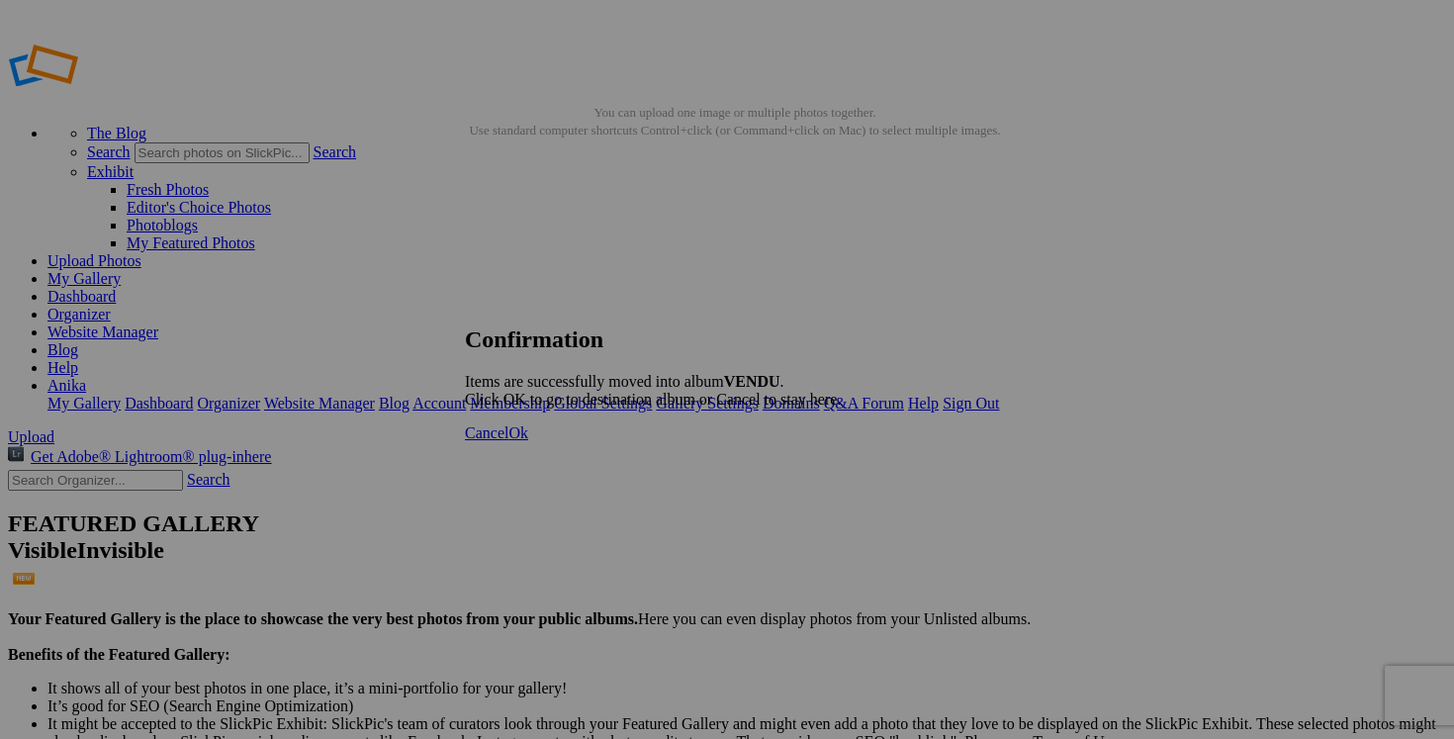
click at [508, 441] on span "Cancel" at bounding box center [487, 432] width 44 height 17
